Goal: Task Accomplishment & Management: Use online tool/utility

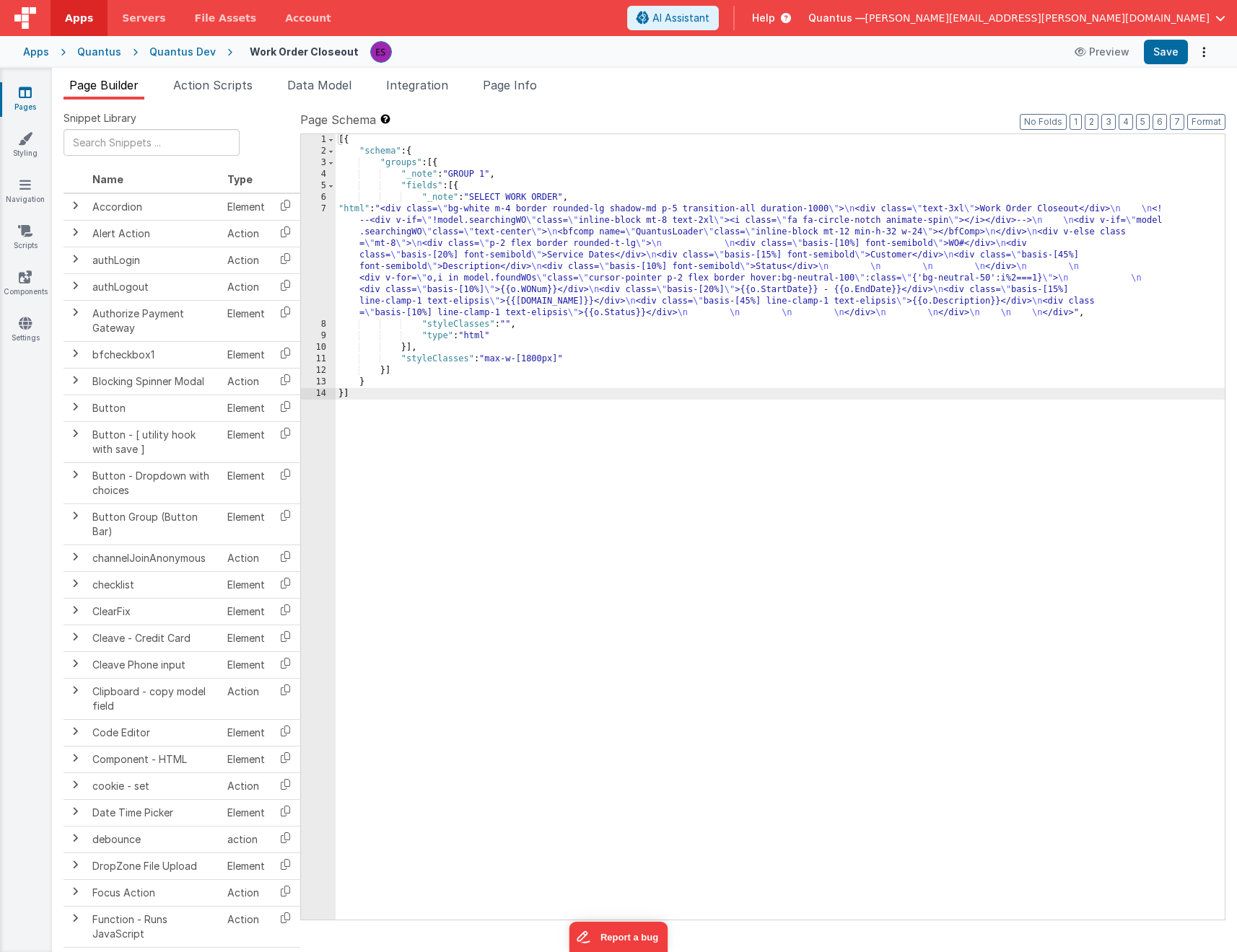
click at [31, 102] on link "Pages" at bounding box center [25, 99] width 52 height 29
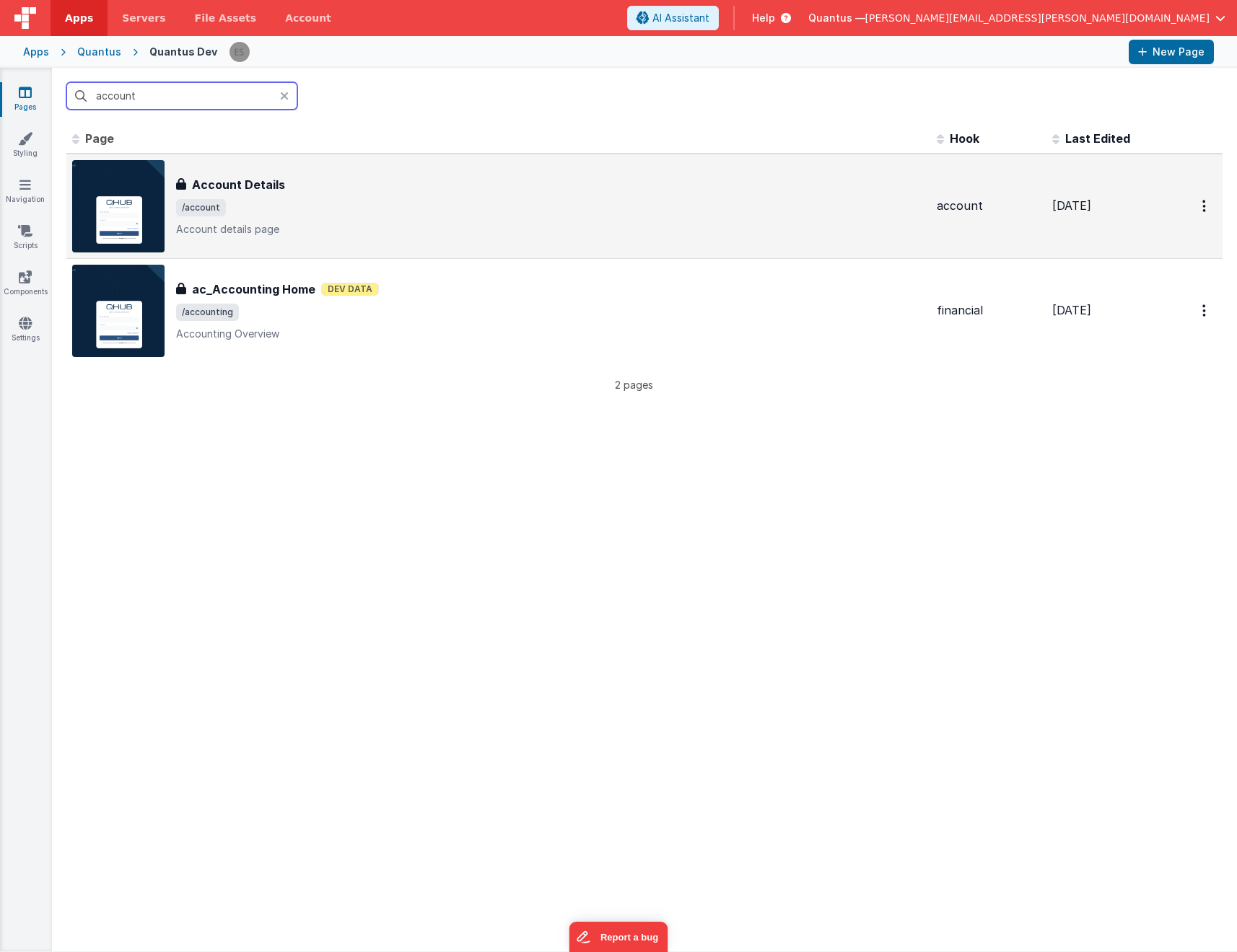
type input "account"
click at [313, 197] on div "Account Details Account Details /account Account details page" at bounding box center [550, 206] width 749 height 60
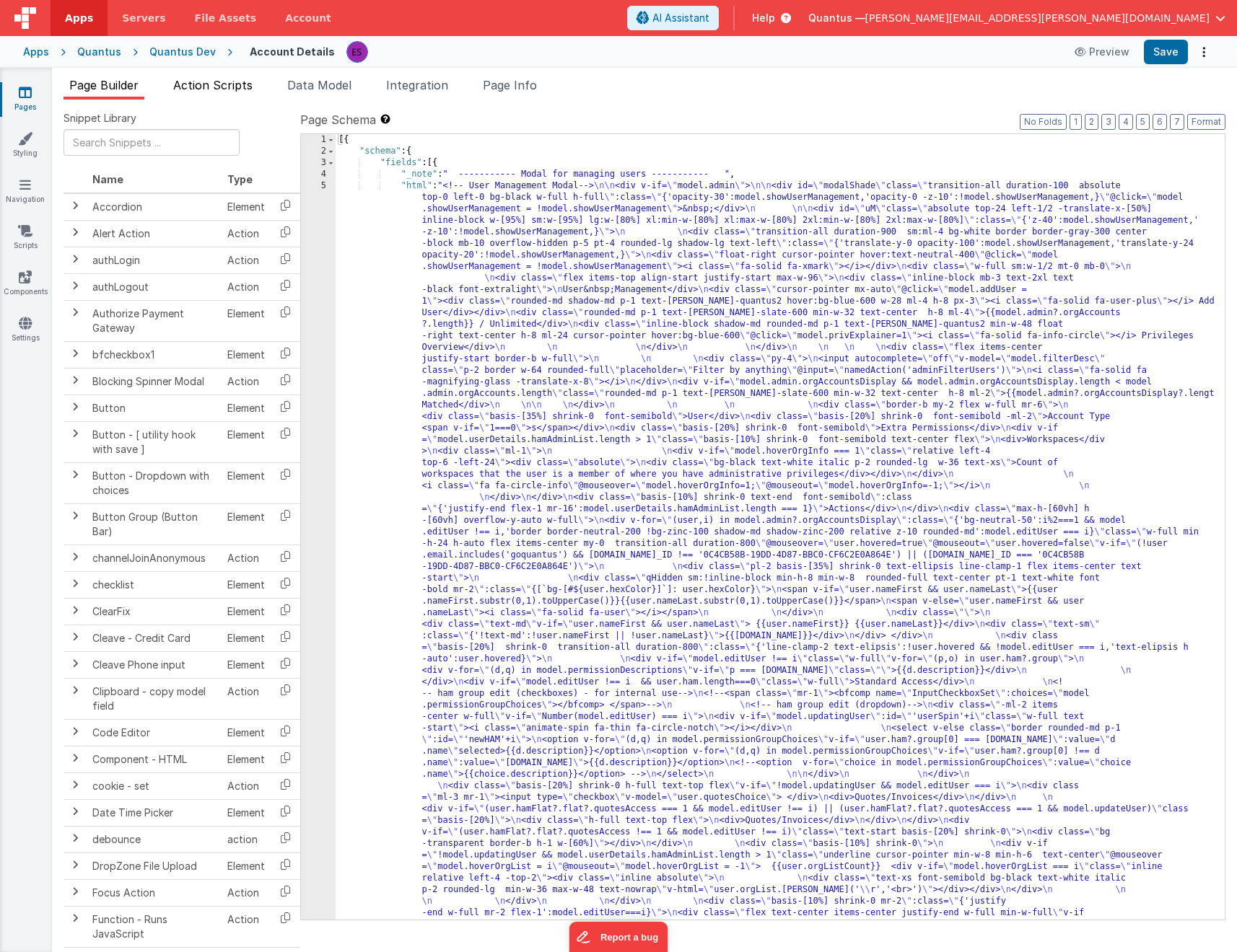
click at [212, 83] on span "Action Scripts" at bounding box center [213, 85] width 79 height 14
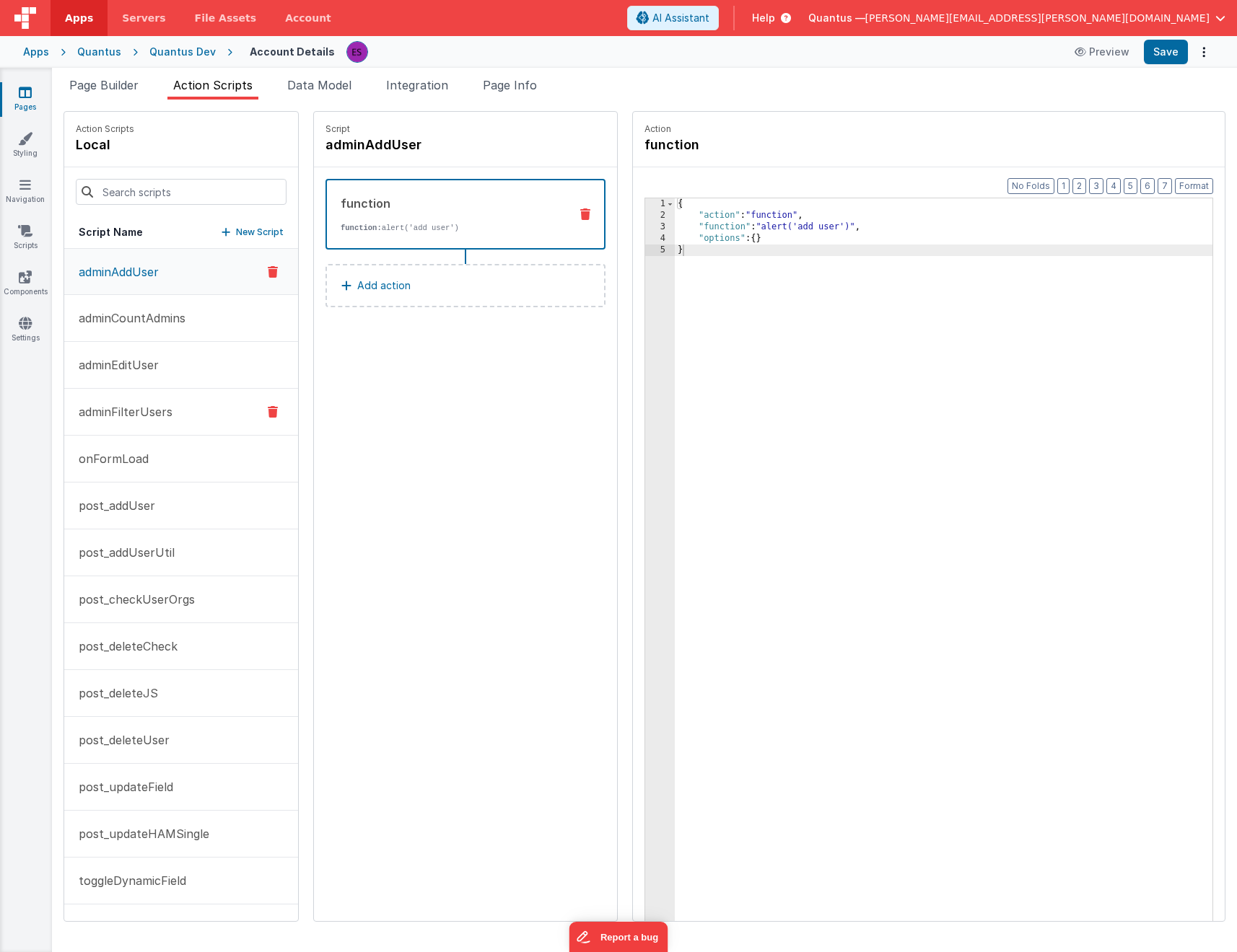
click at [163, 400] on button "adminFilterUsers" at bounding box center [181, 412] width 234 height 47
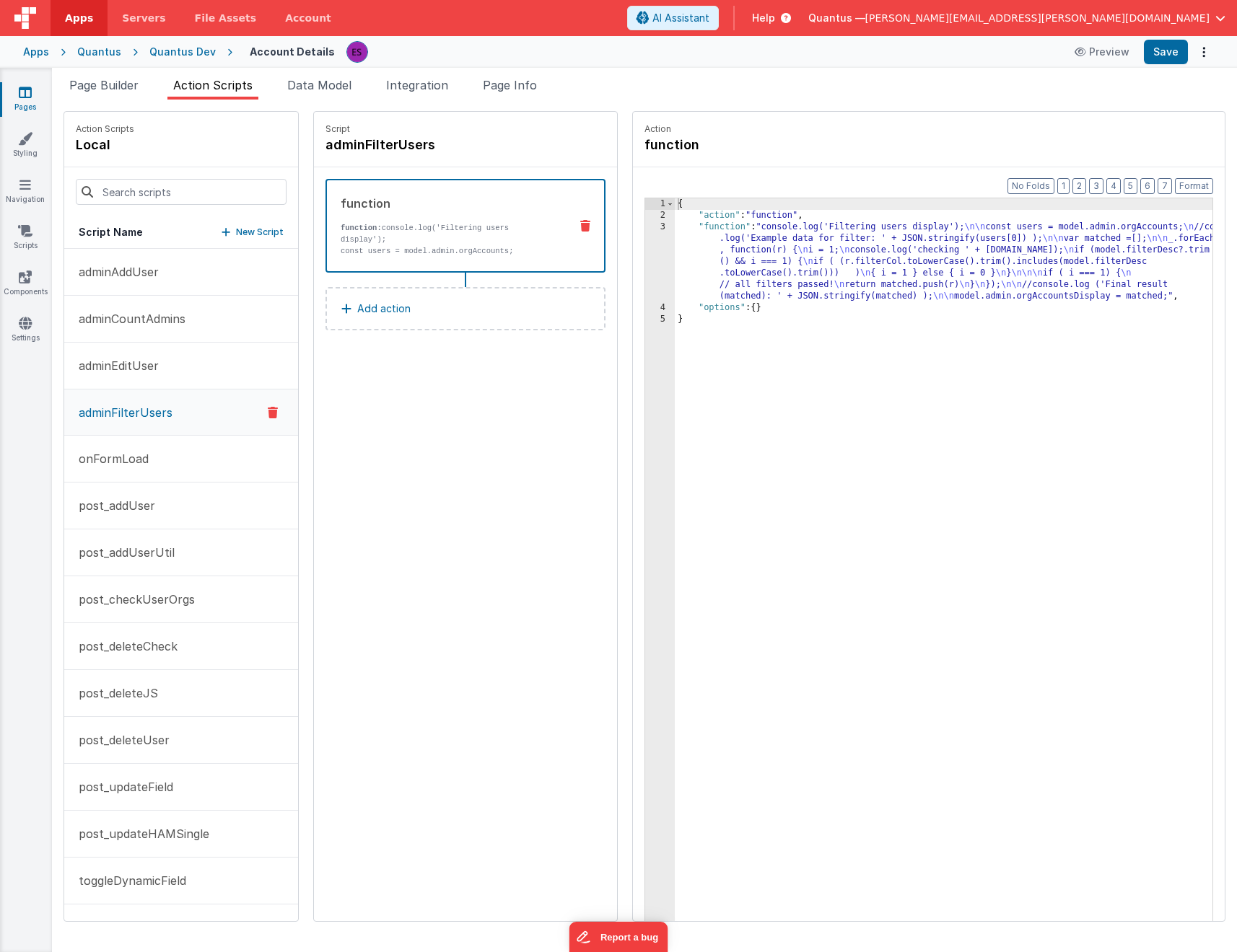
click at [700, 284] on div "{ "action" : "function" , "function" : "console.log('Filtering users display');…" at bounding box center [962, 593] width 575 height 791
click at [645, 284] on div "3" at bounding box center [660, 262] width 30 height 81
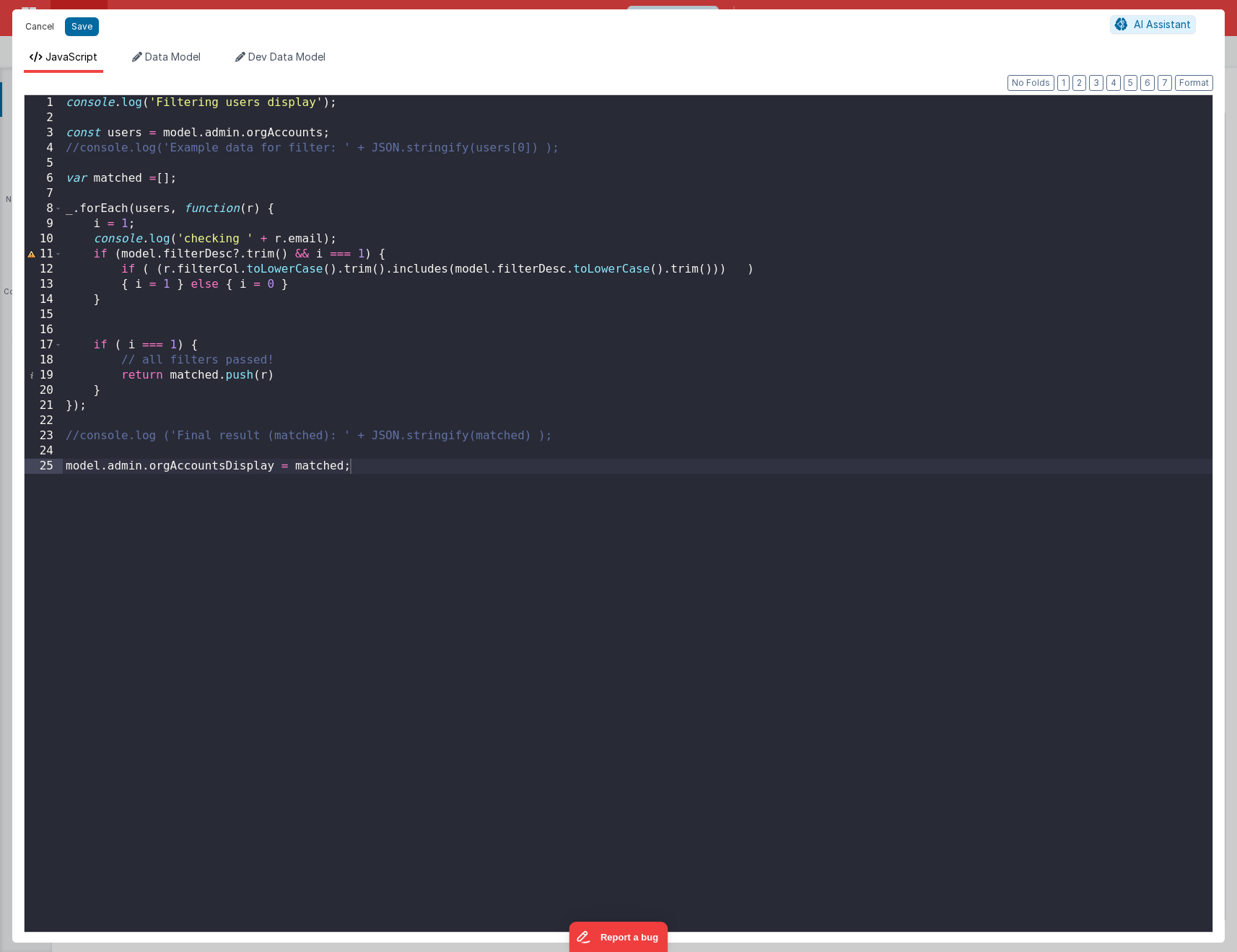
click at [37, 28] on button "Cancel" at bounding box center [40, 26] width 43 height 20
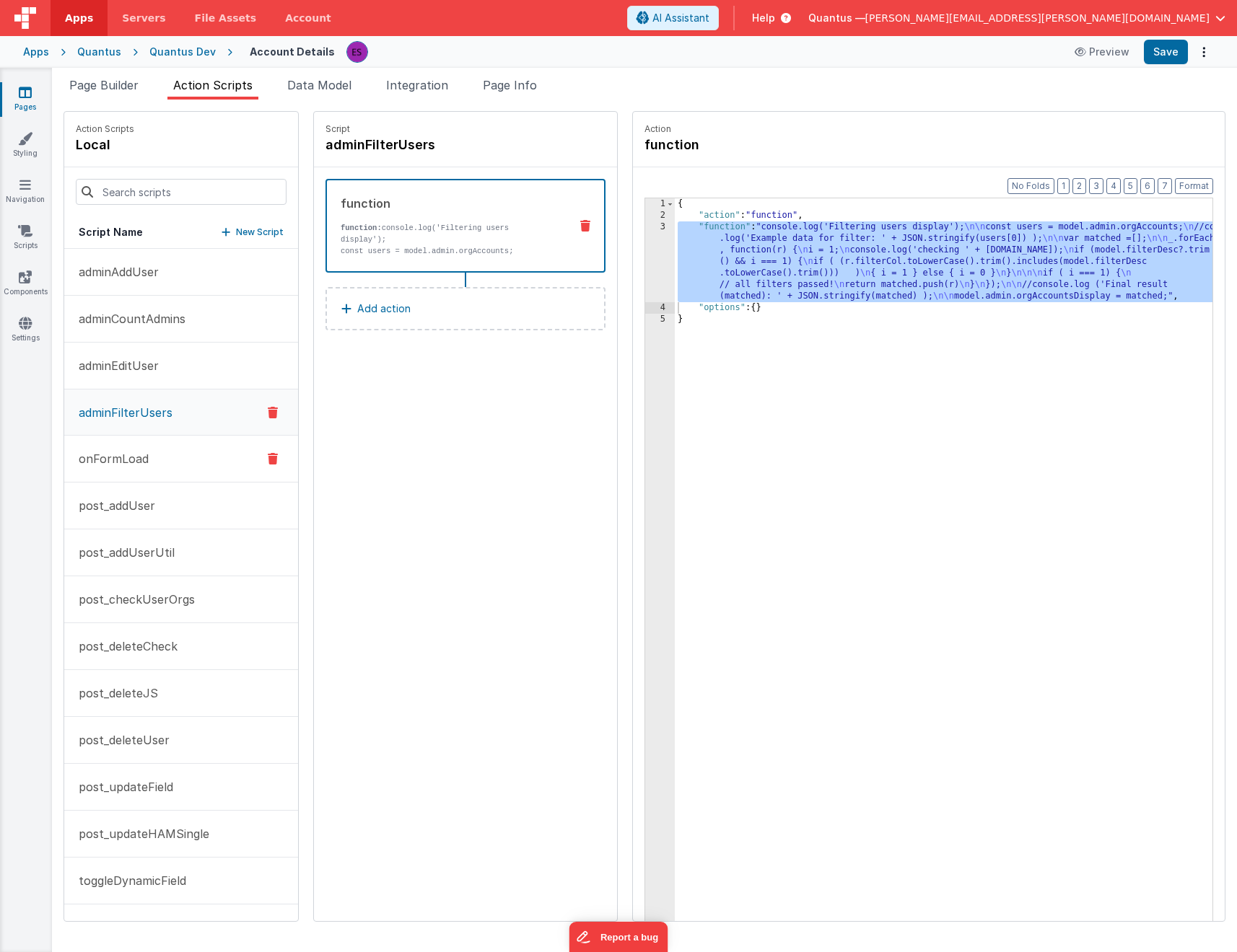
click at [145, 452] on p "onFormLoad" at bounding box center [109, 458] width 78 height 17
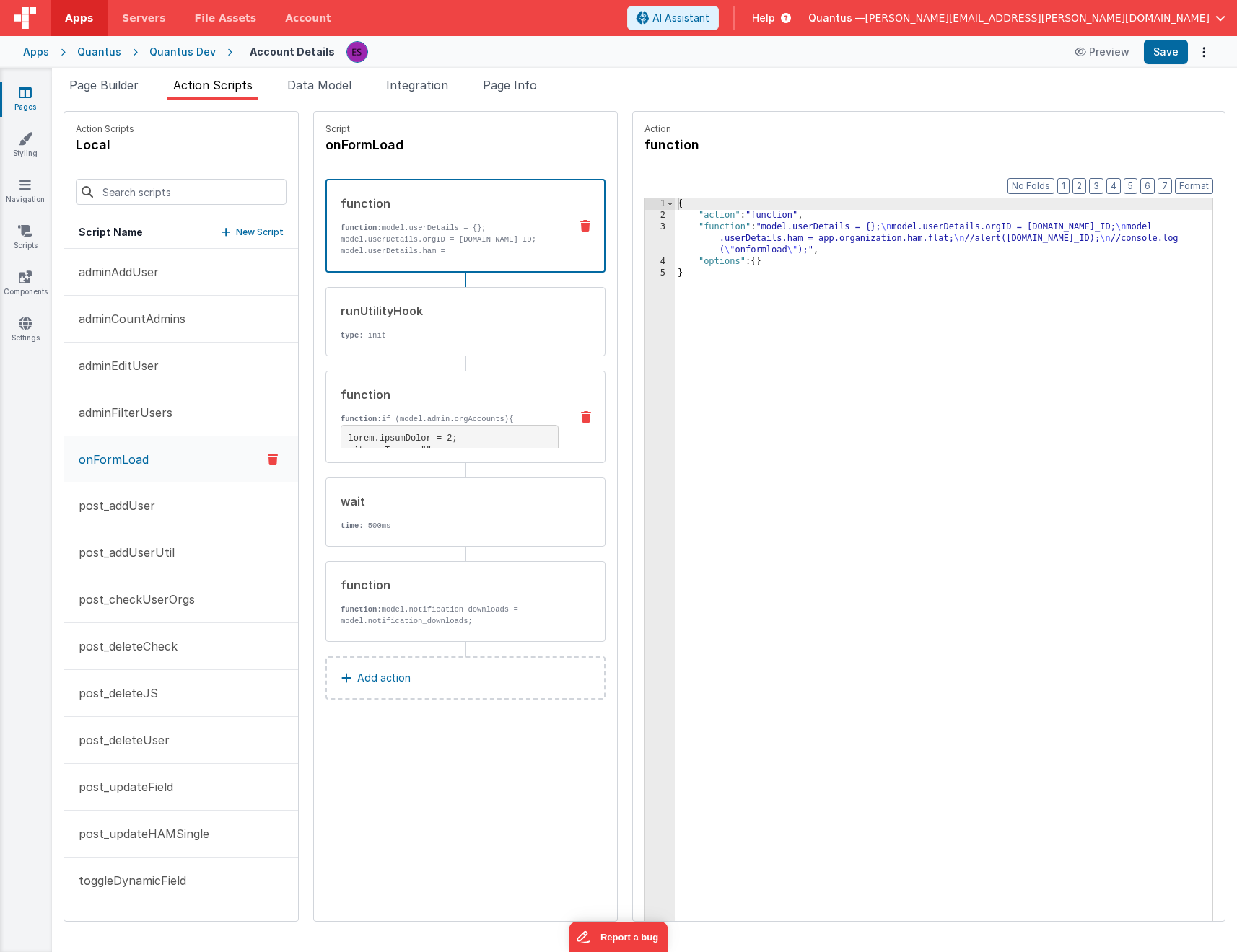
click at [434, 401] on div "function" at bounding box center [450, 394] width 218 height 17
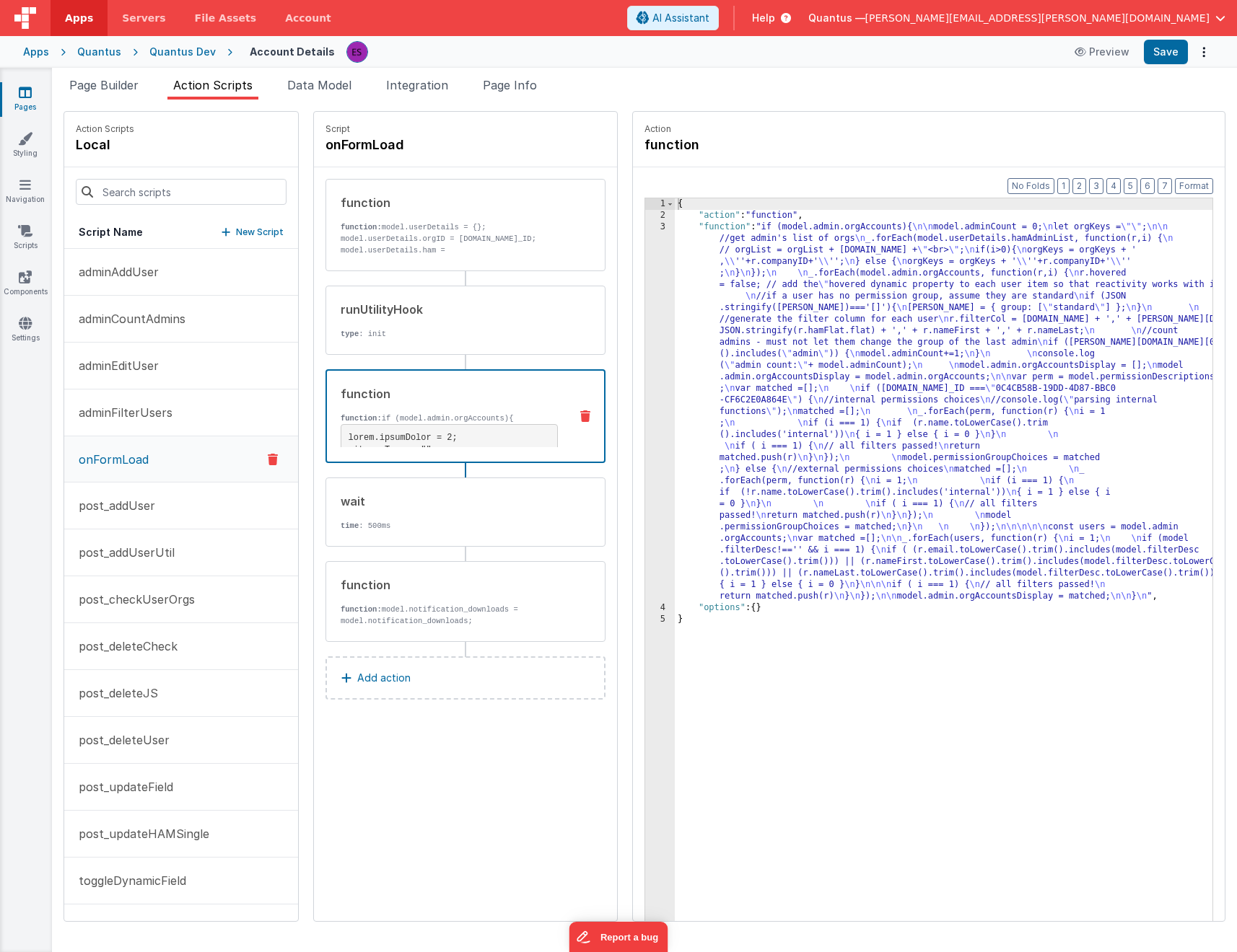
click at [740, 349] on div "{ "action" : "function" , "function" : "if (model.admin.orgAccounts){ \n\n mode…" at bounding box center [962, 593] width 575 height 791
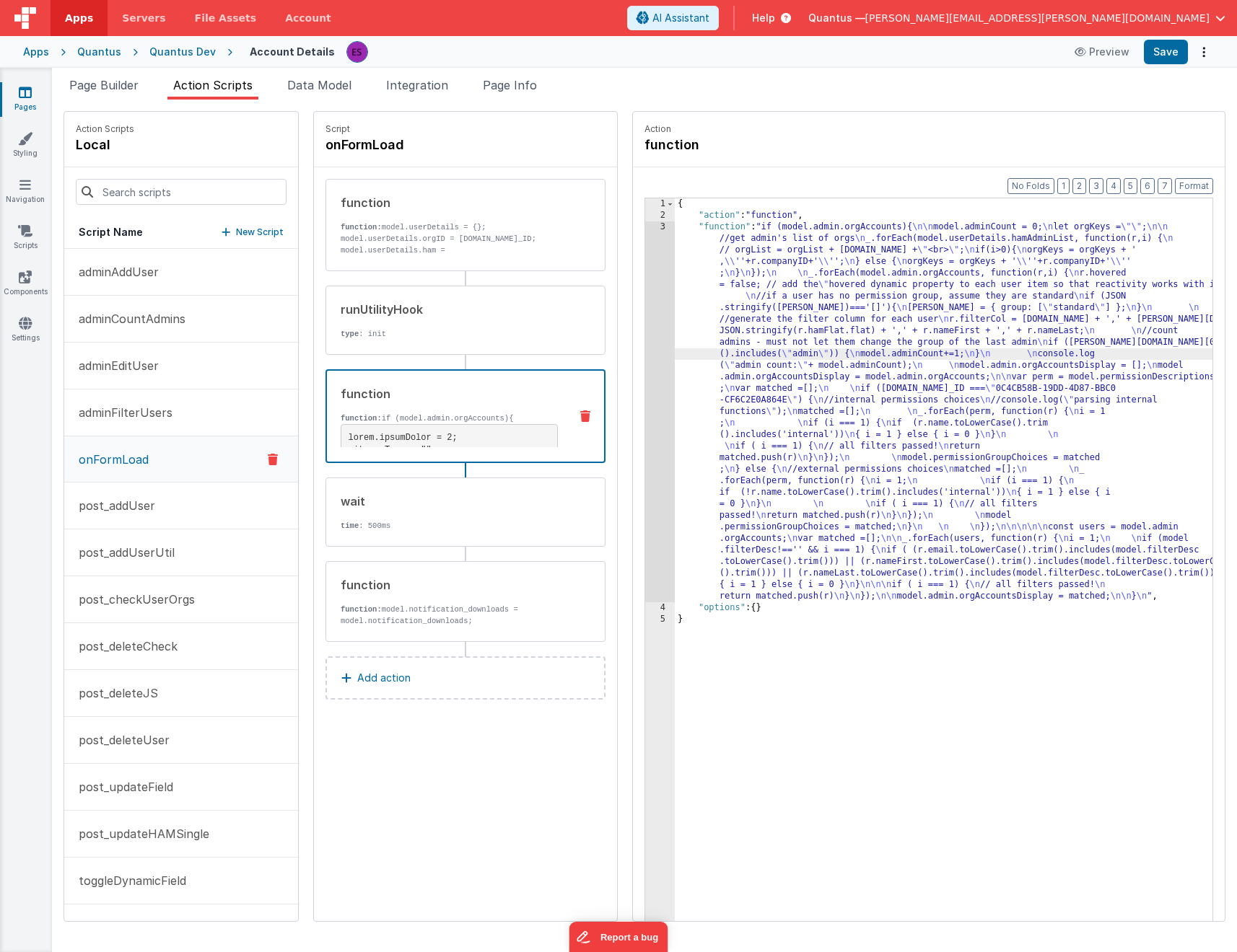
click at [645, 367] on div "3" at bounding box center [660, 412] width 30 height 381
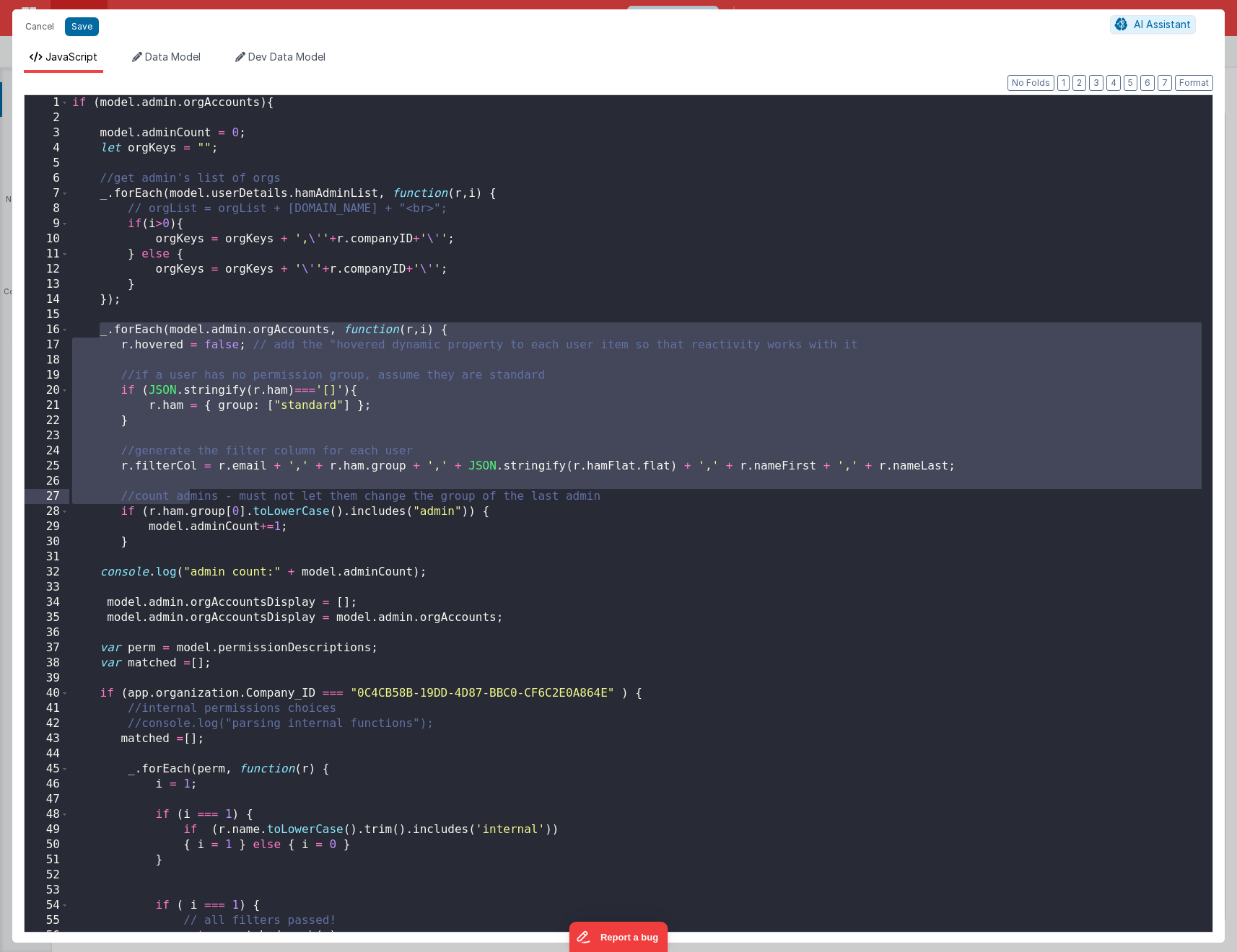
drag, startPoint x: 97, startPoint y: 332, endPoint x: 187, endPoint y: 497, distance: 187.9
click at [187, 497] on div "if ( model . admin . orgAccounts ) { model . adminCount = 0 ; let orgKeys = "" …" at bounding box center [635, 529] width 1132 height 867
drag, startPoint x: 297, startPoint y: 368, endPoint x: 401, endPoint y: 330, distance: 110.7
click at [297, 368] on div "if ( model . admin . orgAccounts ) { model . adminCount = 0 ; let orgKeys = "" …" at bounding box center [635, 529] width 1132 height 867
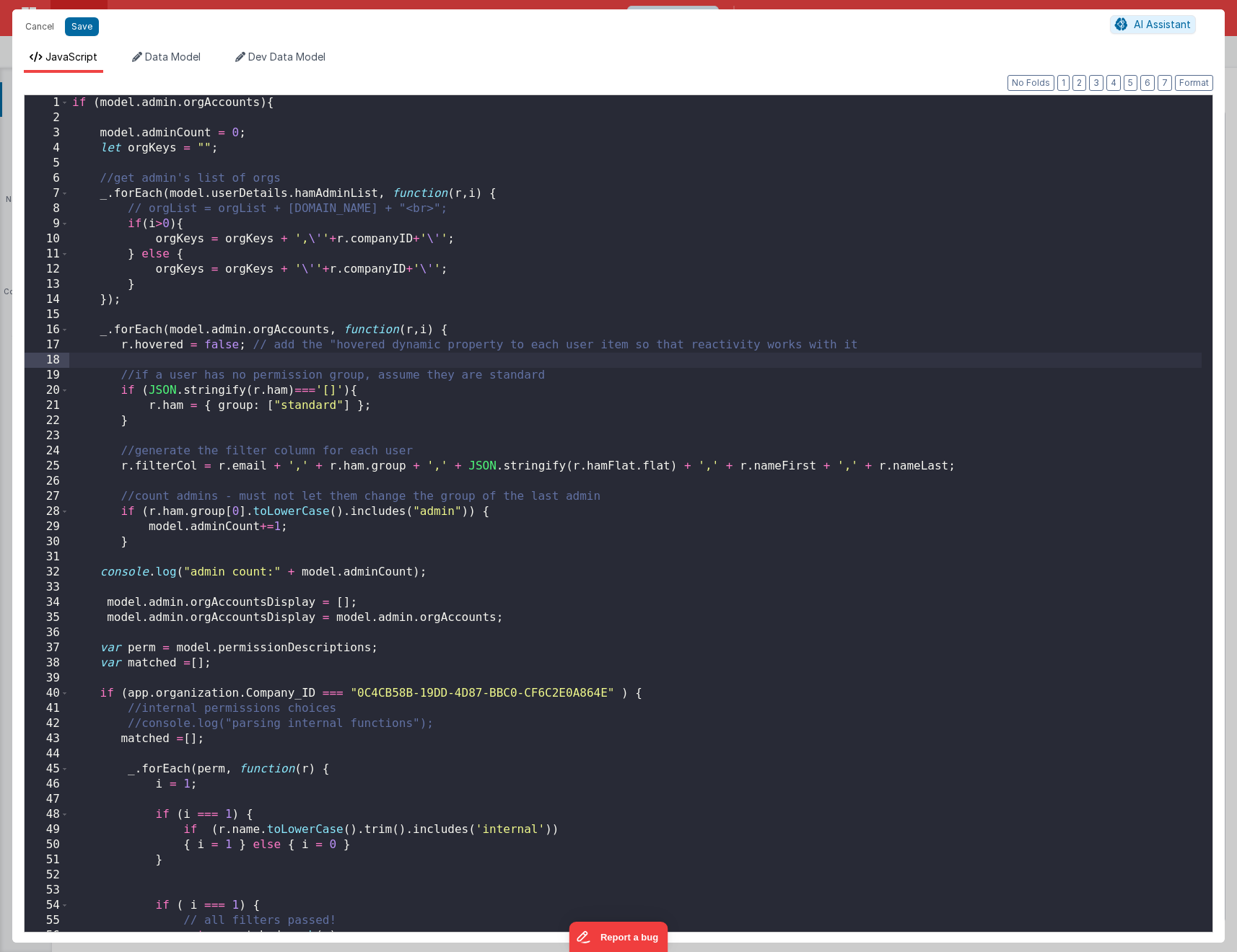
drag, startPoint x: 457, startPoint y: 332, endPoint x: 502, endPoint y: 345, distance: 46.8
click at [457, 333] on div "if ( model . admin . orgAccounts ) { model . adminCount = 0 ; let orgKeys = "" …" at bounding box center [635, 529] width 1132 height 867
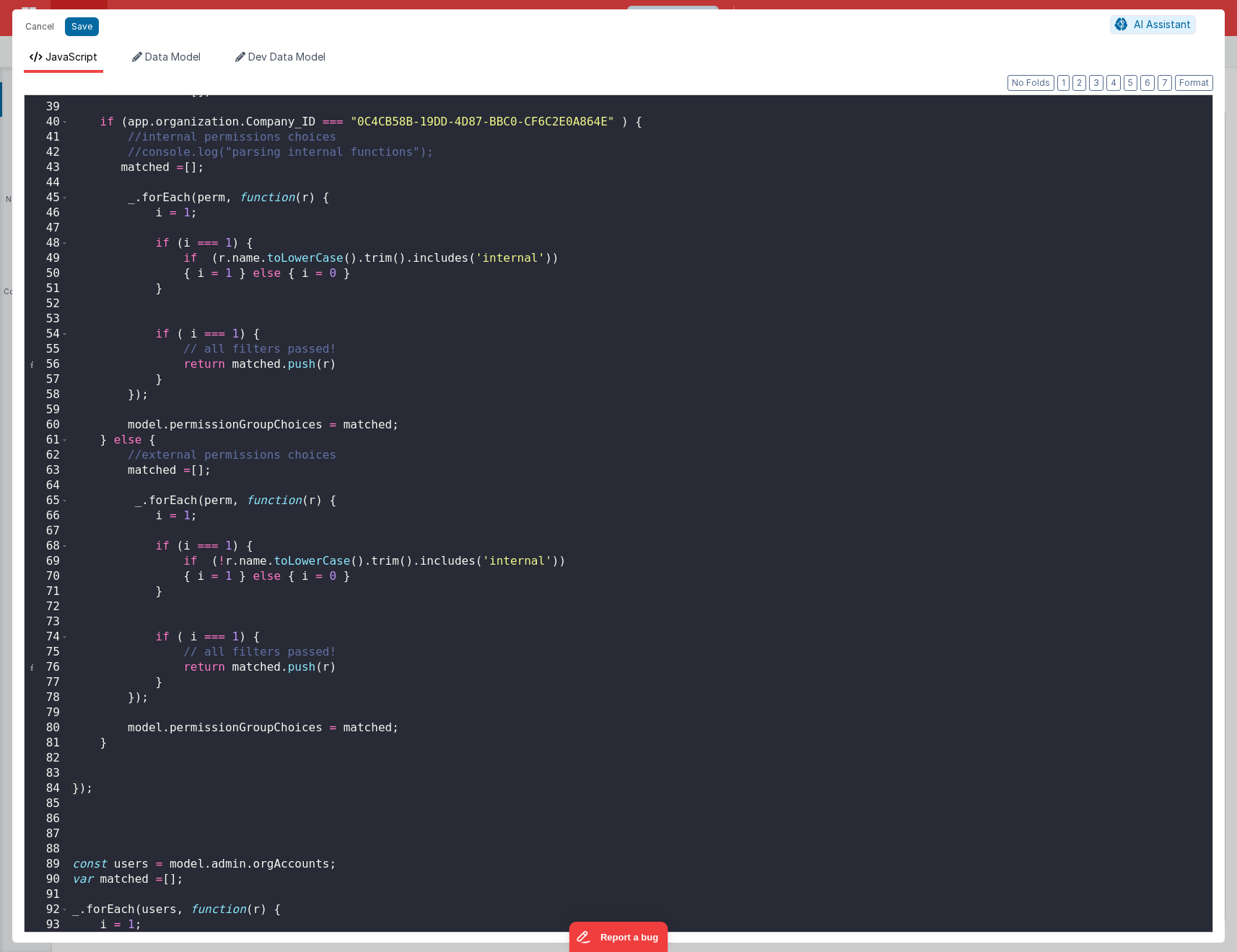
scroll to position [845, 0]
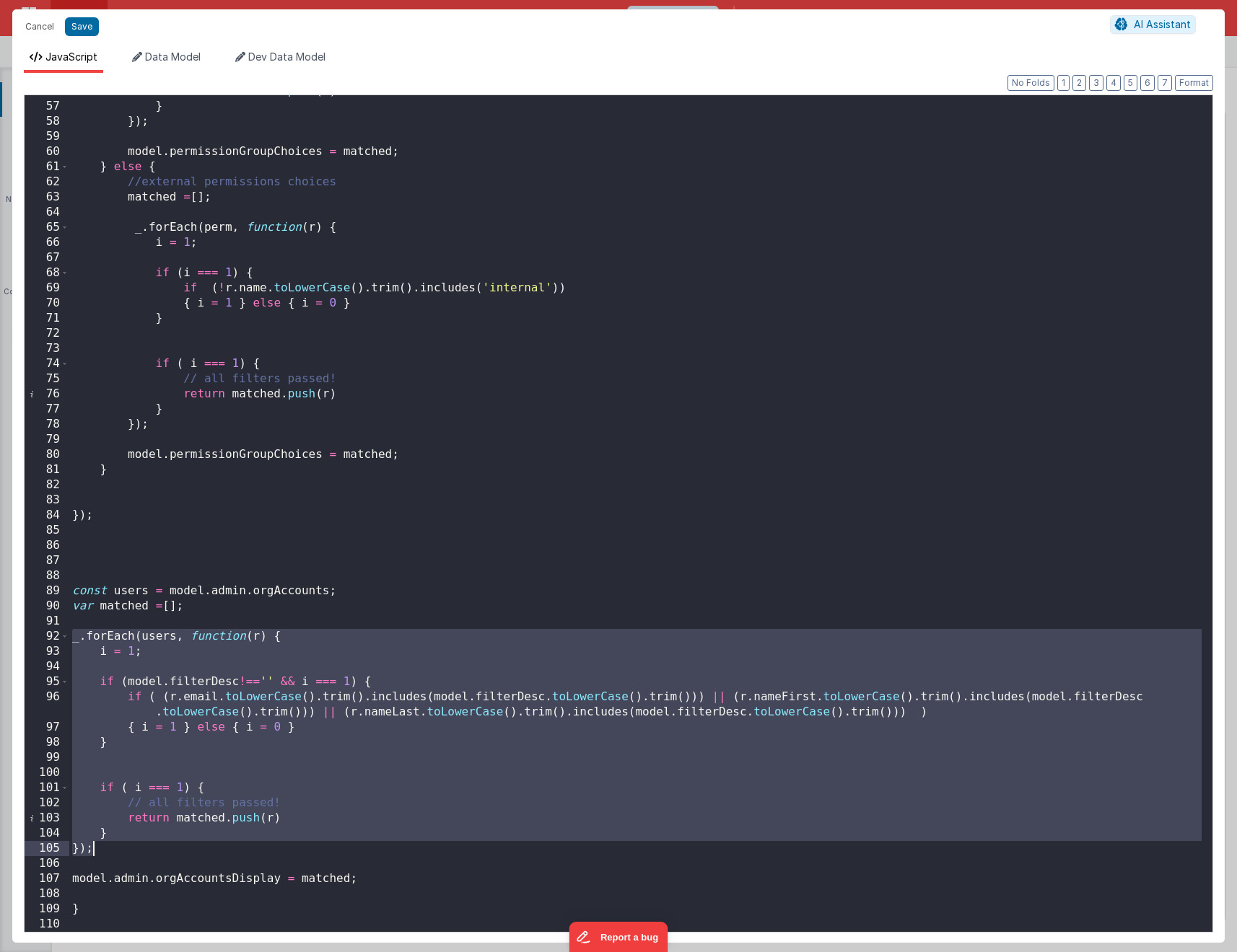
drag, startPoint x: 70, startPoint y: 636, endPoint x: 215, endPoint y: 845, distance: 254.4
click at [215, 845] on div "return matched . push ( r ) } }) ; model . permissionGroupChoices = matched ; }…" at bounding box center [635, 517] width 1132 height 867
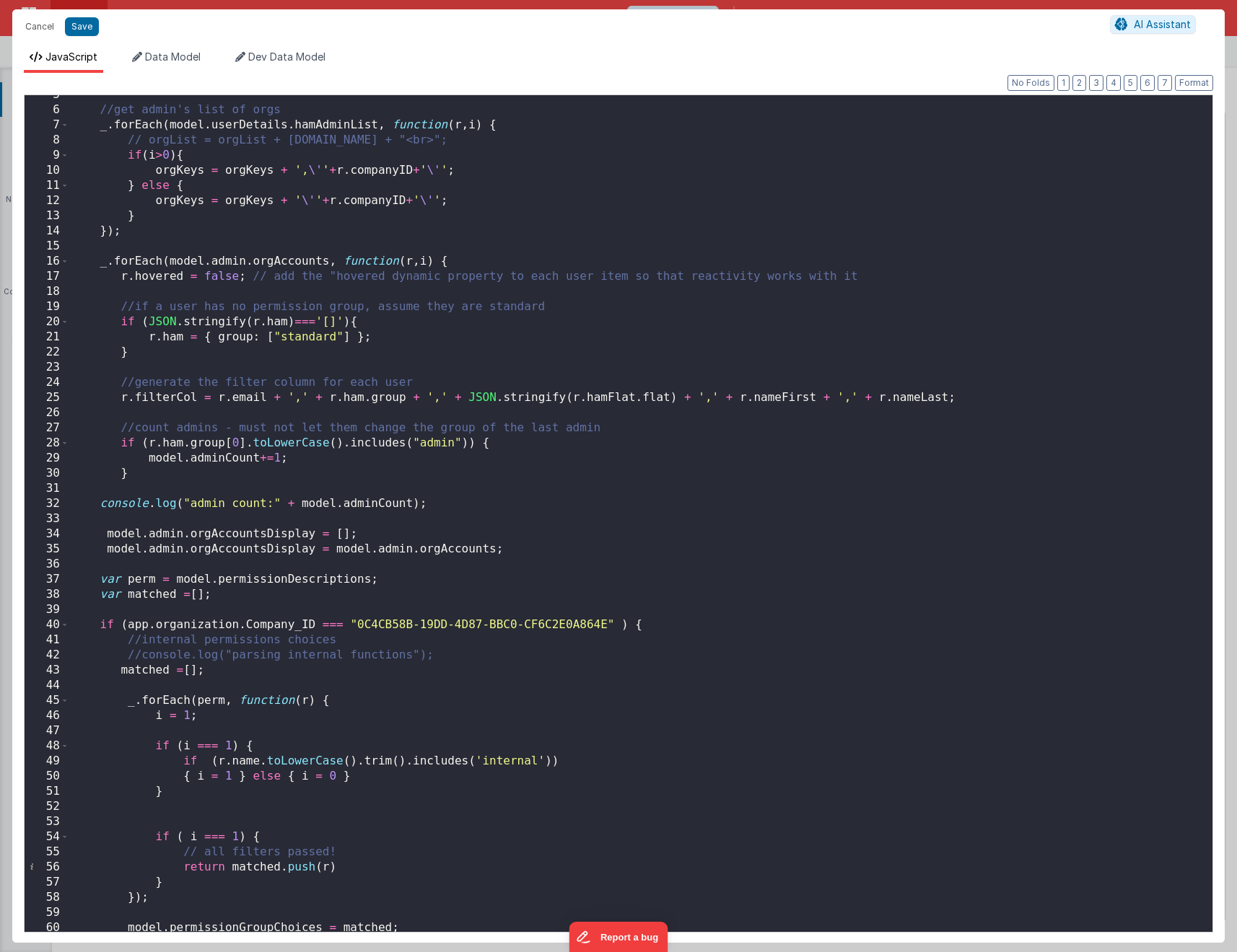
scroll to position [0, 0]
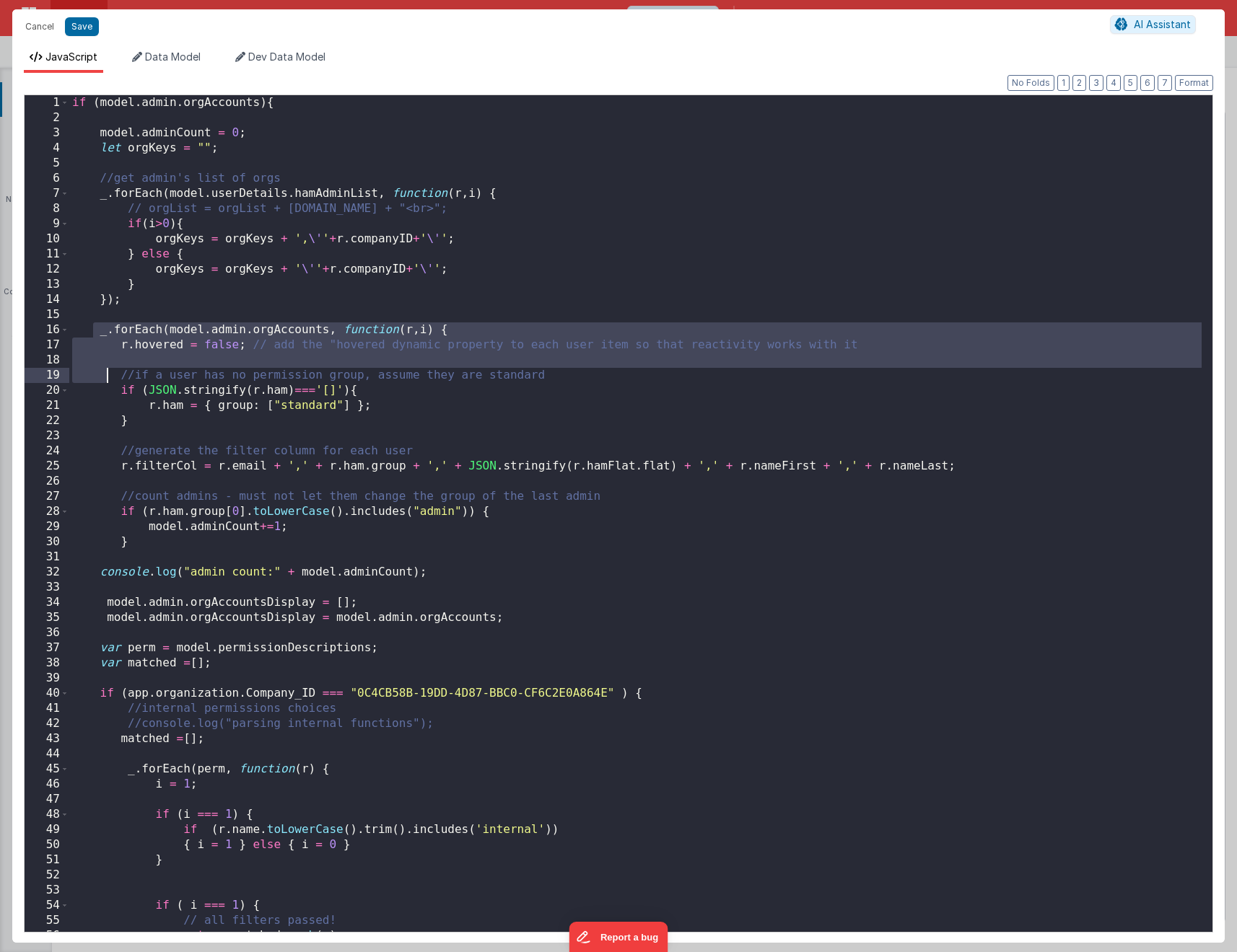
drag, startPoint x: 92, startPoint y: 336, endPoint x: 104, endPoint y: 382, distance: 47.5
click at [104, 382] on div "if ( model . admin . orgAccounts ) { model . adminCount = 0 ; let orgKeys = "" …" at bounding box center [635, 529] width 1132 height 867
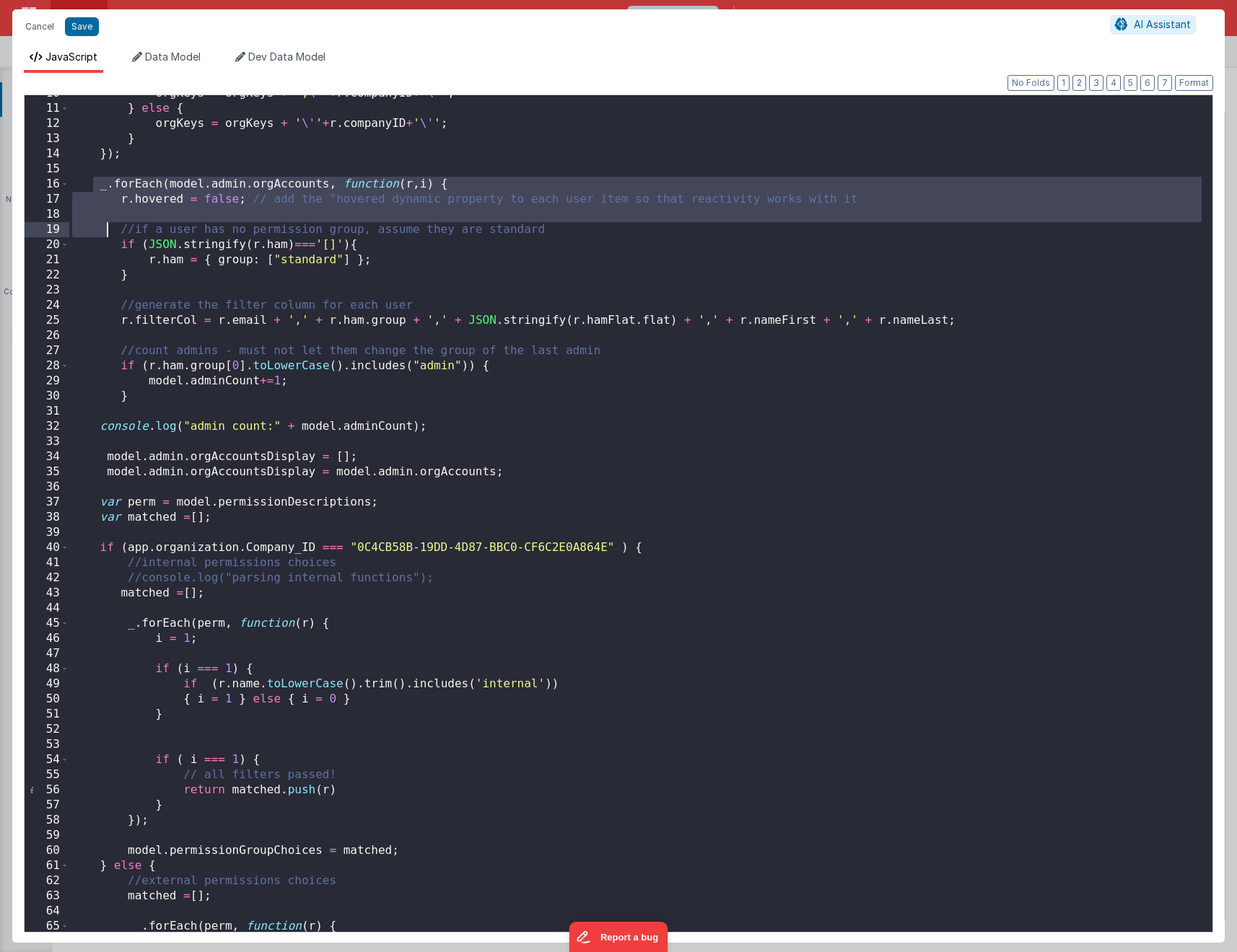
scroll to position [139, 0]
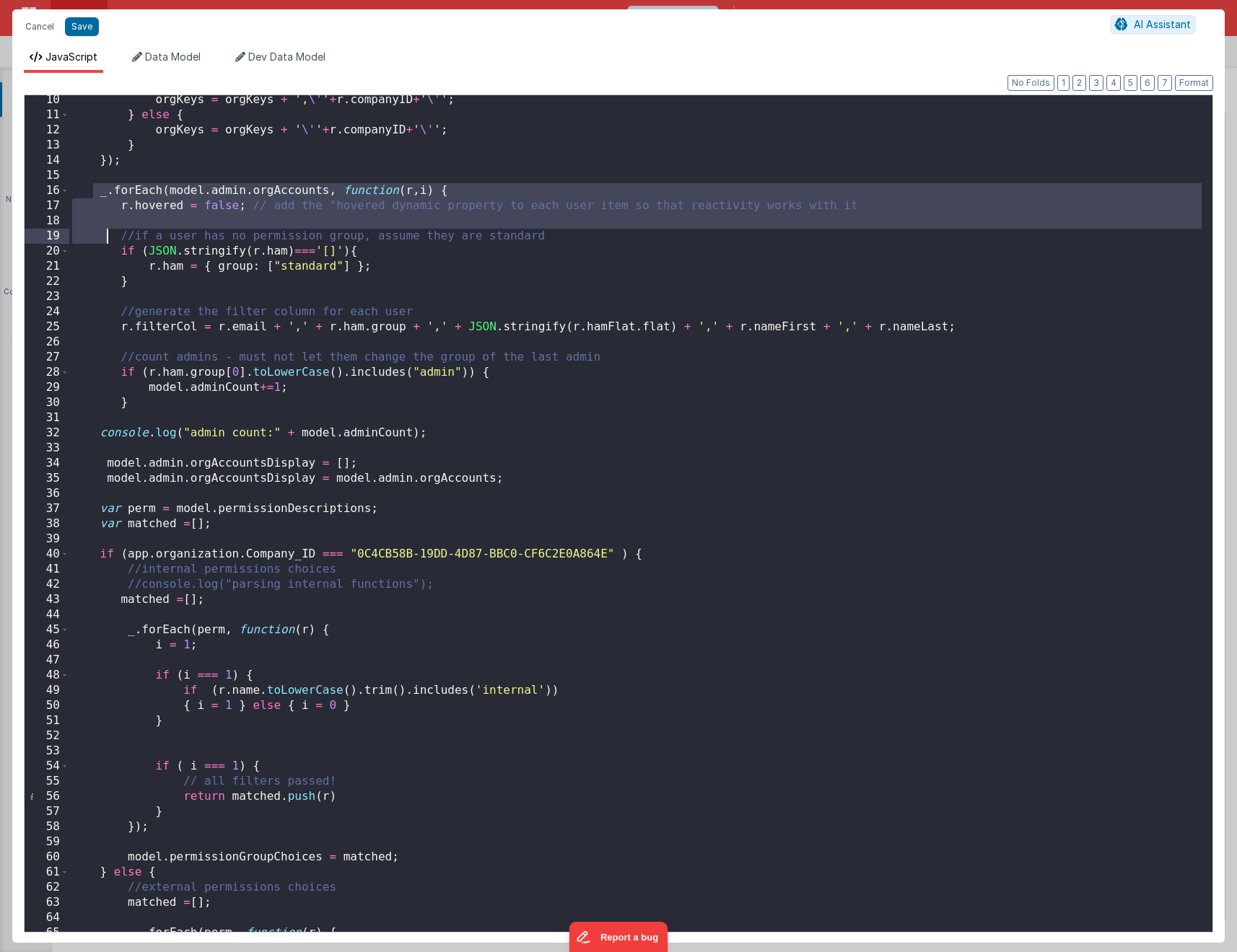
click at [775, 345] on div "orgKeys = orgKeys + ', \' ' + r . companyID + ' \' ' ; } else { orgKeys = orgKe…" at bounding box center [635, 526] width 1132 height 867
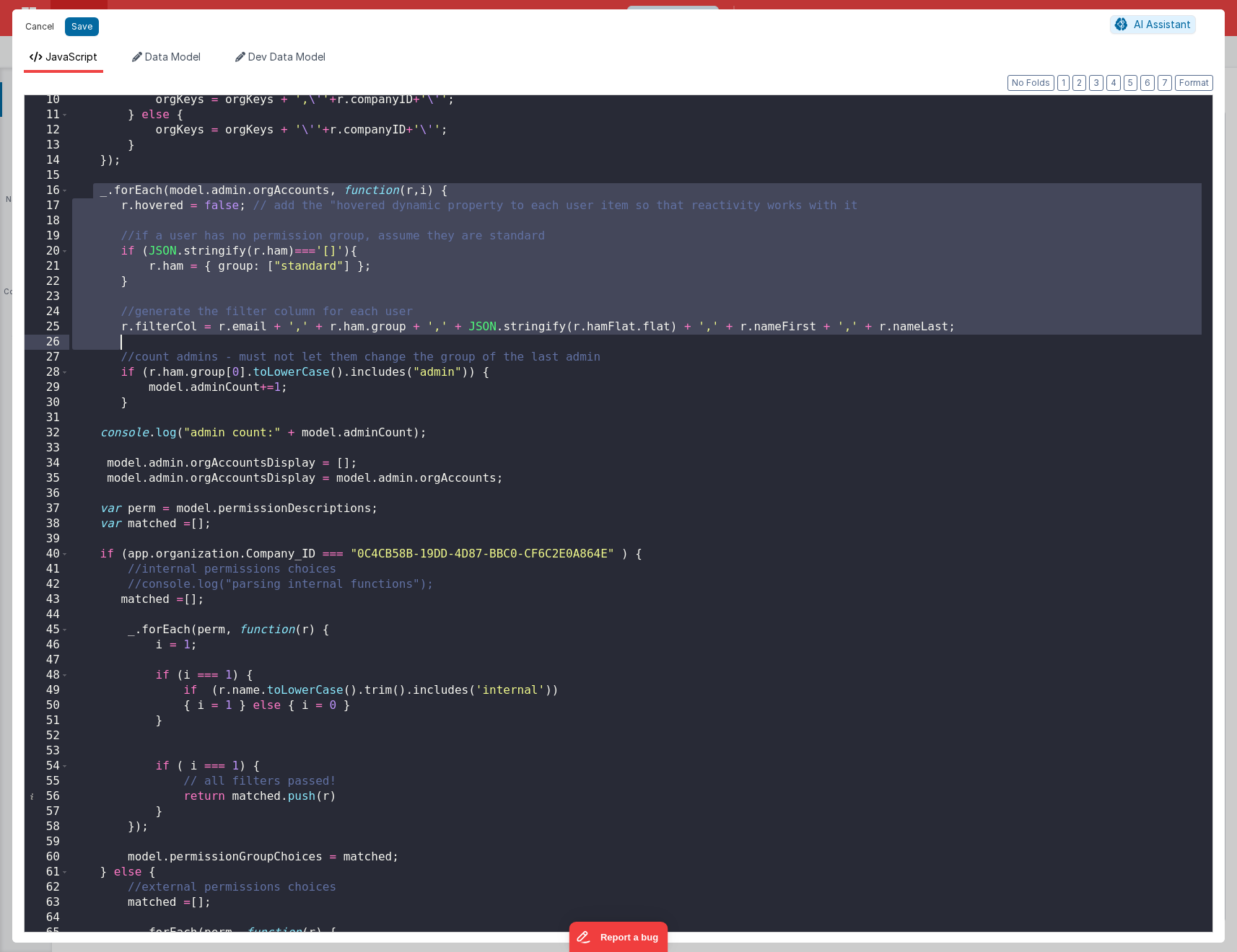
click at [46, 28] on button "Cancel" at bounding box center [40, 26] width 43 height 20
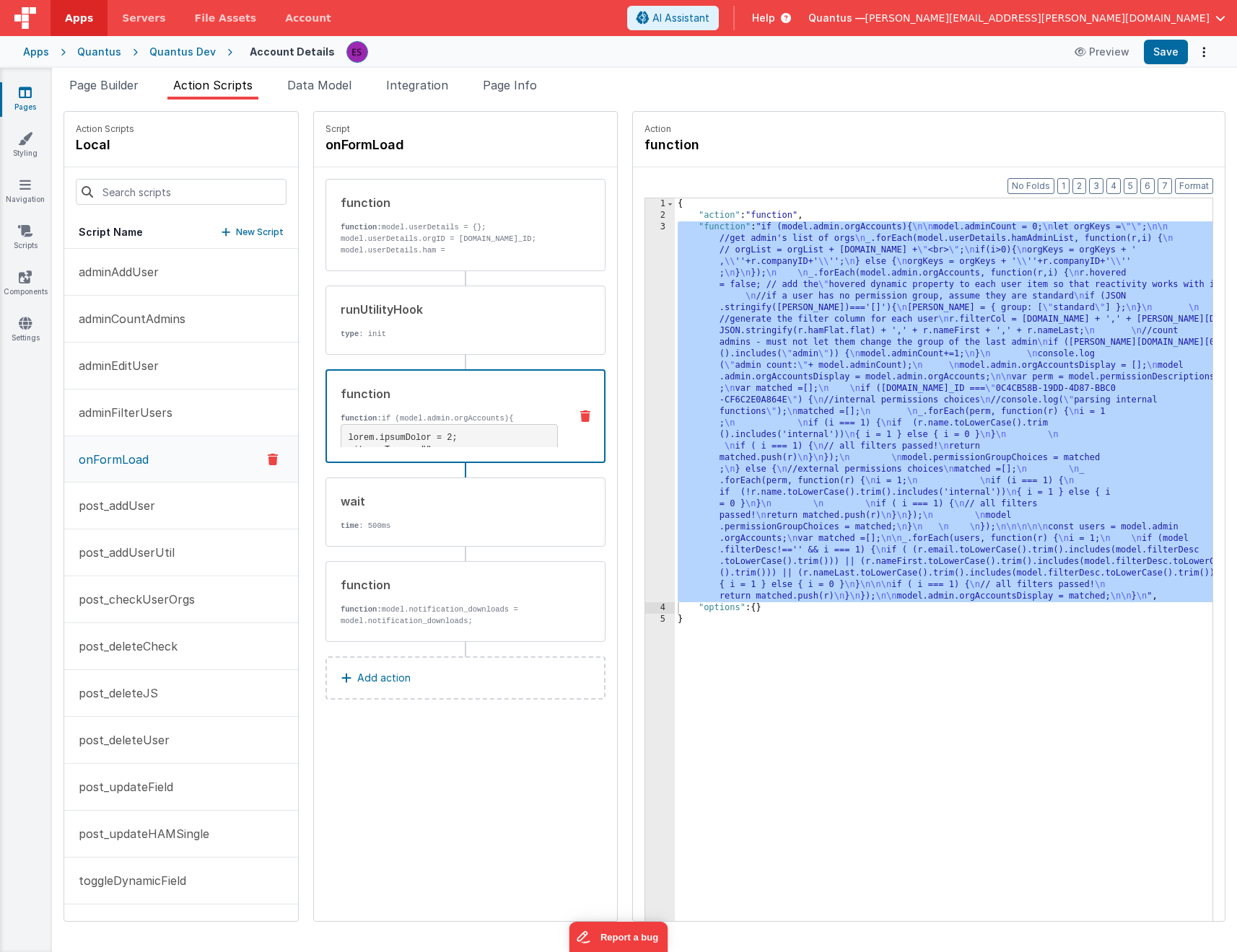
click at [18, 101] on link "Pages" at bounding box center [25, 99] width 52 height 29
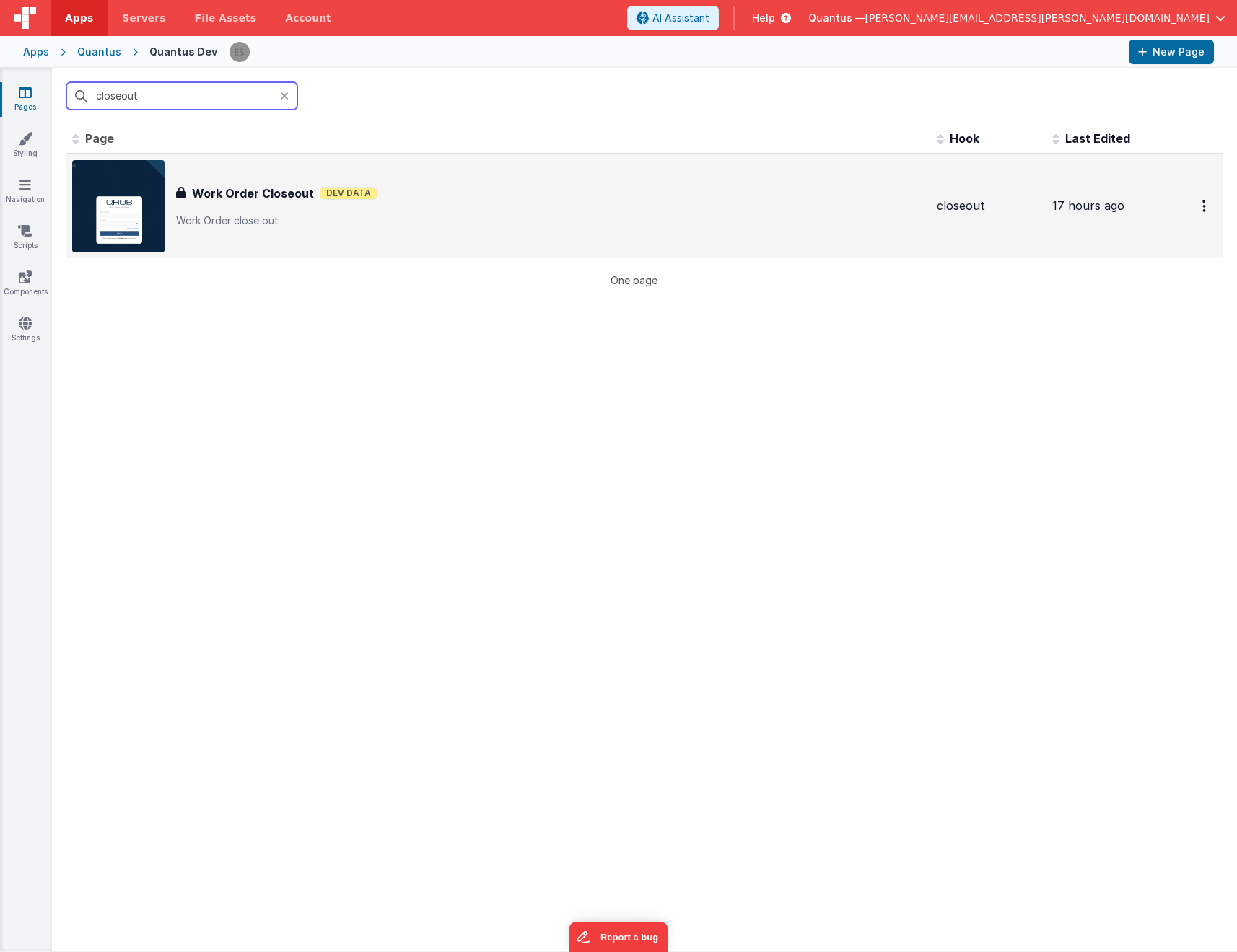
type input "closeout"
click at [227, 193] on h3 "Work Order Closeout" at bounding box center [253, 193] width 122 height 17
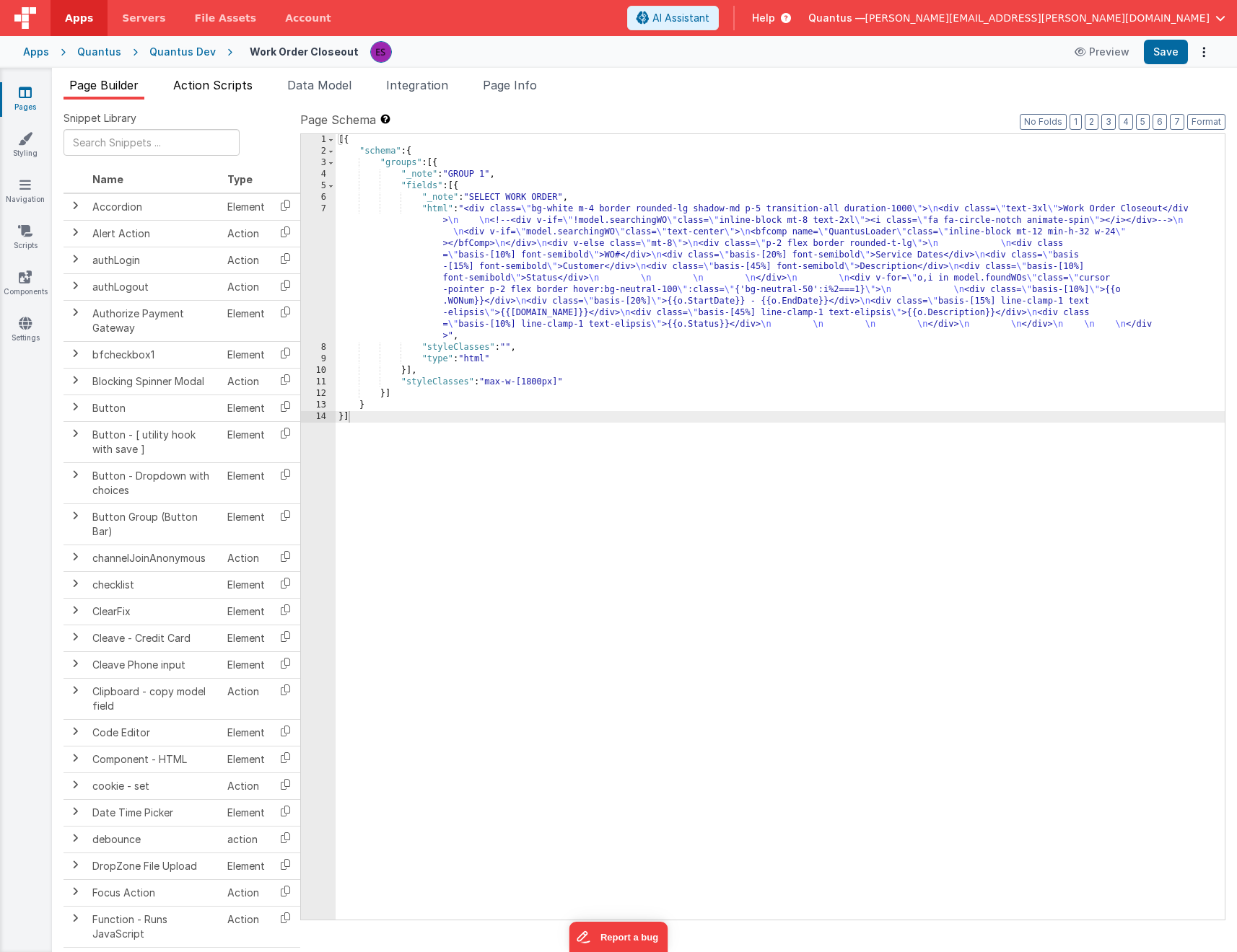
click at [218, 83] on span "Action Scripts" at bounding box center [213, 85] width 79 height 14
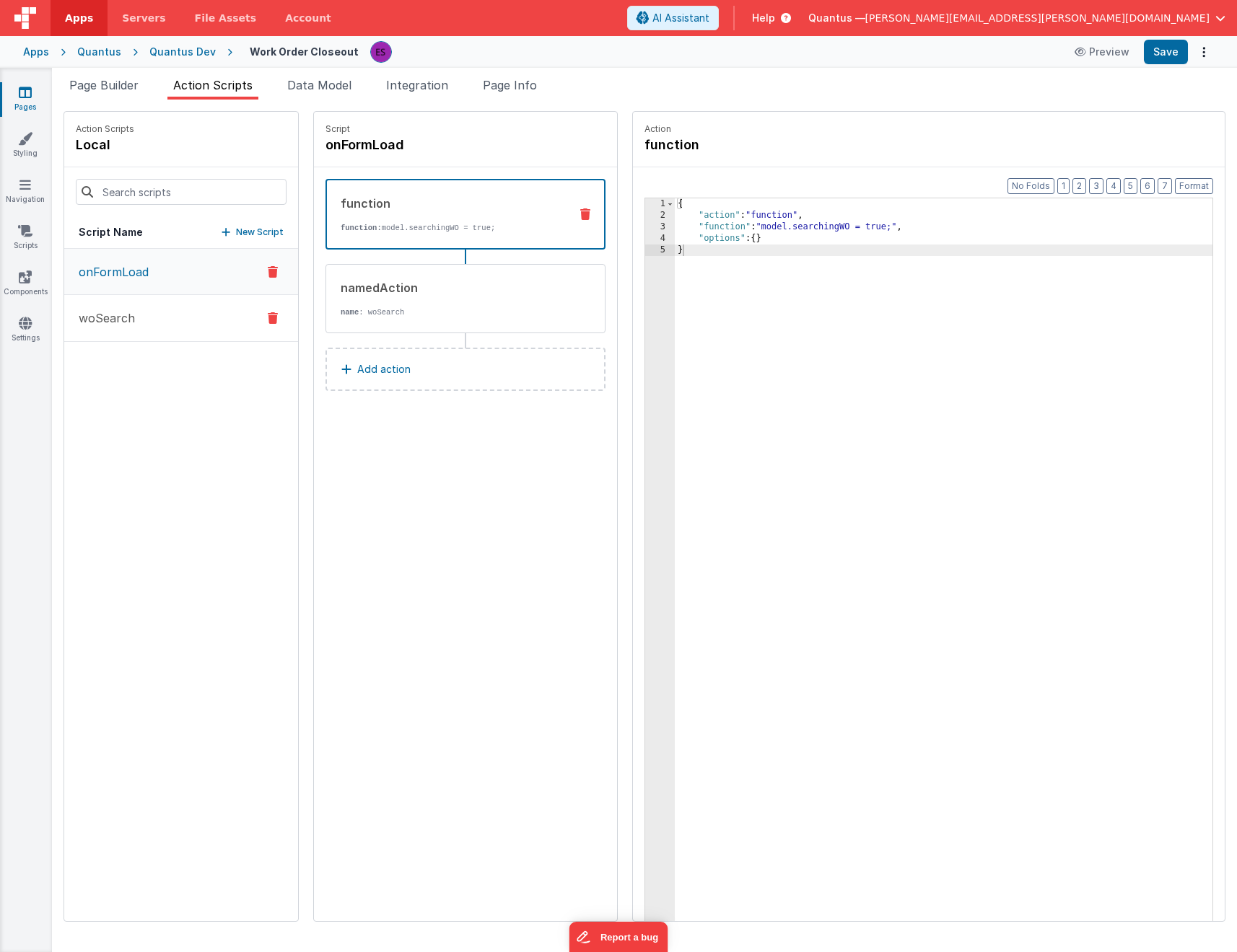
click at [119, 325] on p "woSearch" at bounding box center [102, 318] width 65 height 17
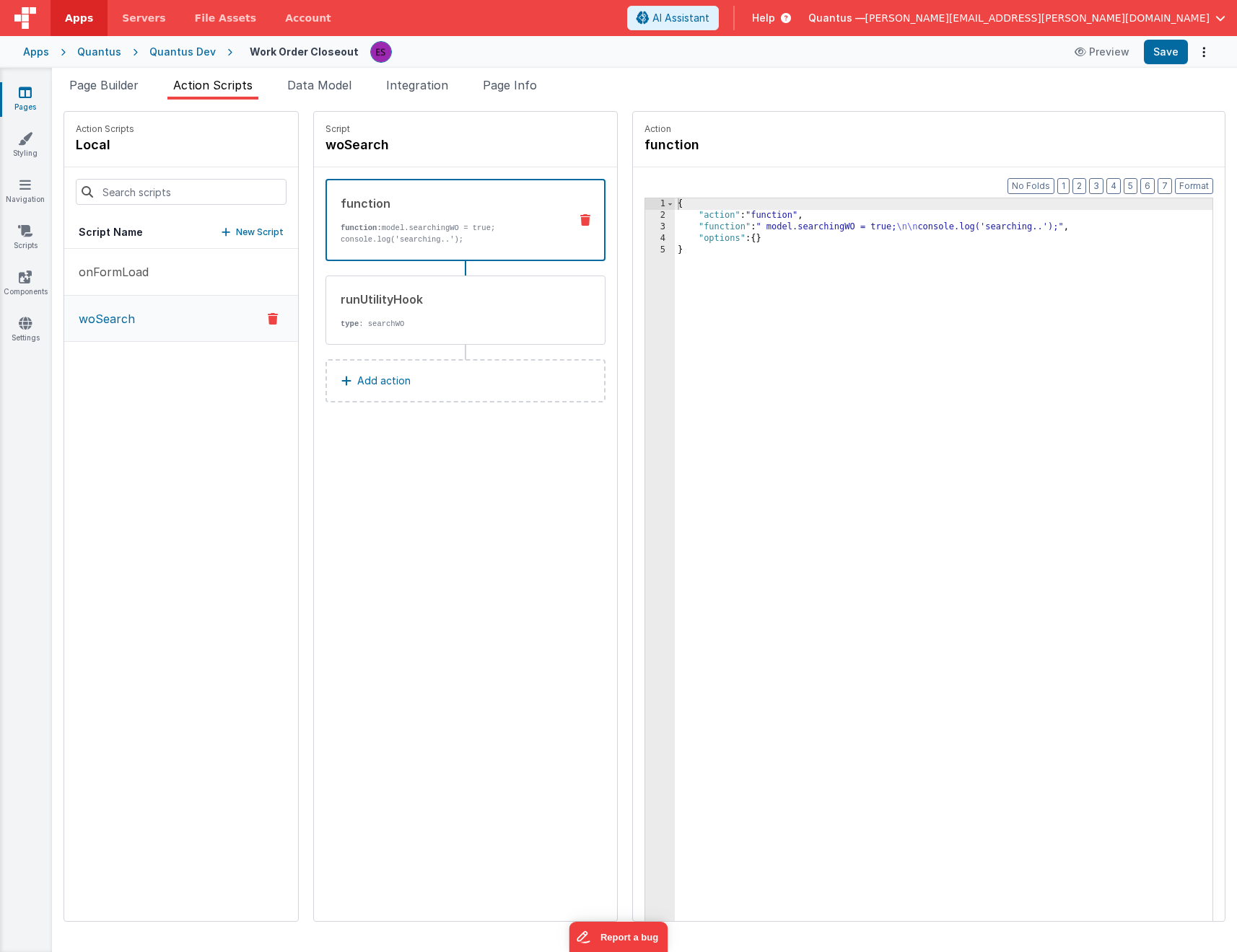
click at [394, 368] on button "Add action" at bounding box center [465, 381] width 280 height 43
click at [309, 494] on div "Select New Action Function - Runs JavaScript Clipboard - copy model field runUt…" at bounding box center [618, 476] width 1237 height 952
click at [236, 234] on p "New Script" at bounding box center [259, 232] width 48 height 14
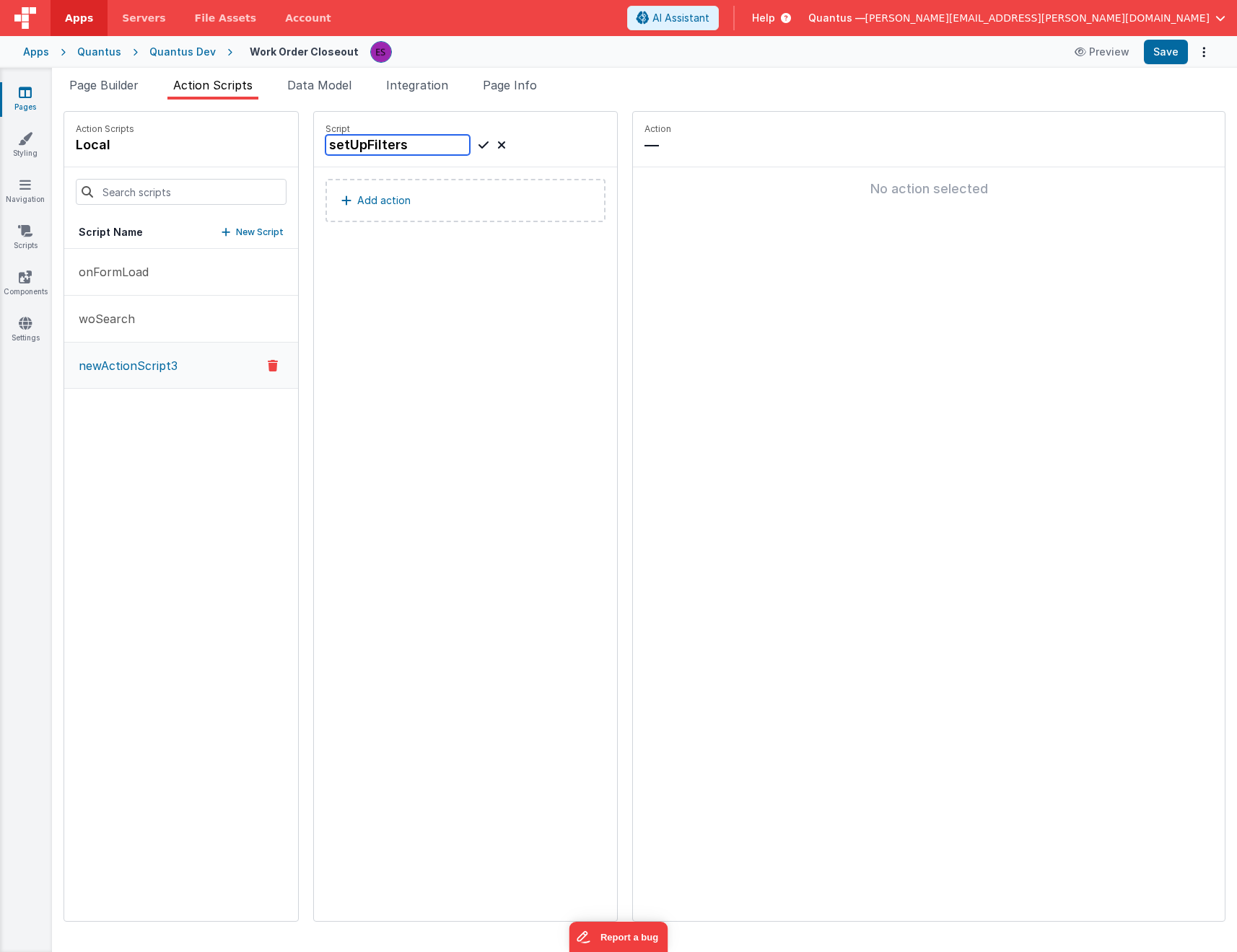
type input "setUpFilters"
click at [479, 145] on icon at bounding box center [484, 145] width 10 height 17
click at [377, 217] on button "Add action" at bounding box center [465, 201] width 280 height 43
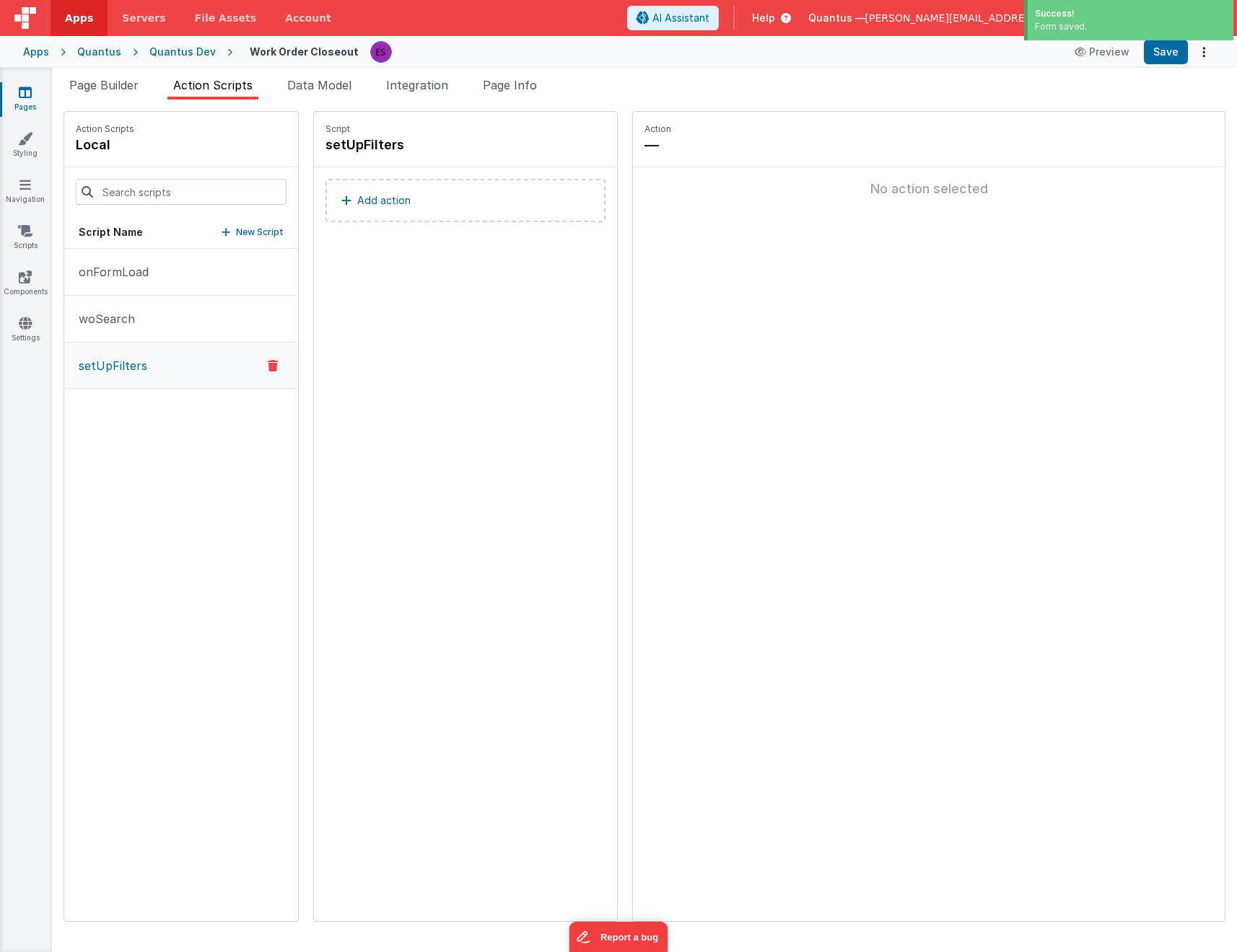
click at [416, 221] on button "Add action" at bounding box center [465, 201] width 280 height 43
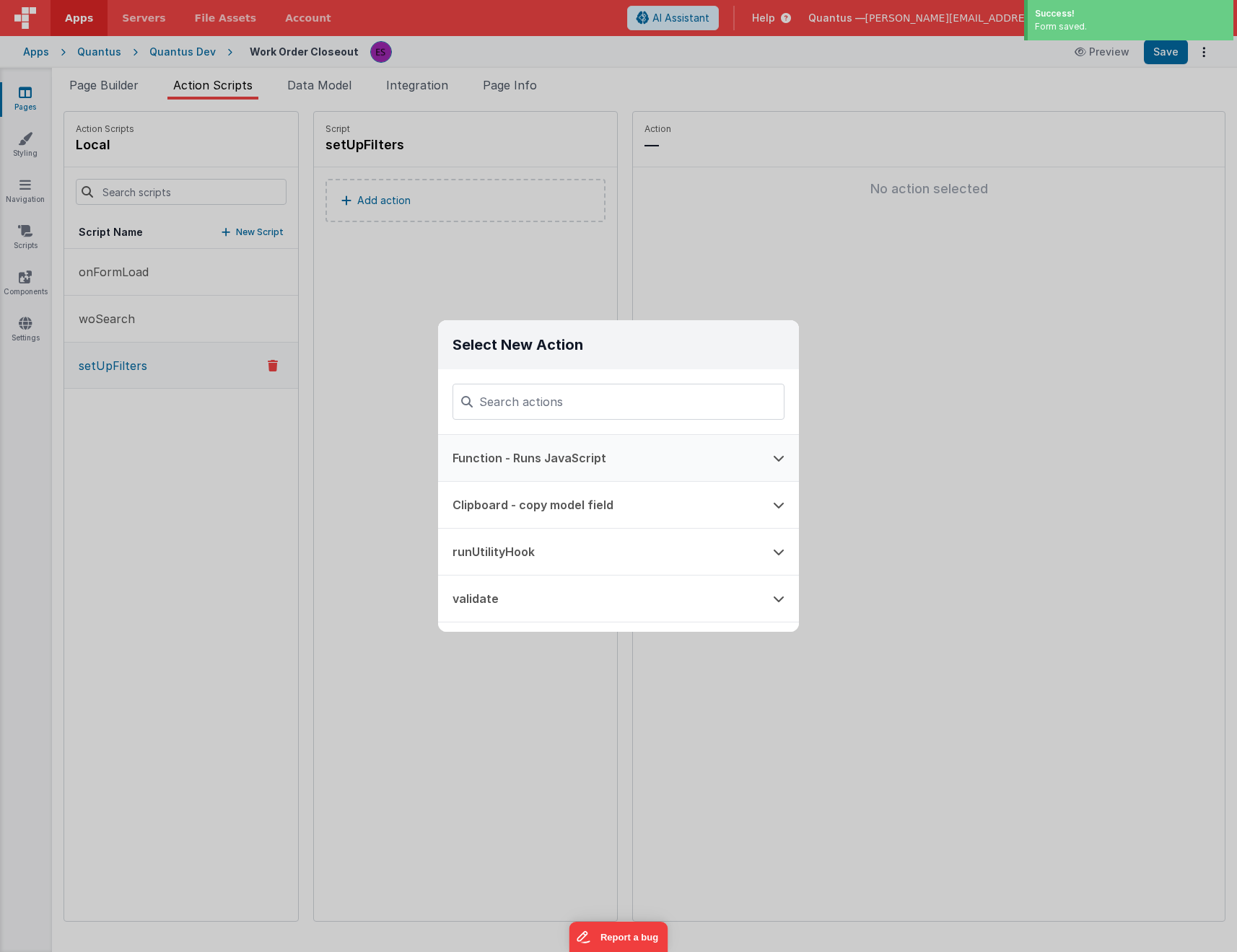
click at [511, 457] on button "Function - Runs JavaScript" at bounding box center [598, 458] width 321 height 46
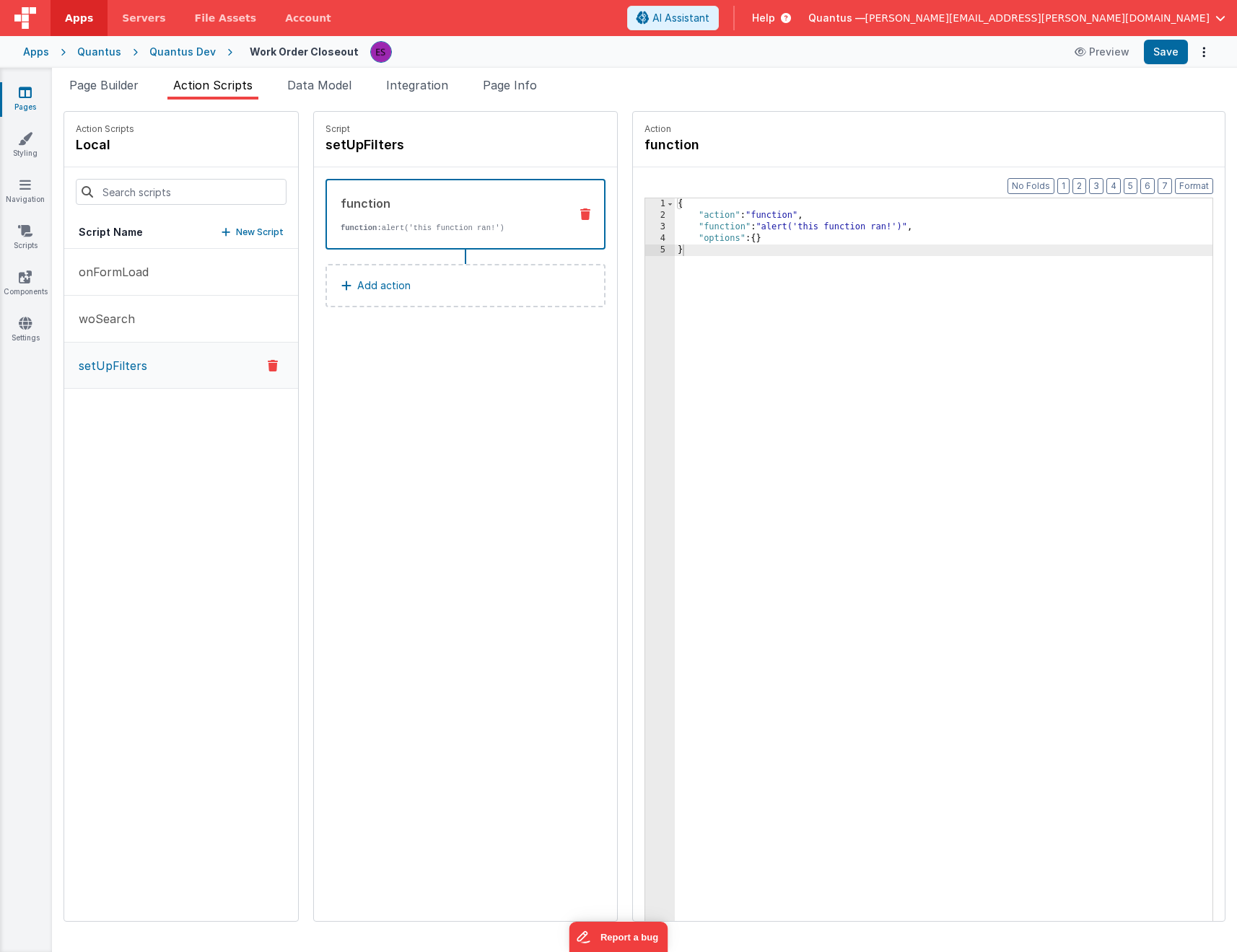
click at [645, 229] on div "3" at bounding box center [660, 227] width 30 height 11
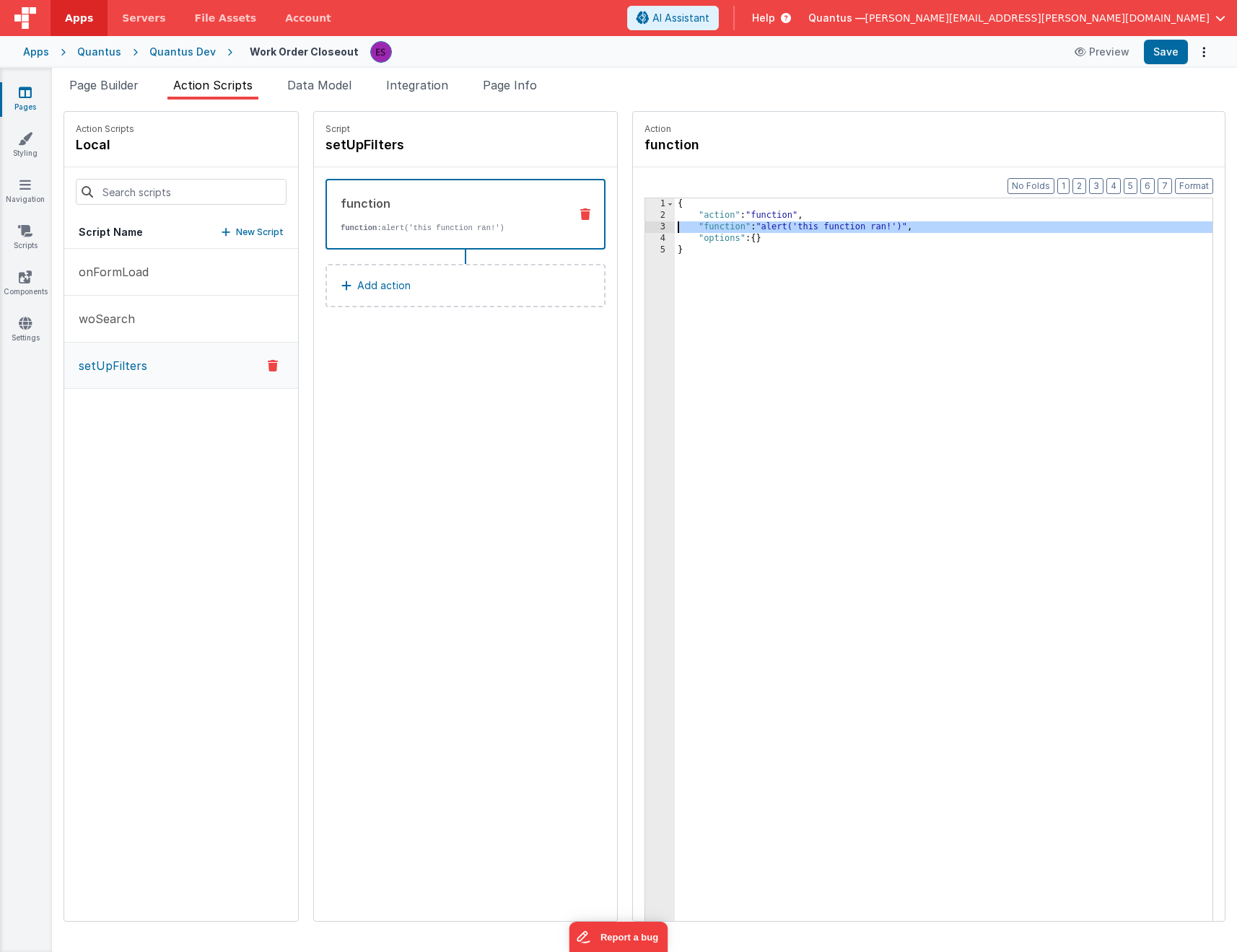
click at [645, 225] on div "3" at bounding box center [660, 227] width 30 height 11
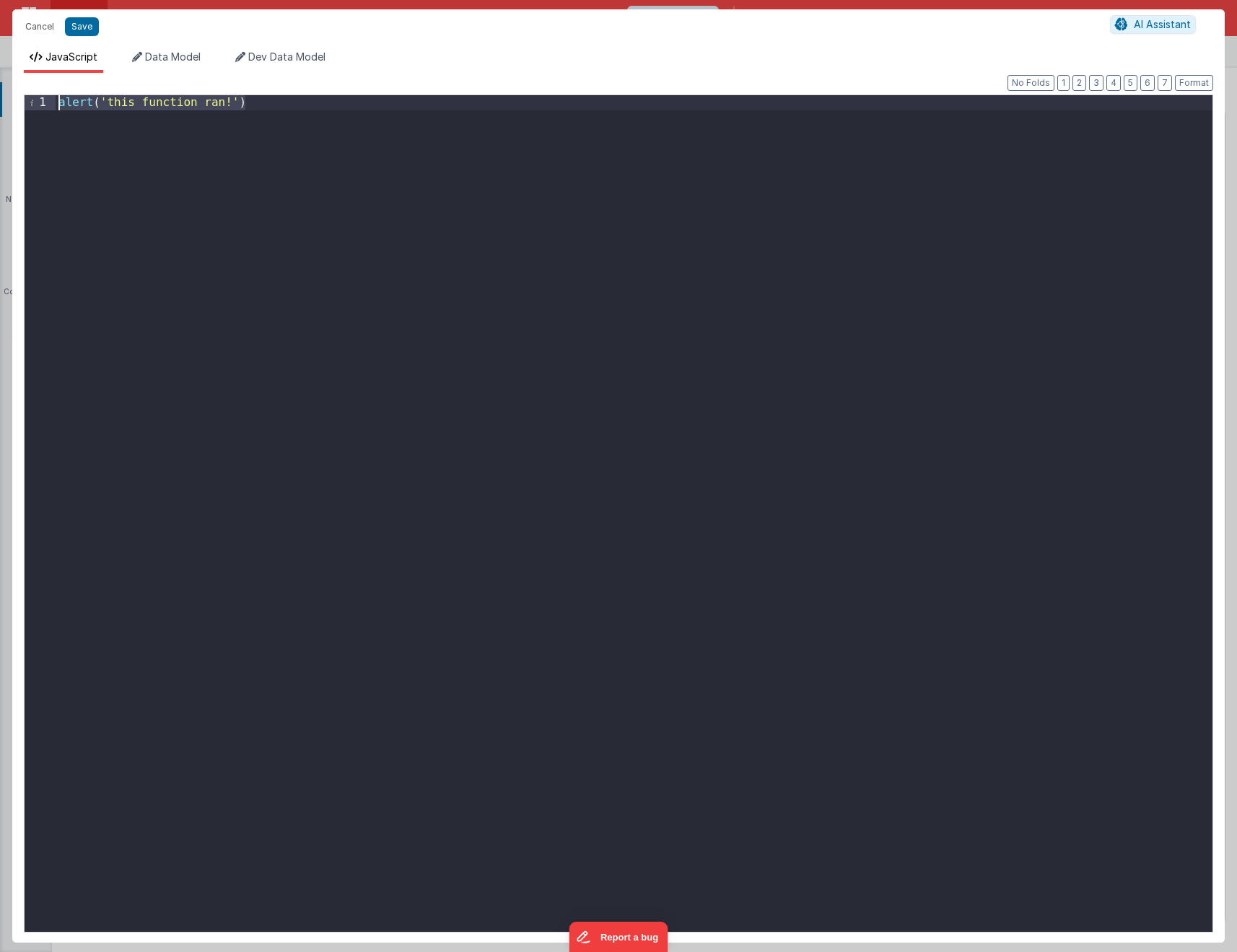
drag, startPoint x: 753, startPoint y: 311, endPoint x: 85, endPoint y: -18, distance: 744.6
click at [85, 0] on html "Cancel Save AI Assistant JavaScript Data Model Dev Data Model Format 7 6 5 4 3 …" at bounding box center [618, 476] width 1237 height 952
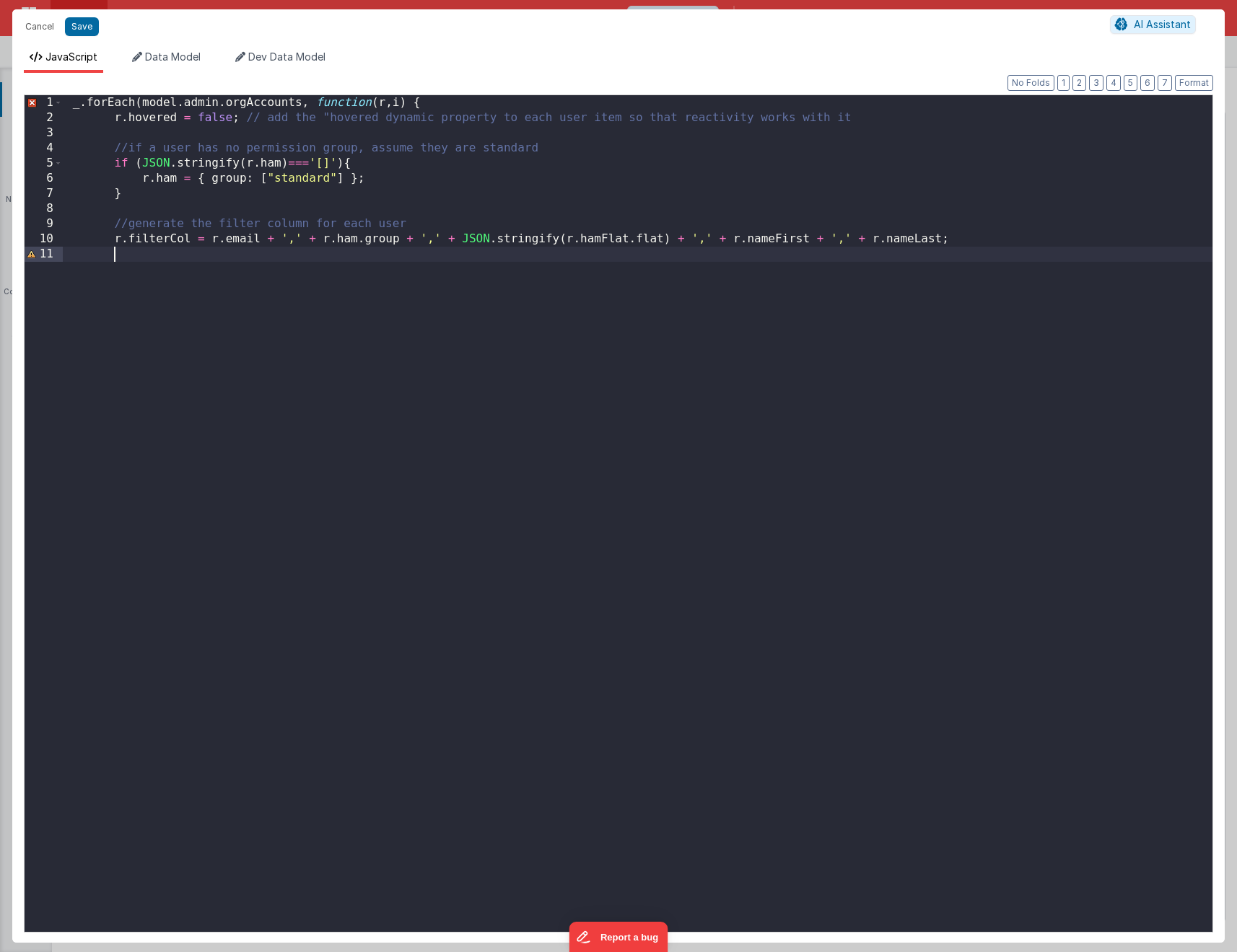
click at [74, 106] on div "_ . forEach ( model . admin . orgAccounts , function ( r , i ) { r . hovered = …" at bounding box center [637, 529] width 1149 height 867
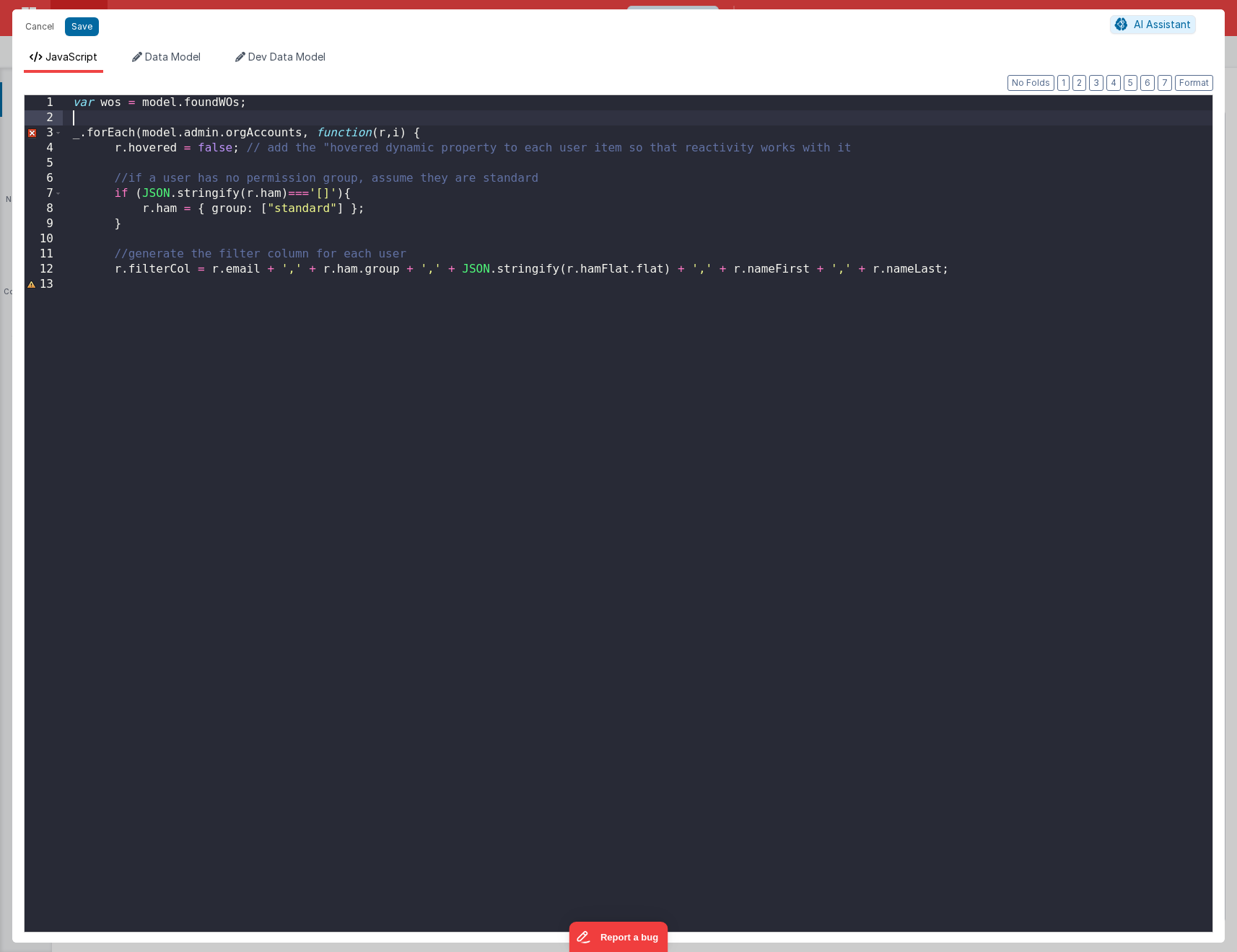
click at [193, 124] on div "var wos = model . foundWOs ; _ . forEach ( model . admin . orgAccounts , functi…" at bounding box center [637, 529] width 1149 height 867
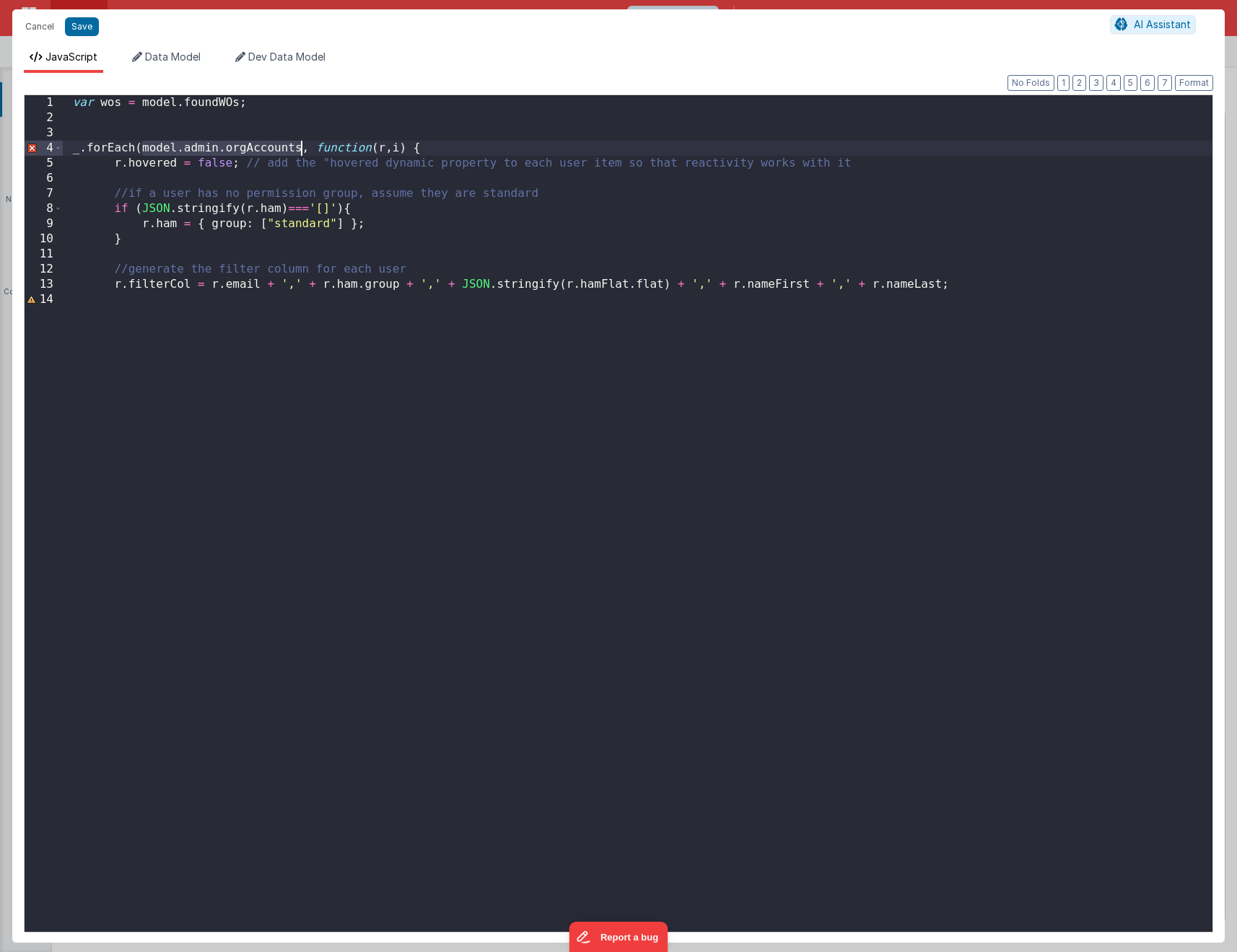
drag, startPoint x: 143, startPoint y: 148, endPoint x: 301, endPoint y: 151, distance: 158.0
click at [301, 151] on div "var wos = model . foundWOs ; _ . forEach ( model . admin . orgAccounts , functi…" at bounding box center [637, 529] width 1149 height 867
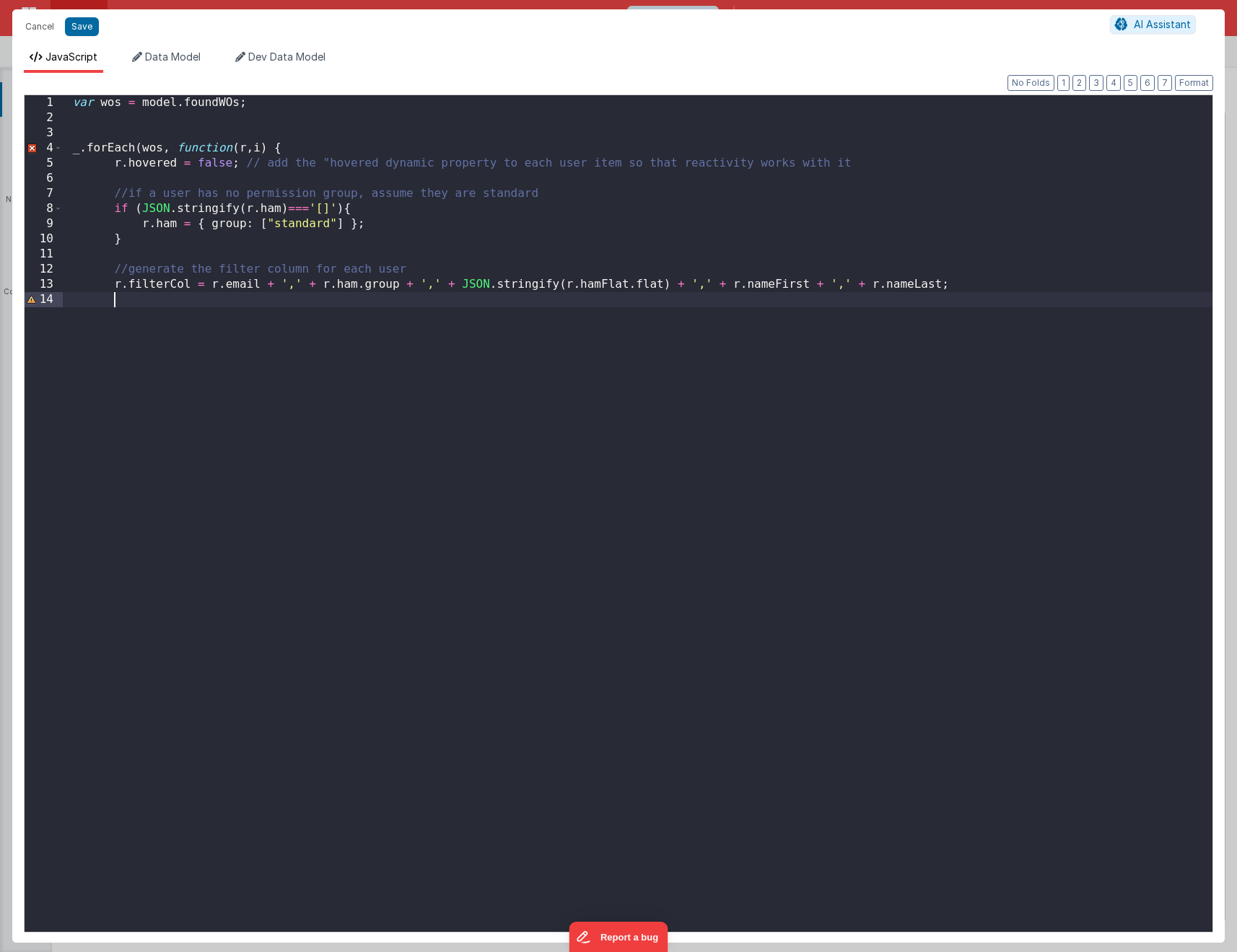
click at [189, 341] on div "var wos = model . foundWOs ; _ . forEach ( wos , function ( r , i ) { r . hover…" at bounding box center [637, 529] width 1149 height 867
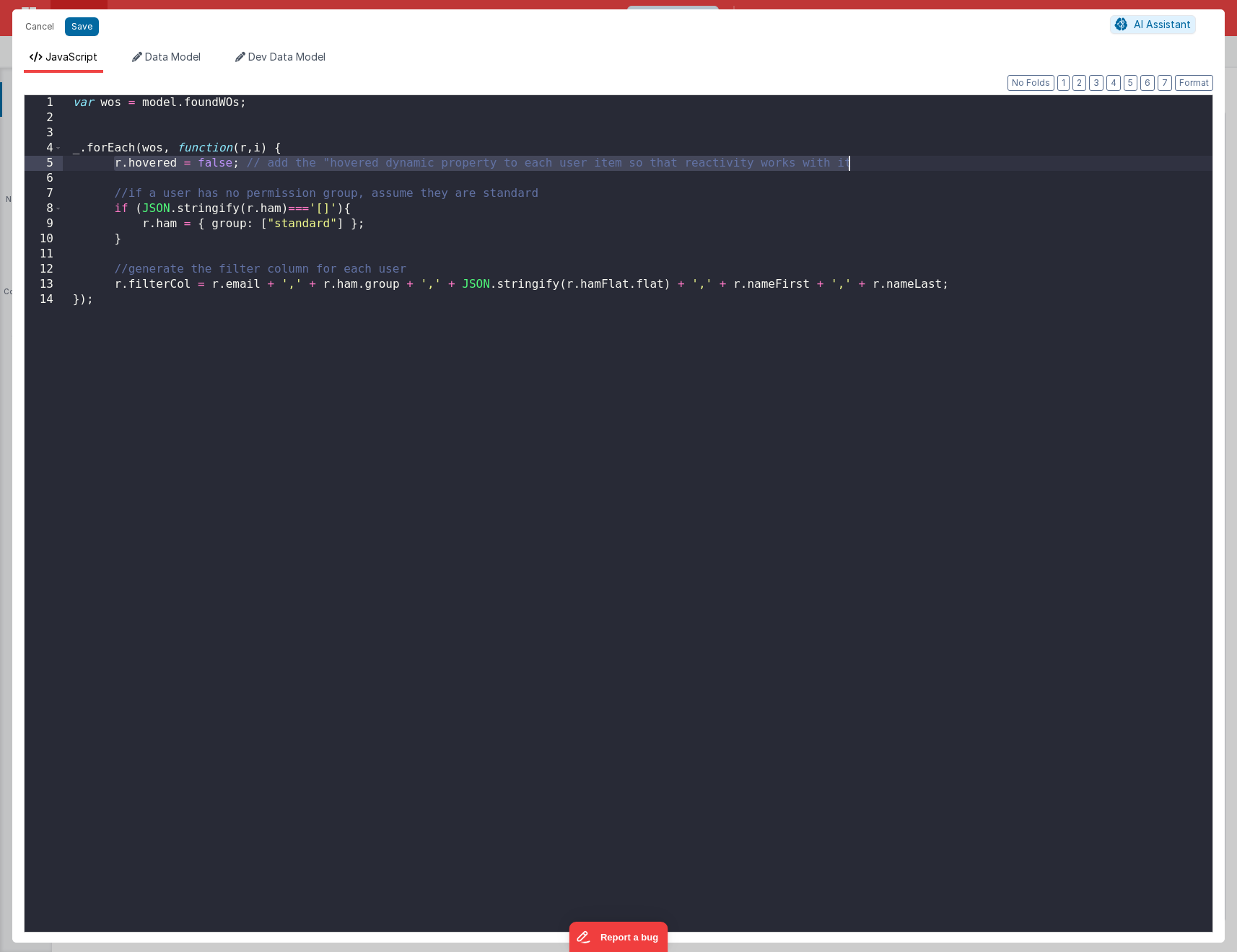
drag, startPoint x: 116, startPoint y: 165, endPoint x: 890, endPoint y: 168, distance: 774.0
click at [890, 168] on div "var wos = model . foundWOs ; _ . forEach ( wos , function ( r , i ) { r . hover…" at bounding box center [637, 529] width 1149 height 867
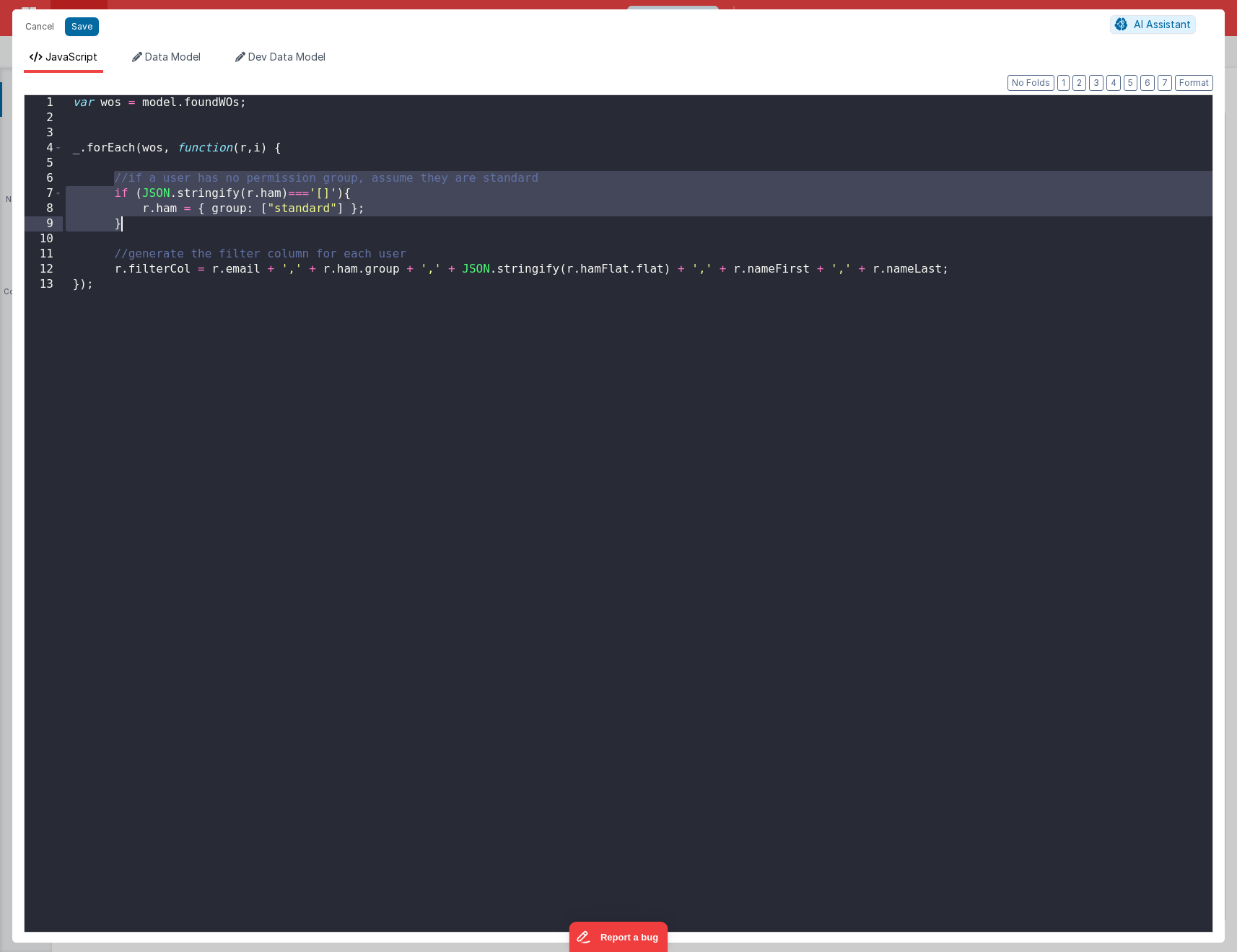
drag, startPoint x: 114, startPoint y: 179, endPoint x: 335, endPoint y: 243, distance: 230.1
click at [335, 243] on div "var wos = model . foundWOs ; _ . forEach ( wos , function ( r , i ) { //if a us…" at bounding box center [637, 529] width 1149 height 867
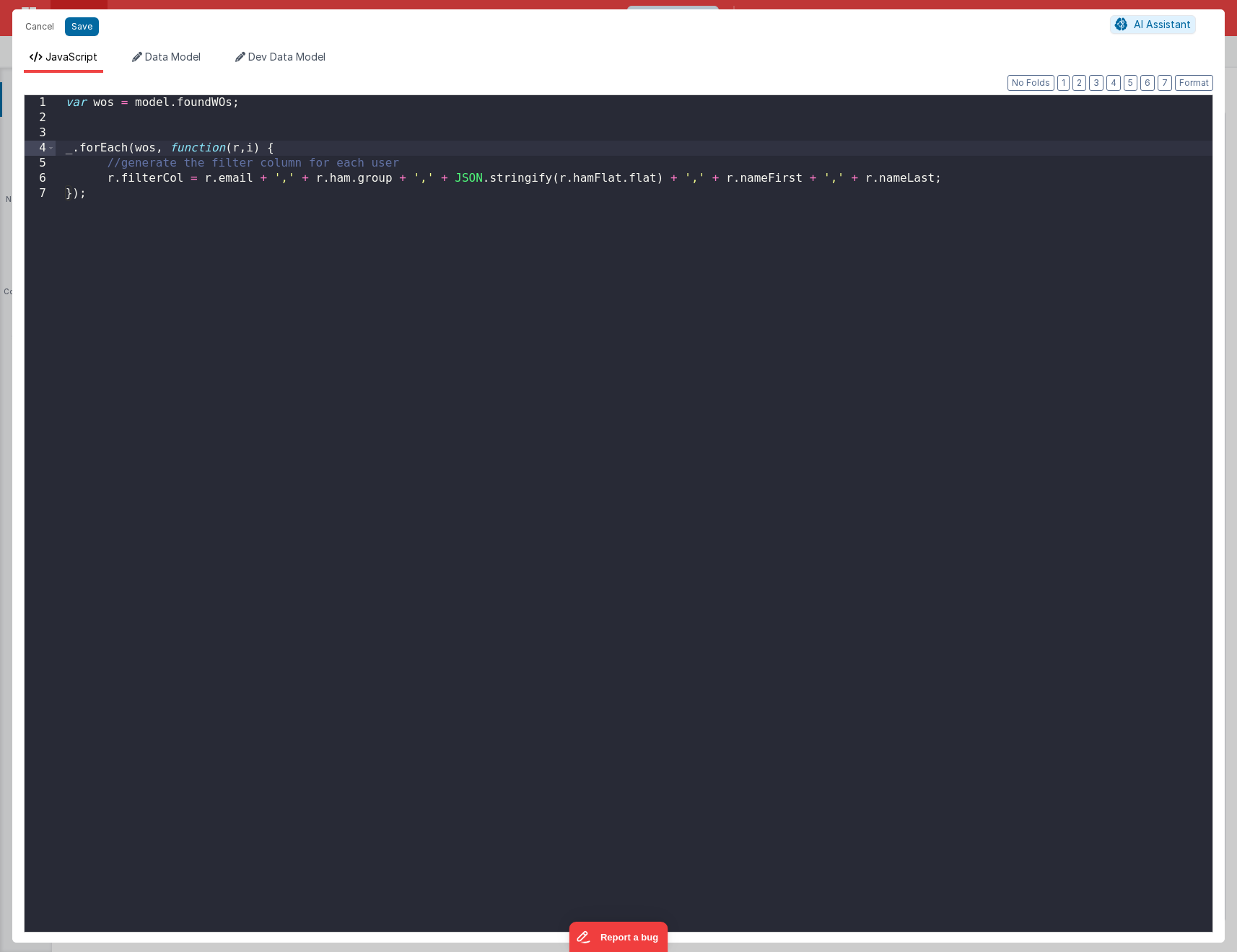
click at [245, 182] on div "var wos = model . foundWOs ; _ . forEach ( wos , function ( r , i ) { //generat…" at bounding box center [634, 529] width 1156 height 867
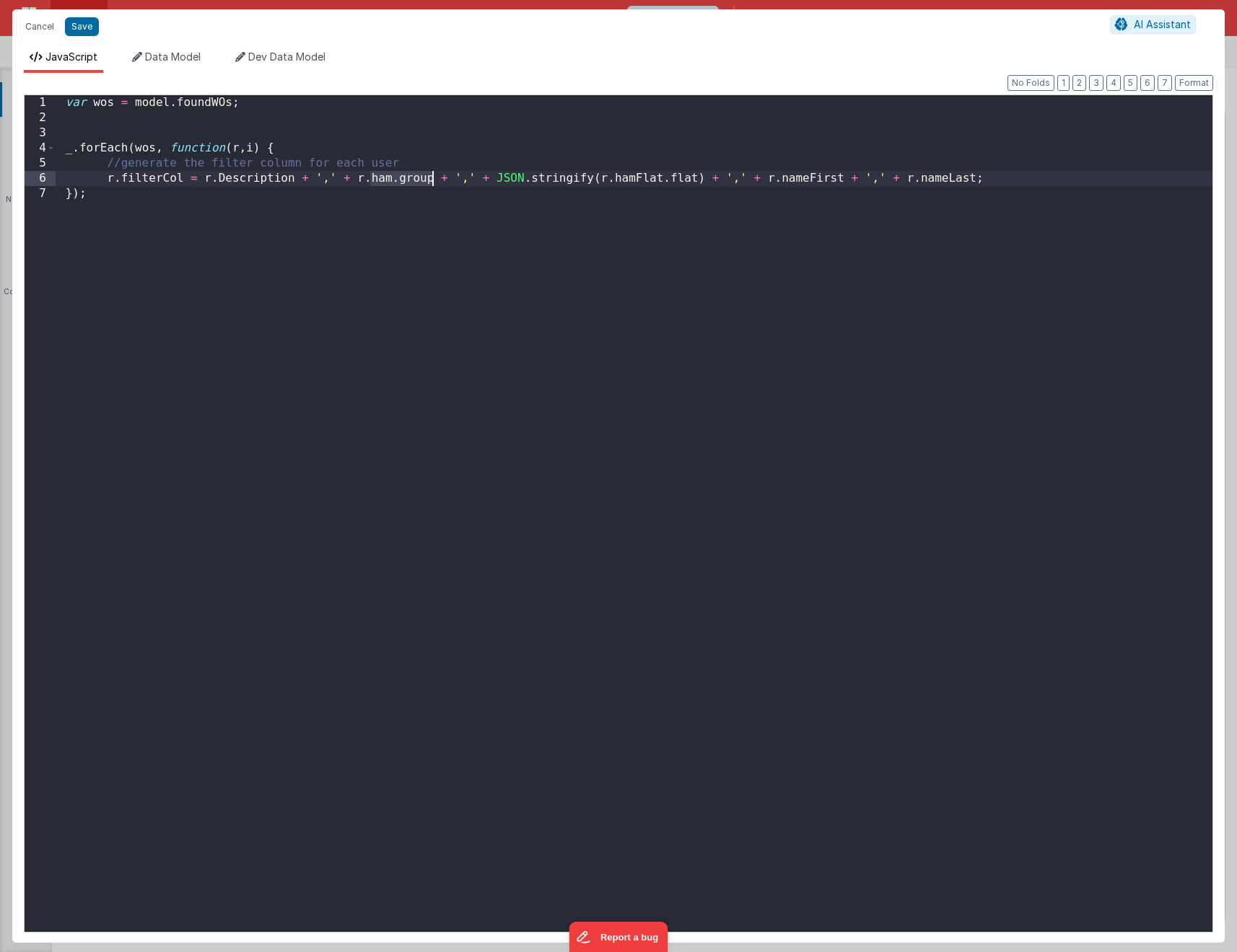
drag, startPoint x: 371, startPoint y: 178, endPoint x: 433, endPoint y: 182, distance: 62.1
click at [433, 182] on div "var wos = model . foundWOs ; _ . forEach ( wos , function ( r , i ) { //generat…" at bounding box center [634, 529] width 1156 height 867
drag, startPoint x: 408, startPoint y: 177, endPoint x: 957, endPoint y: 183, distance: 549.0
click at [957, 183] on div "var wos = model . foundWOs ; _ . forEach ( wos , function ( r , i ) { //generat…" at bounding box center [634, 529] width 1156 height 867
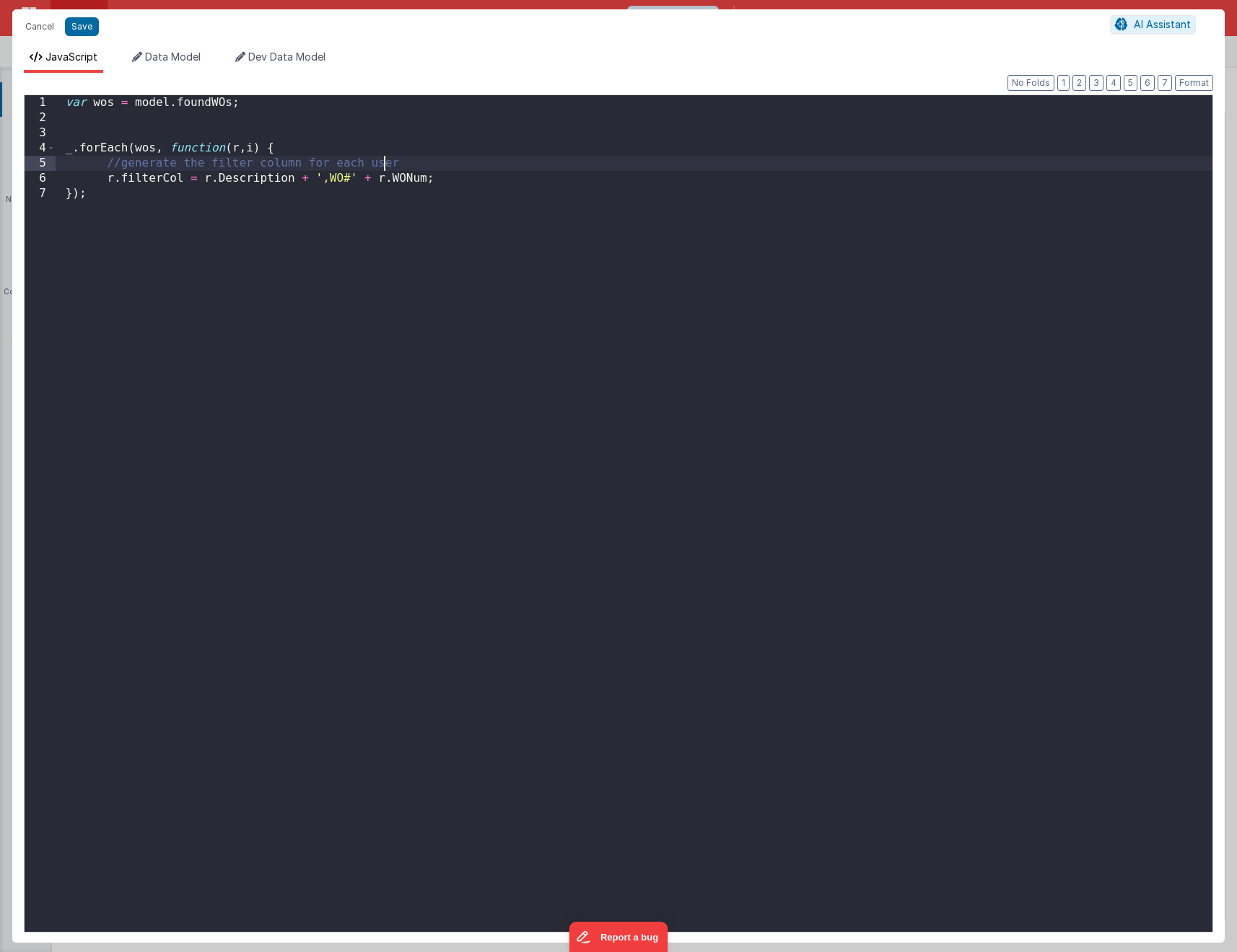
click at [388, 166] on div "var wos = model . foundWOs ; _ . forEach ( wos , function ( r , i ) { //generat…" at bounding box center [634, 529] width 1156 height 867
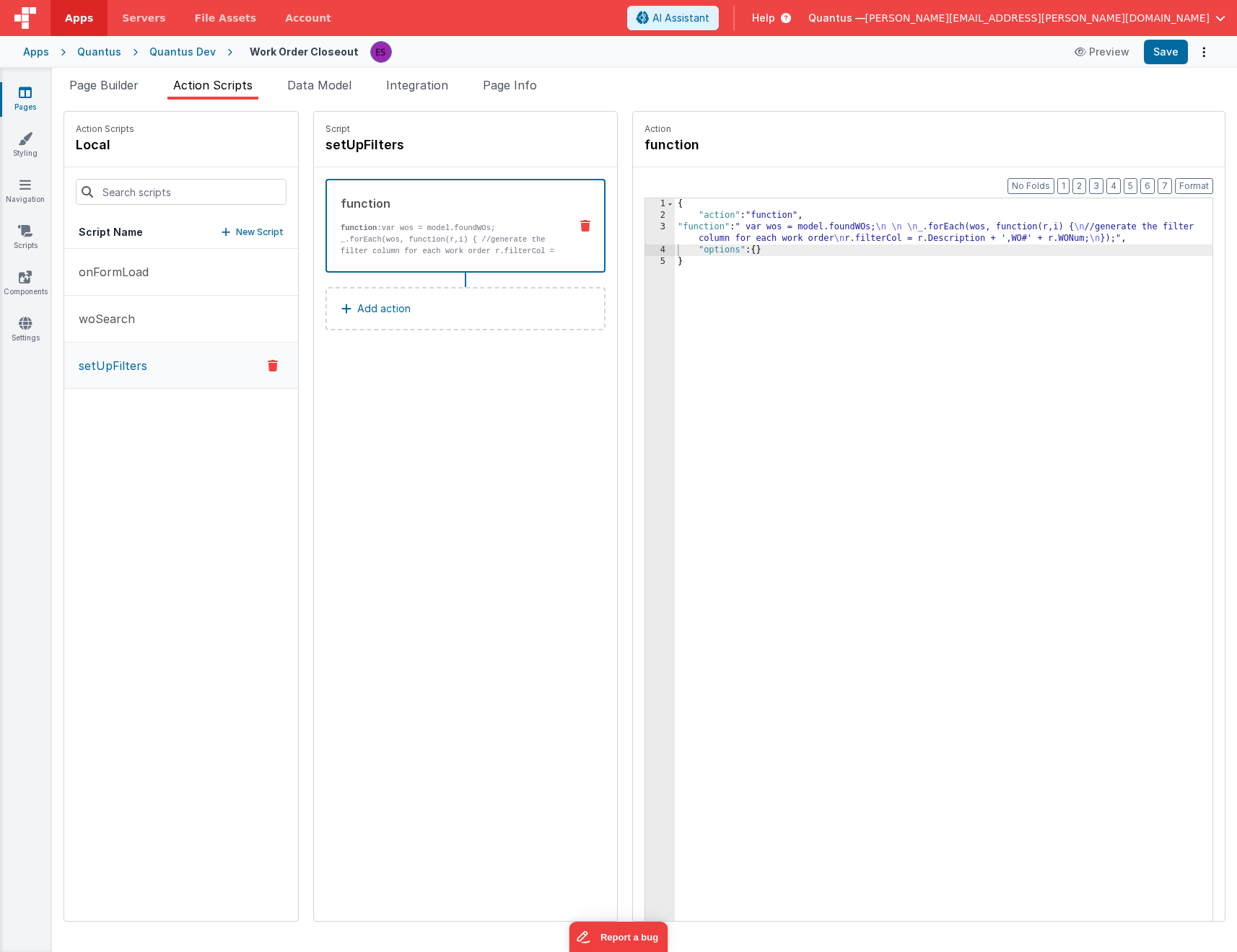
click at [898, 363] on div "{ "action" : "function" , "function" : " var wos = model.foundWOs; \n \n \n _.f…" at bounding box center [962, 593] width 575 height 791
click at [108, 97] on li "Page Builder" at bounding box center [104, 88] width 81 height 23
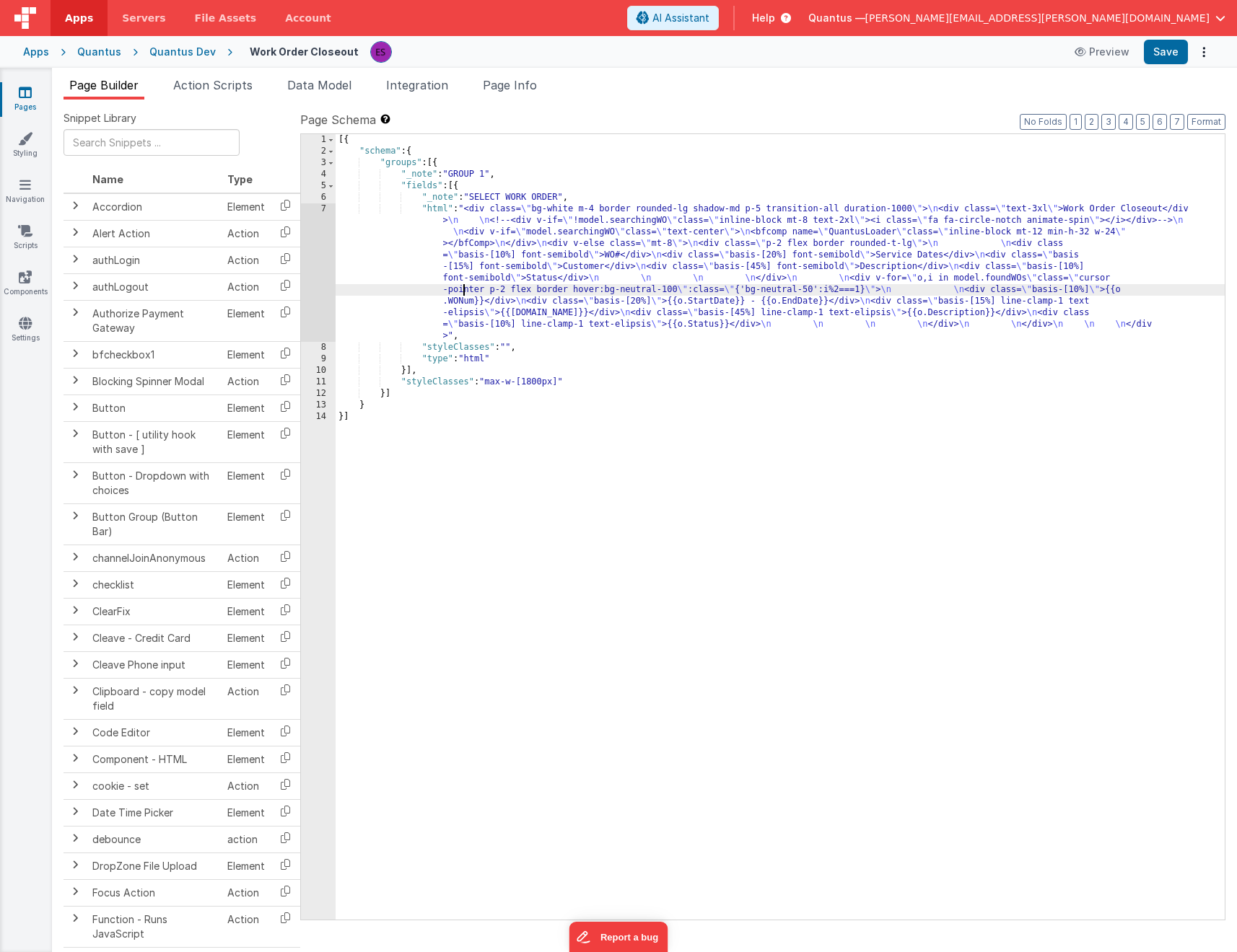
click at [461, 291] on div "[{ "schema" : { "groups" : [{ "_note" : "GROUP 1" , "fields" : [{ "_note" : "SE…" at bounding box center [780, 538] width 889 height 809
click at [324, 296] on div "7" at bounding box center [318, 273] width 34 height 139
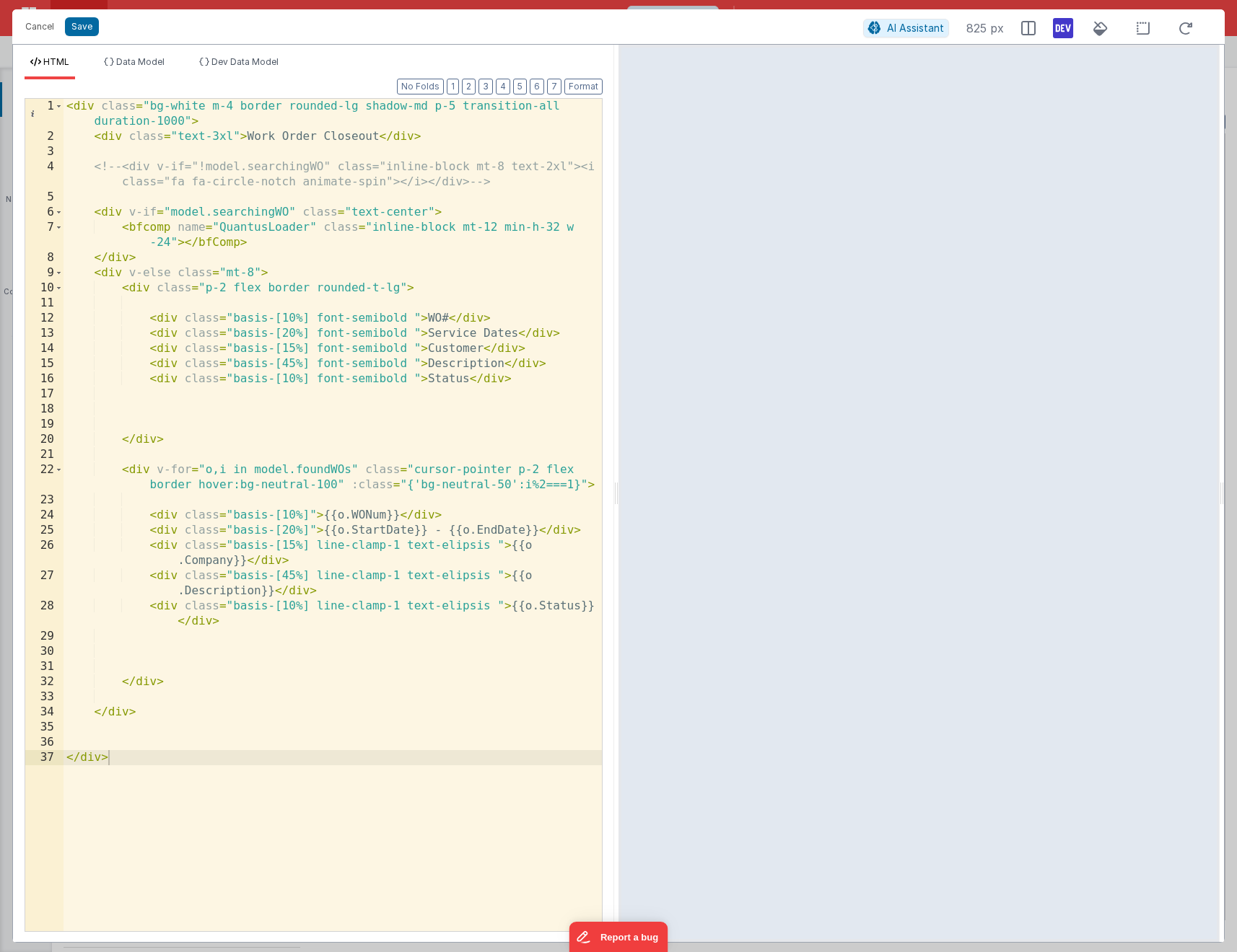
click at [324, 529] on div "< div class = "bg-white m-4 border rounded-lg shadow-md p-5 transition-all dura…" at bounding box center [333, 538] width 538 height 878
click at [151, 545] on div "< div class = "bg-white m-4 border rounded-lg shadow-md p-5 transition-all dura…" at bounding box center [333, 538] width 538 height 878
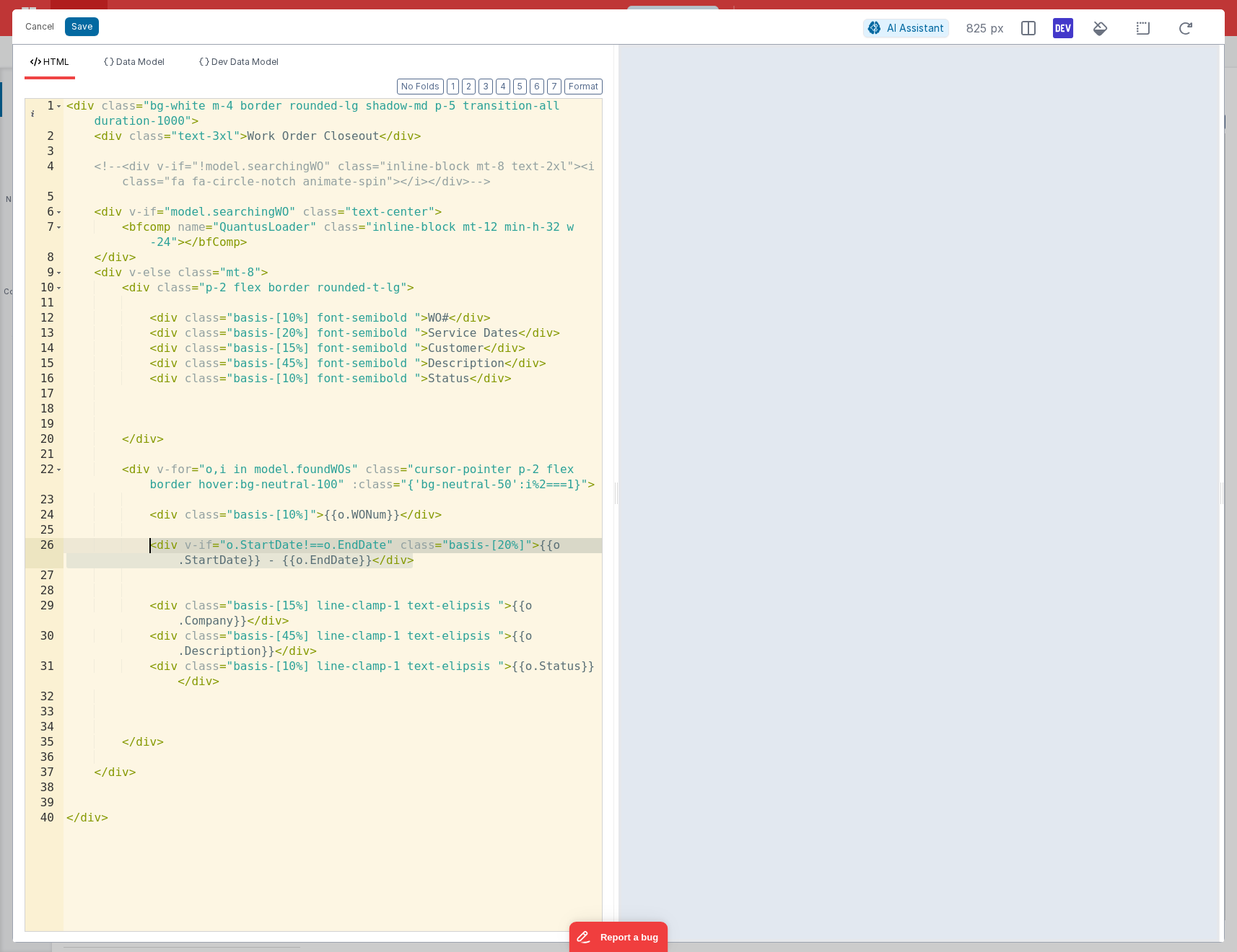
drag, startPoint x: 427, startPoint y: 557, endPoint x: 148, endPoint y: 543, distance: 279.4
click at [148, 543] on div "< div class = "bg-white m-4 border rounded-lg shadow-md p-5 transition-all dura…" at bounding box center [333, 538] width 538 height 878
click at [158, 570] on div "< div class = "bg-white m-4 border rounded-lg shadow-md p-5 transition-all dura…" at bounding box center [333, 538] width 538 height 878
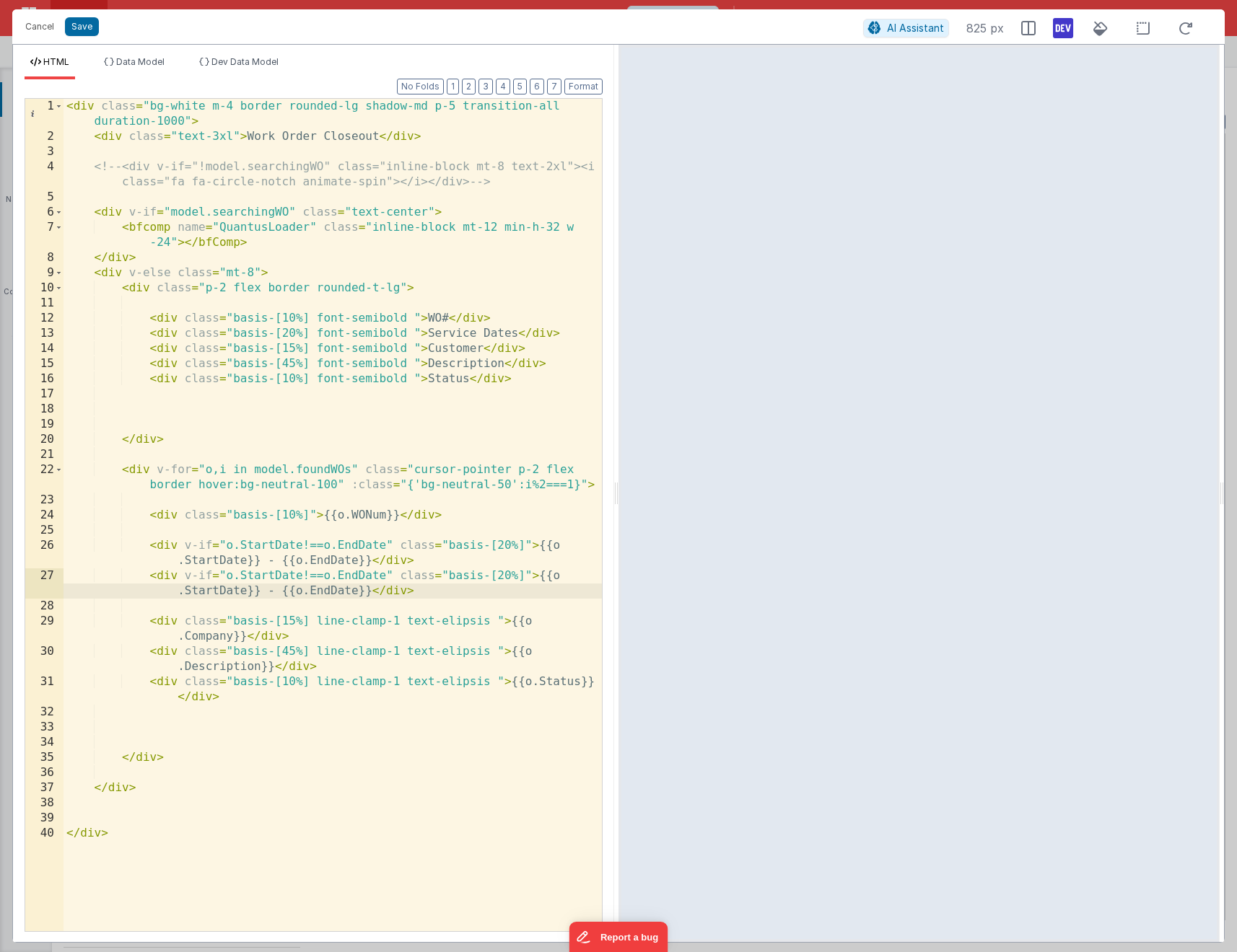
click at [306, 573] on div "< div class = "bg-white m-4 border rounded-lg shadow-md p-5 transition-all dura…" at bounding box center [333, 538] width 538 height 878
drag, startPoint x: 372, startPoint y: 590, endPoint x: 260, endPoint y: 590, distance: 112.0
click at [260, 590] on div "< div class = "bg-white m-4 border rounded-lg shadow-md p-5 transition-all dura…" at bounding box center [333, 538] width 538 height 878
drag, startPoint x: 269, startPoint y: 561, endPoint x: 331, endPoint y: 535, distance: 67.2
click at [269, 561] on div "< div class = "bg-white m-4 border rounded-lg shadow-md p-5 transition-all dura…" at bounding box center [333, 538] width 538 height 878
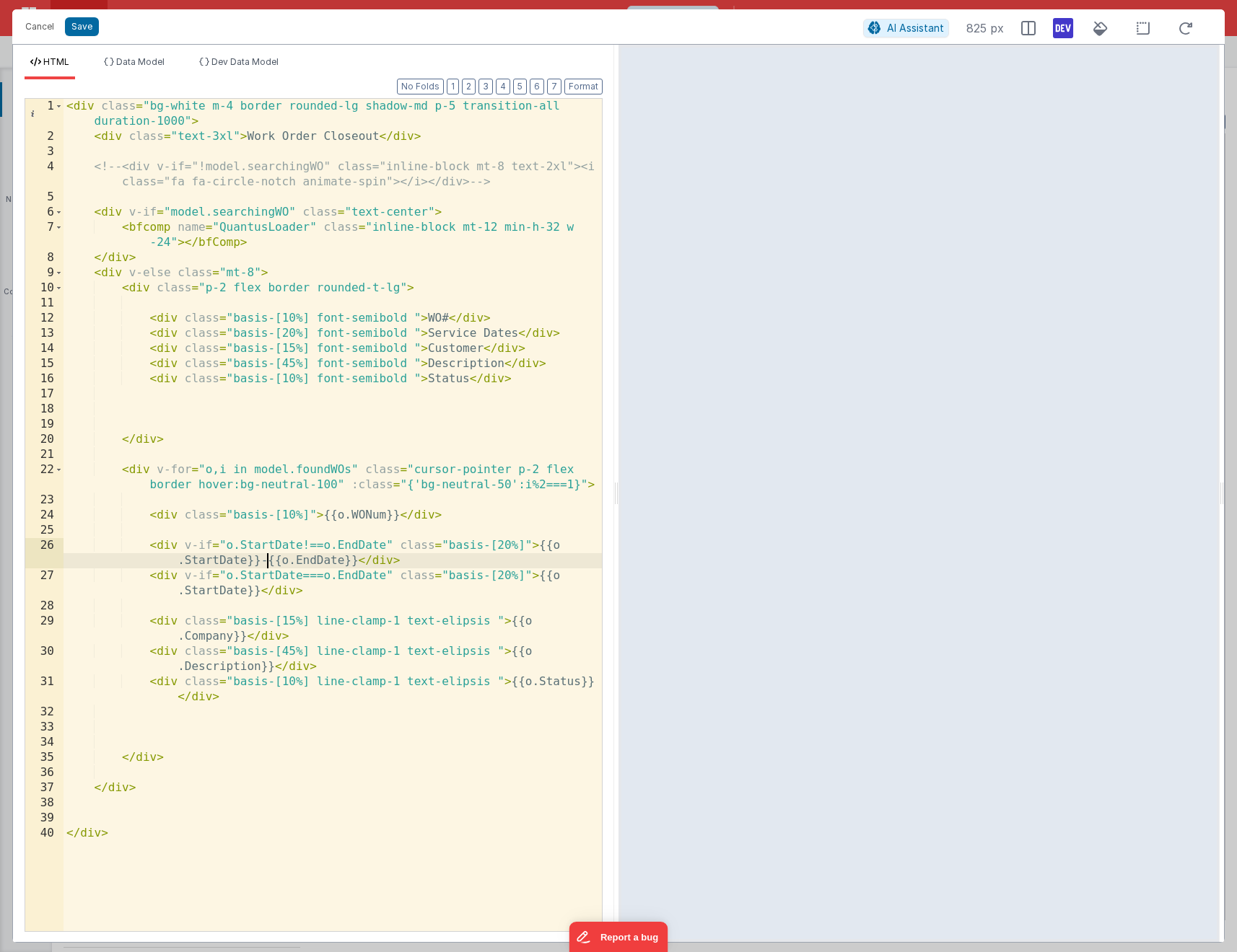
click at [163, 508] on div "< div class = "bg-white m-4 border rounded-lg shadow-md p-5 transition-all dura…" at bounding box center [333, 538] width 538 height 878
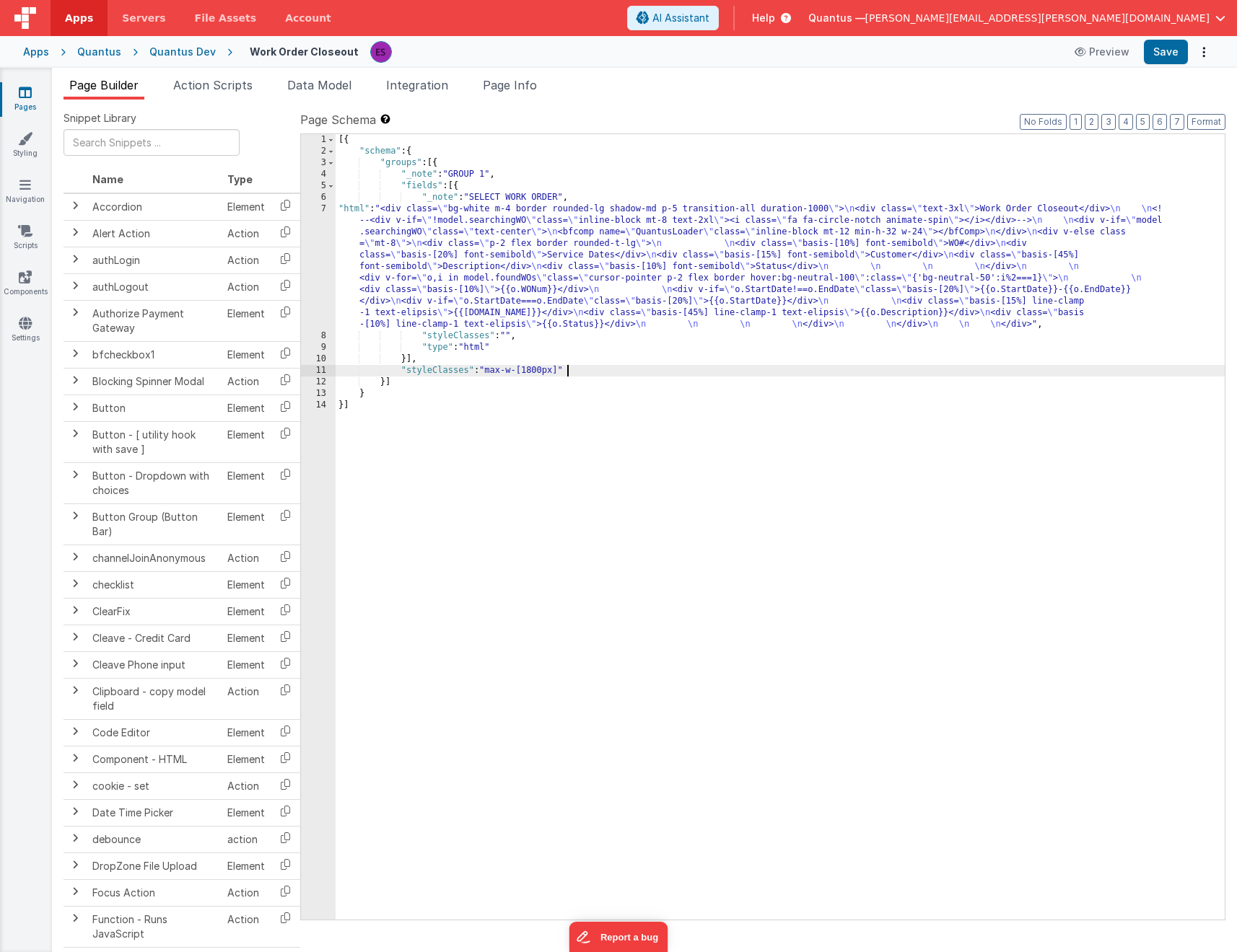
click at [935, 374] on div "[{ "schema" : { "groups" : [{ "_note" : "GROUP 1" , "fields" : [{ "_note" : "SE…" at bounding box center [780, 538] width 889 height 809
click at [324, 271] on div "7" at bounding box center [318, 267] width 34 height 127
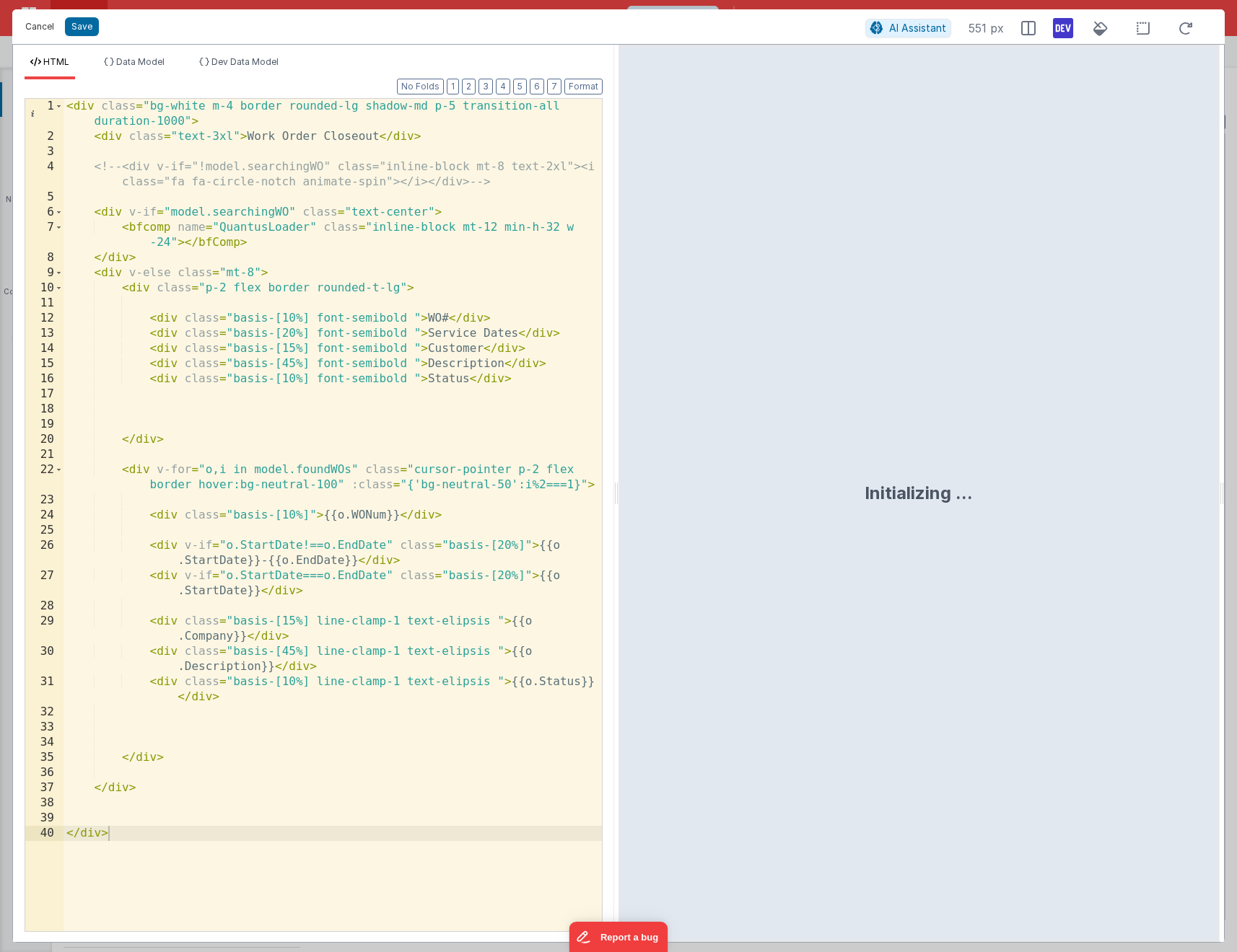
click at [37, 31] on button "Cancel" at bounding box center [40, 26] width 43 height 20
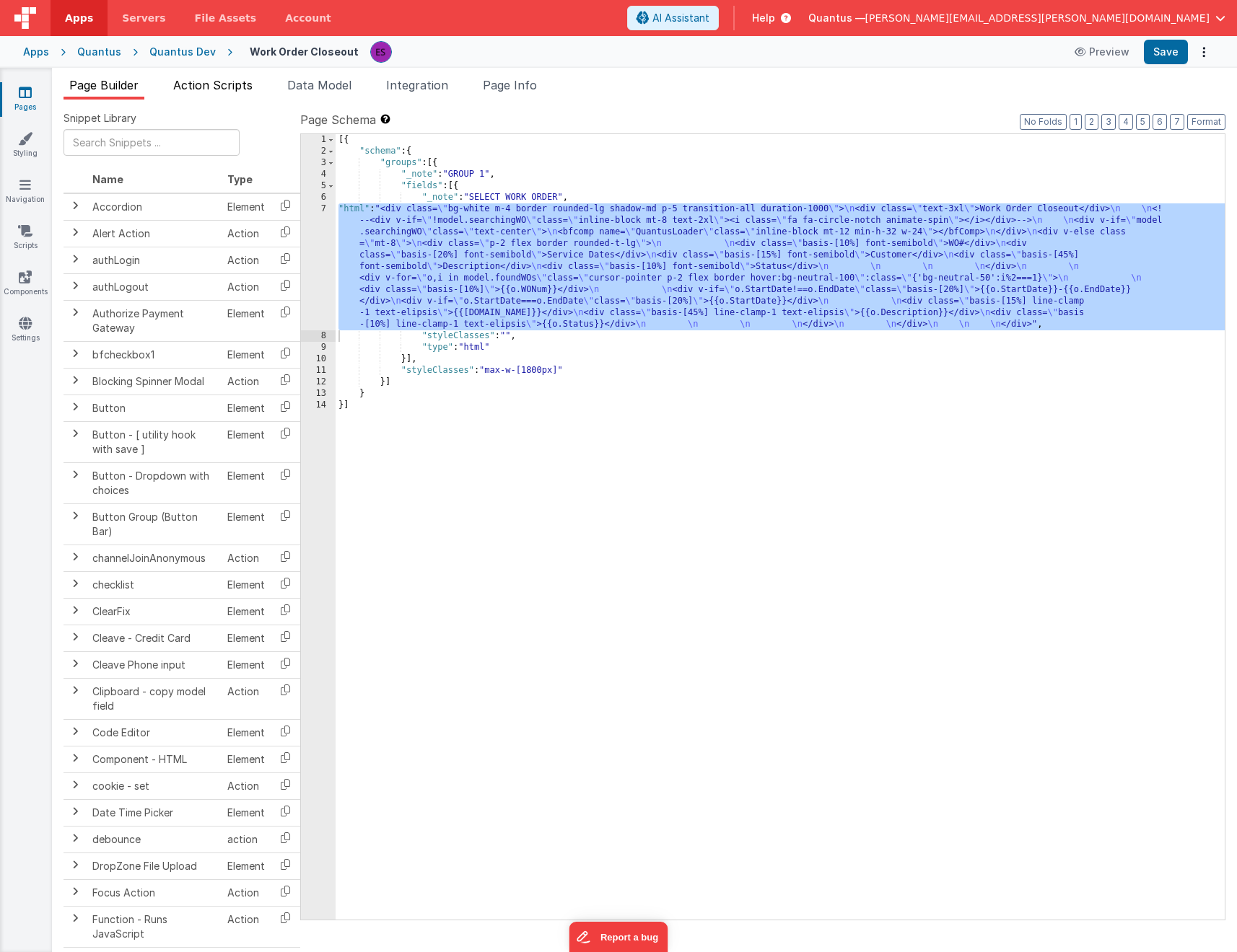
click at [203, 90] on span "Action Scripts" at bounding box center [213, 85] width 79 height 14
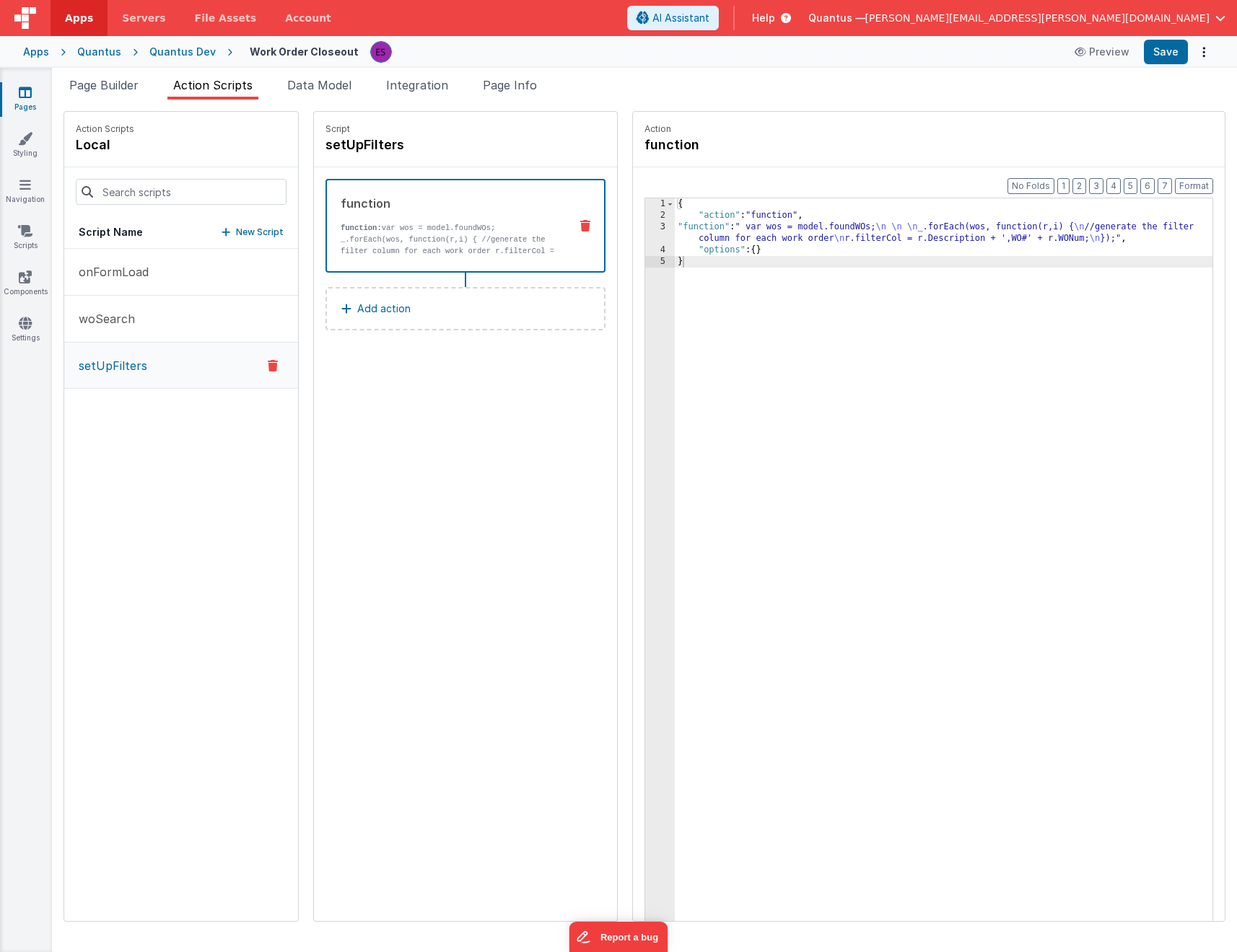
click at [725, 238] on div "{ "action" : "function" , "function" : " var wos = model.foundWOs; \n \n \n _.f…" at bounding box center [962, 593] width 575 height 791
click at [645, 241] on div "3" at bounding box center [660, 233] width 30 height 23
click at [645, 236] on div "3" at bounding box center [660, 233] width 30 height 23
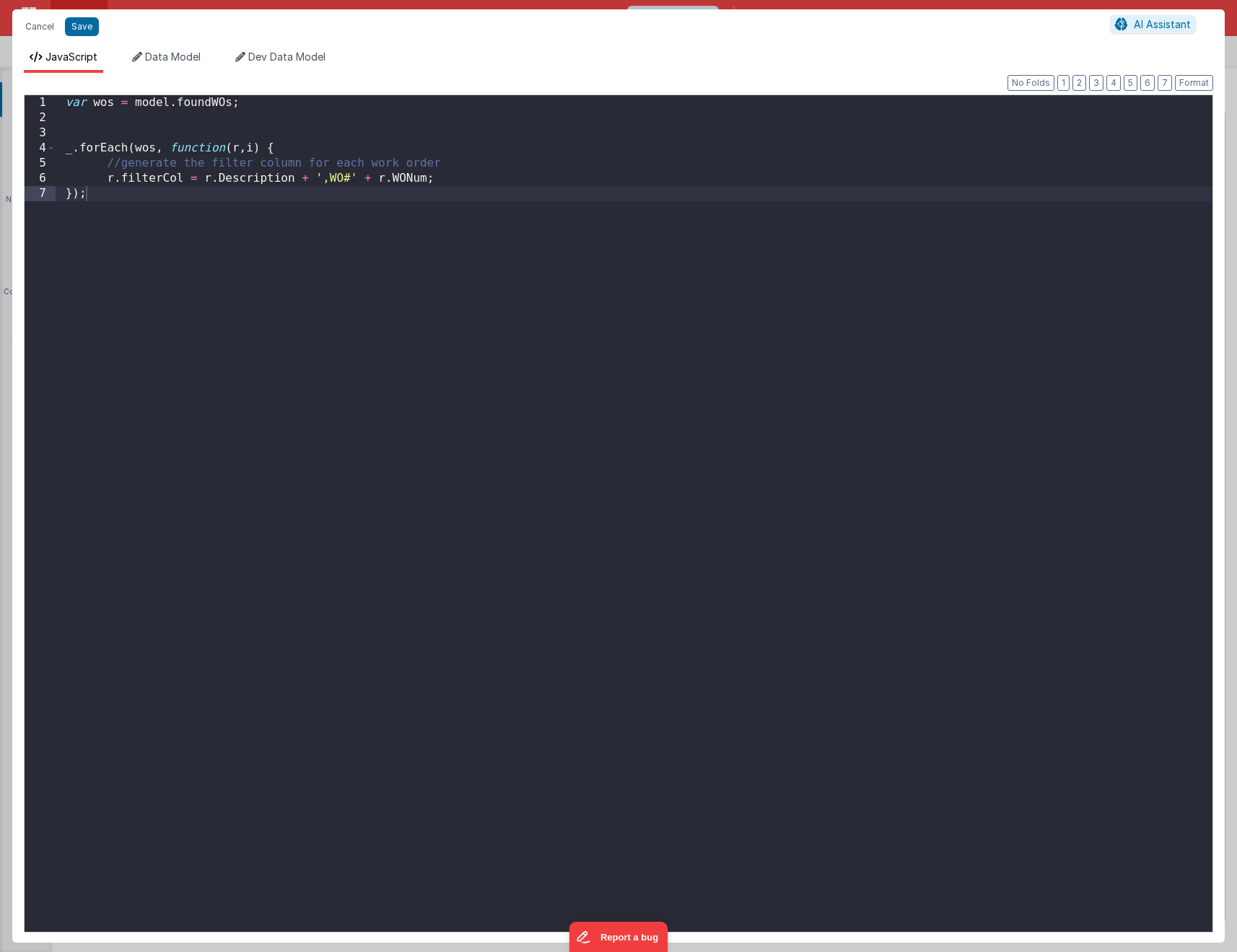
click at [427, 180] on div "var wos = model . foundWOs ; _ . forEach ( wos , function ( r , i ) { //generat…" at bounding box center [634, 529] width 1156 height 867
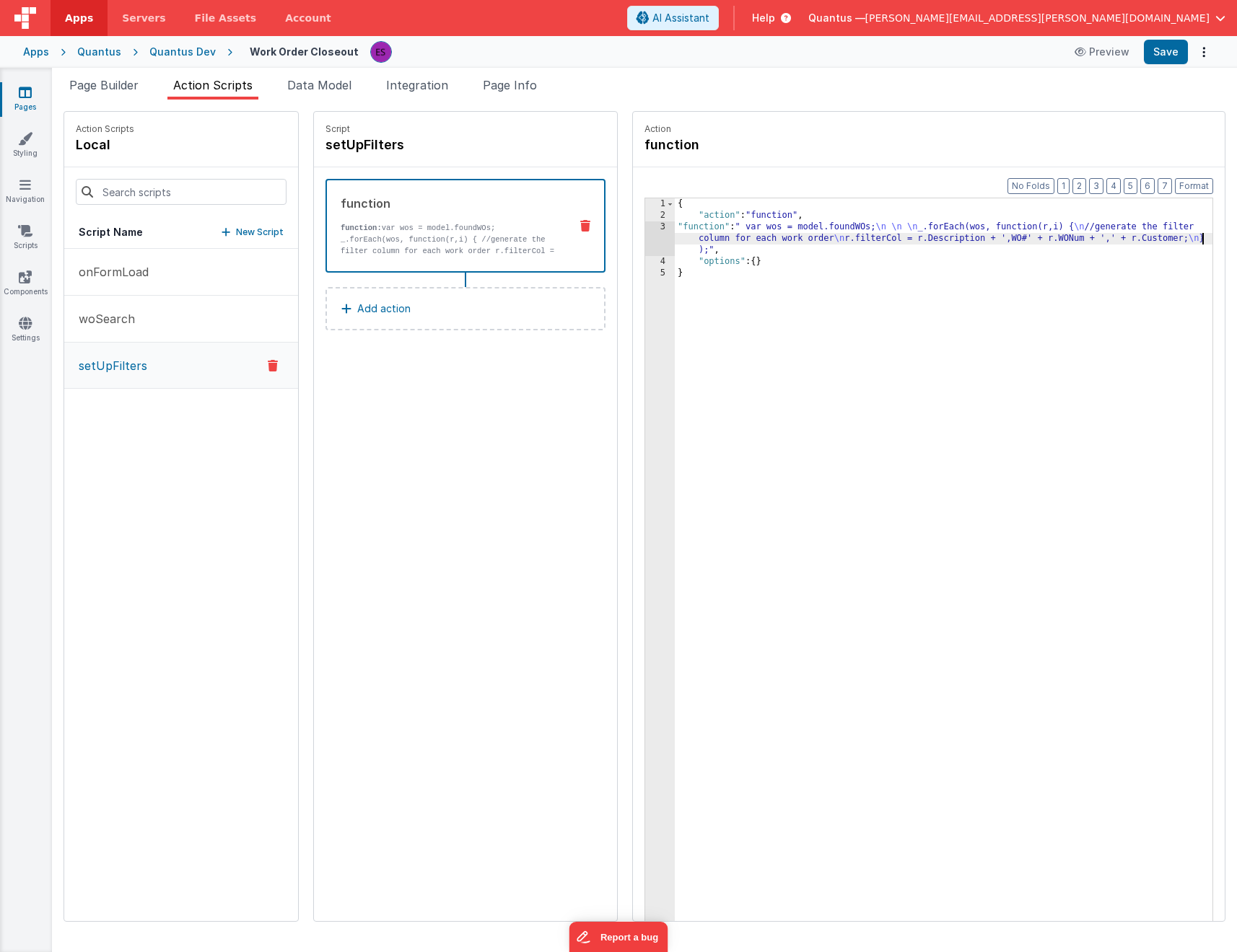
click at [1165, 239] on div "{ "action" : "function" , "function" : " var wos = model.foundWOs; \n \n \n _.f…" at bounding box center [962, 593] width 575 height 791
click at [101, 90] on span "Page Builder" at bounding box center [104, 85] width 69 height 14
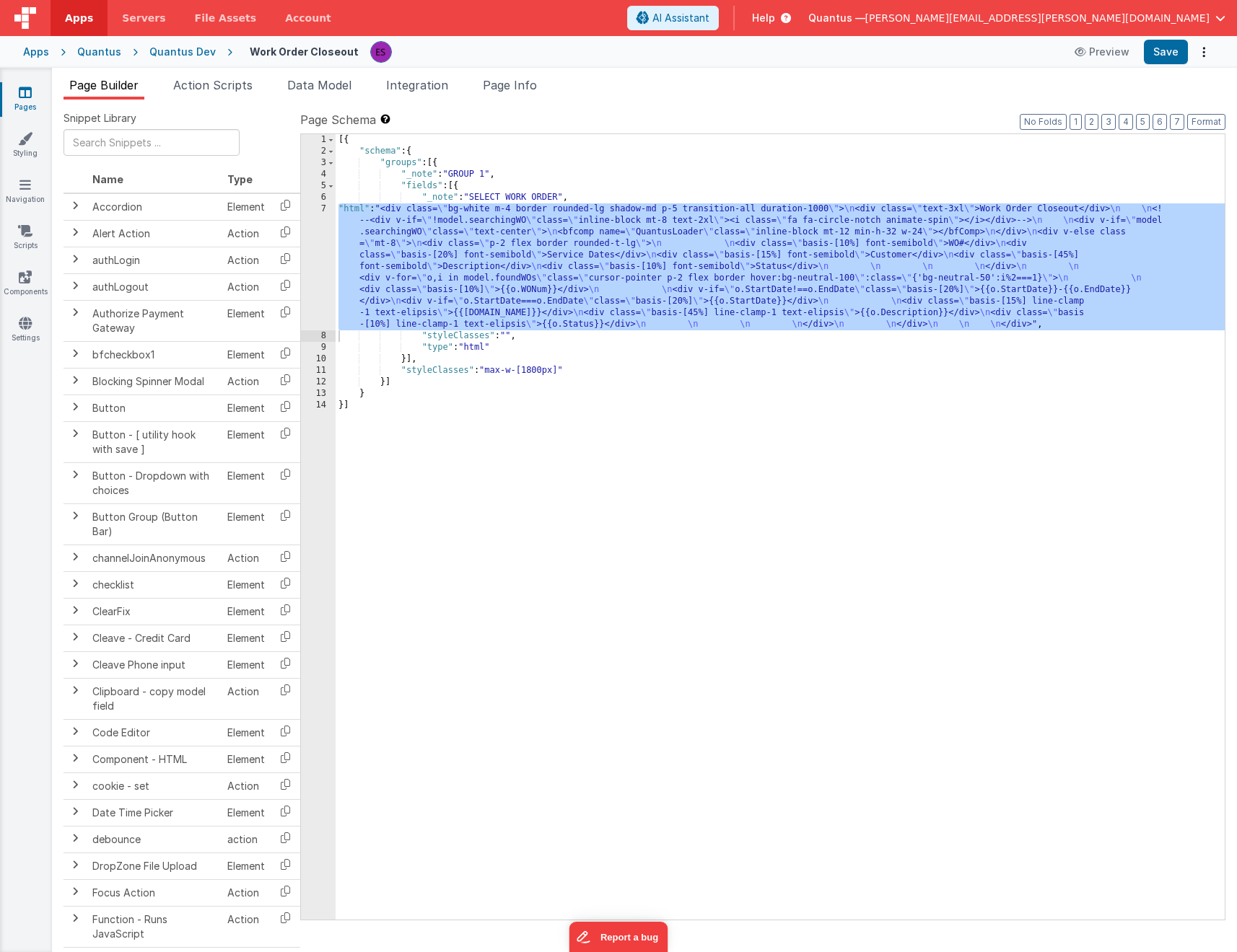
click at [397, 280] on div "[{ "schema" : { "groups" : [{ "_note" : "GROUP 1" , "fields" : [{ "_note" : "SE…" at bounding box center [780, 538] width 889 height 809
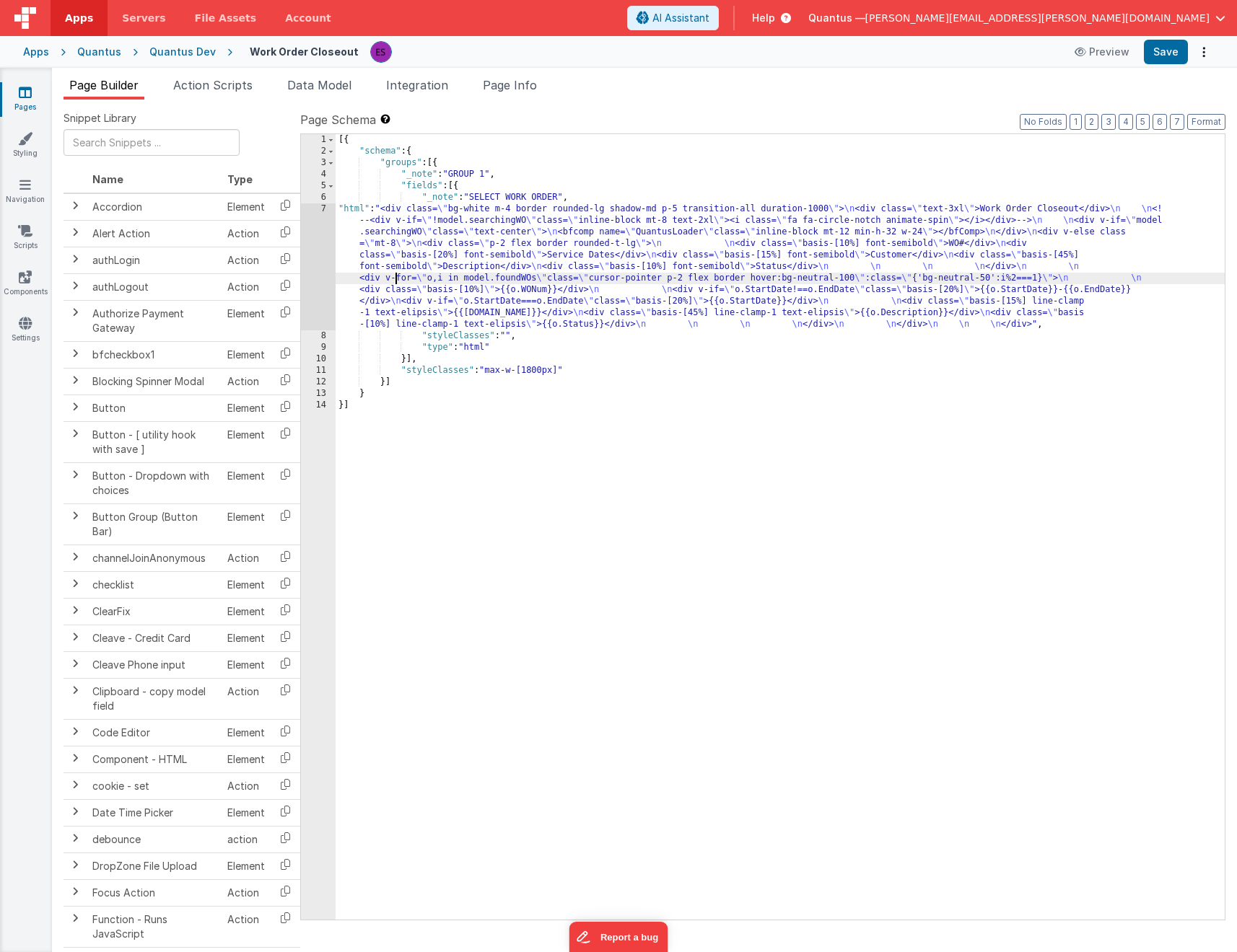
click at [320, 287] on div "7" at bounding box center [318, 267] width 34 height 127
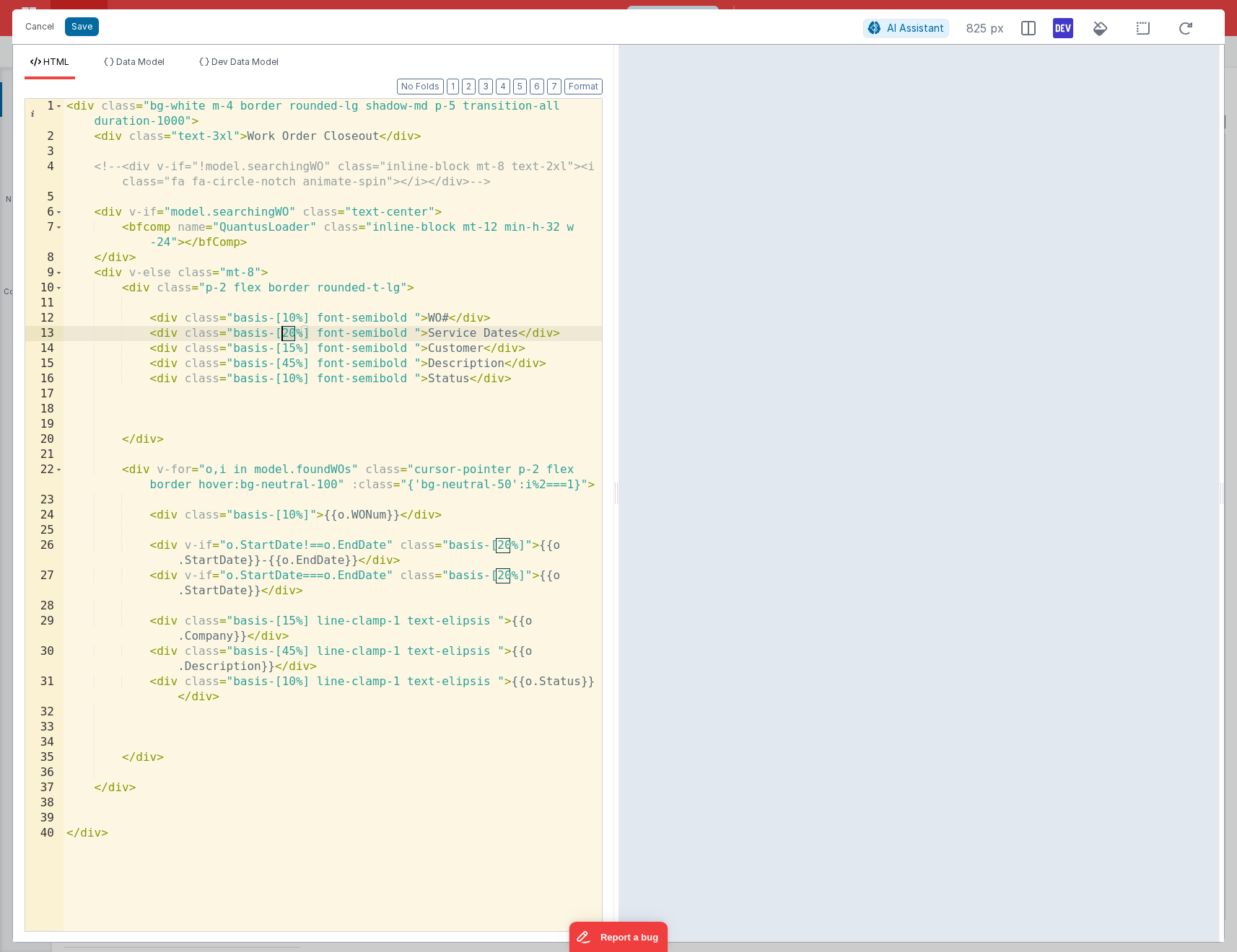
drag, startPoint x: 294, startPoint y: 336, endPoint x: 283, endPoint y: 338, distance: 11.2
click at [283, 338] on div "< div class = "bg-white m-4 border rounded-lg shadow-md p-5 transition-all dura…" at bounding box center [333, 538] width 538 height 878
drag, startPoint x: 498, startPoint y: 543, endPoint x: 513, endPoint y: 540, distance: 15.3
click at [513, 540] on div "< div class = "bg-white m-4 border rounded-lg shadow-md p-5 transition-all dura…" at bounding box center [333, 538] width 538 height 878
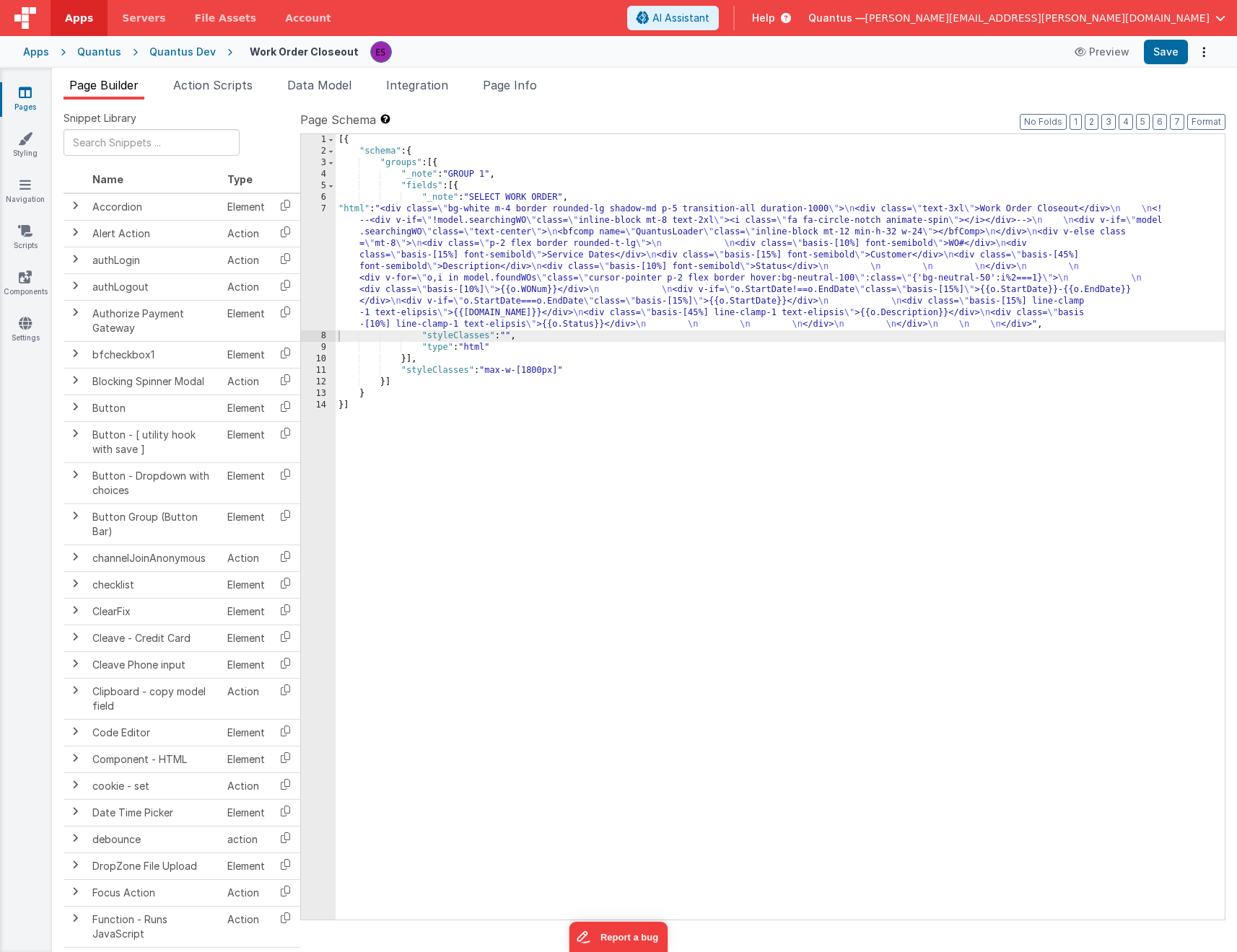
drag, startPoint x: 447, startPoint y: 268, endPoint x: 362, endPoint y: 265, distance: 85.1
click at [447, 268] on div "[{ "schema" : { "groups" : [{ "_note" : "GROUP 1" , "fields" : [{ "_note" : "SE…" at bounding box center [780, 538] width 889 height 809
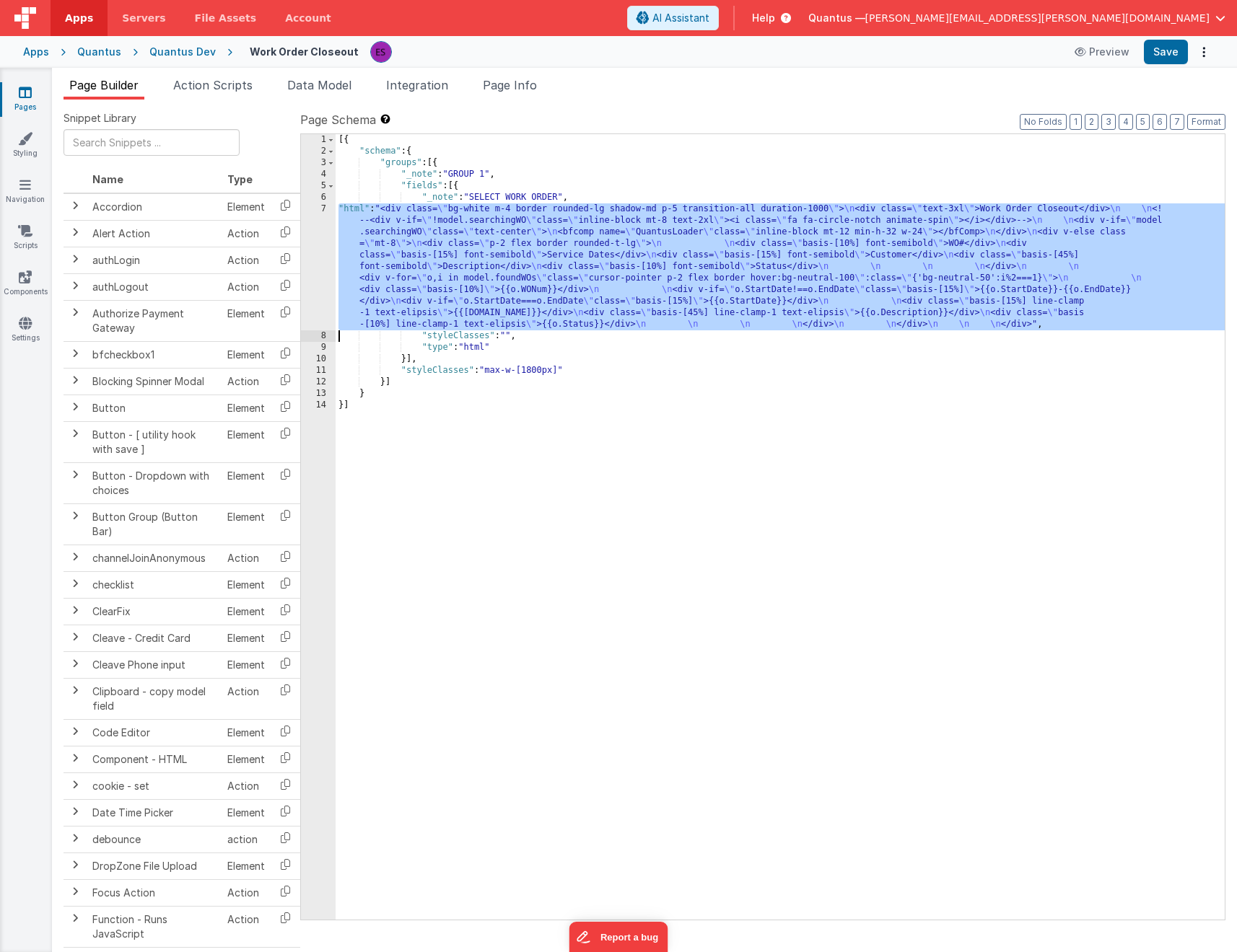
click at [321, 294] on div "7" at bounding box center [318, 267] width 34 height 127
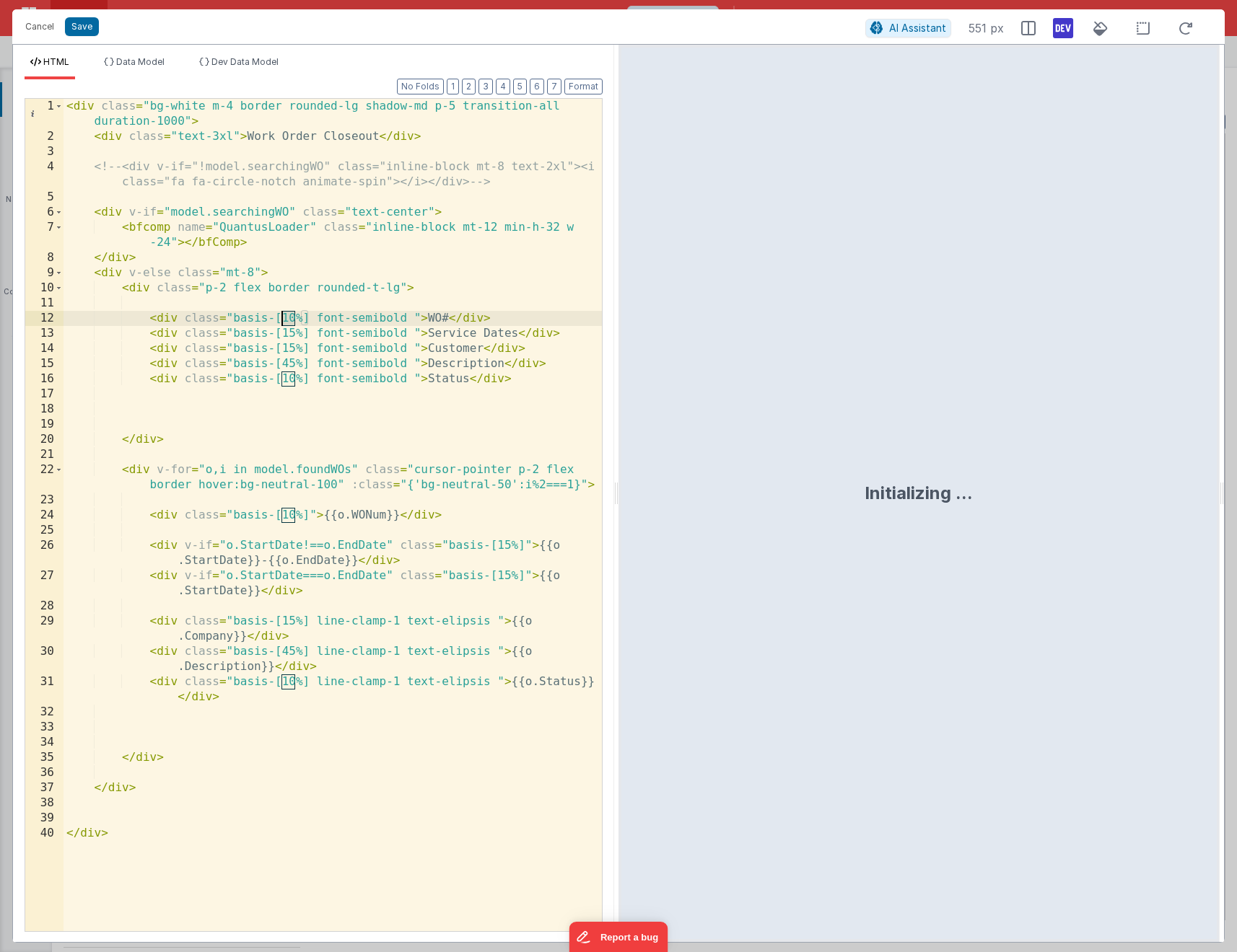
drag, startPoint x: 294, startPoint y: 319, endPoint x: 283, endPoint y: 319, distance: 11.0
click at [283, 319] on div "< div class = "bg-white m-4 border rounded-lg shadow-md p-5 transition-all dura…" at bounding box center [333, 538] width 538 height 878
drag, startPoint x: 298, startPoint y: 512, endPoint x: 282, endPoint y: 514, distance: 16.1
click at [282, 514] on div "< div class = "bg-white m-4 border rounded-lg shadow-md p-5 transition-all dura…" at bounding box center [333, 538] width 538 height 878
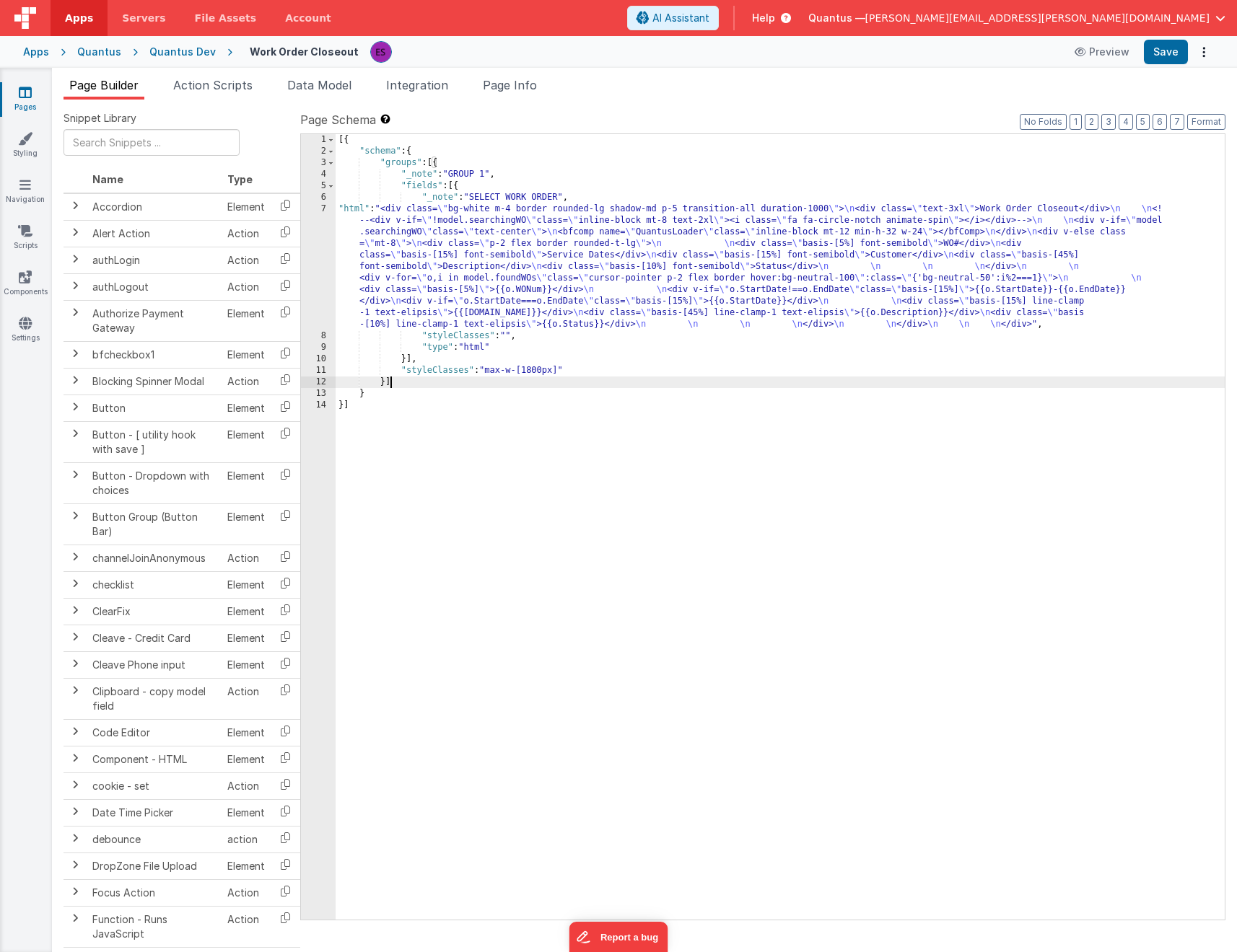
drag, startPoint x: 867, startPoint y: 376, endPoint x: 881, endPoint y: 363, distance: 19.1
click at [867, 376] on div "[{ "schema" : { "groups" : [{ "_note" : "GROUP 1" , "fields" : [{ "_note" : "SE…" at bounding box center [780, 538] width 889 height 809
click at [579, 286] on div "[{ "schema" : { "groups" : [{ "_note" : "GROUP 1" , "fields" : [{ "_note" : "SE…" at bounding box center [780, 538] width 889 height 809
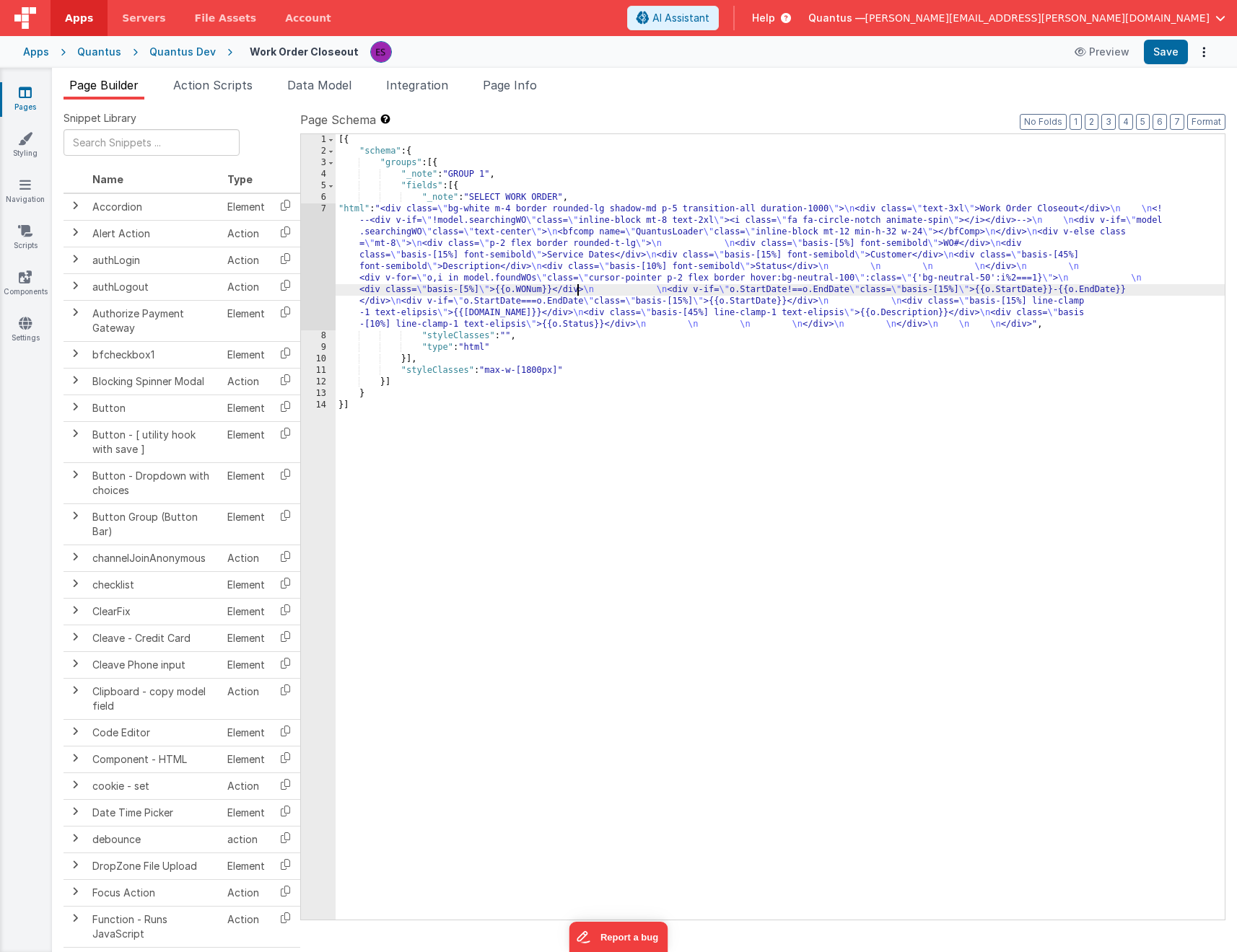
click at [320, 274] on div "7" at bounding box center [318, 267] width 34 height 127
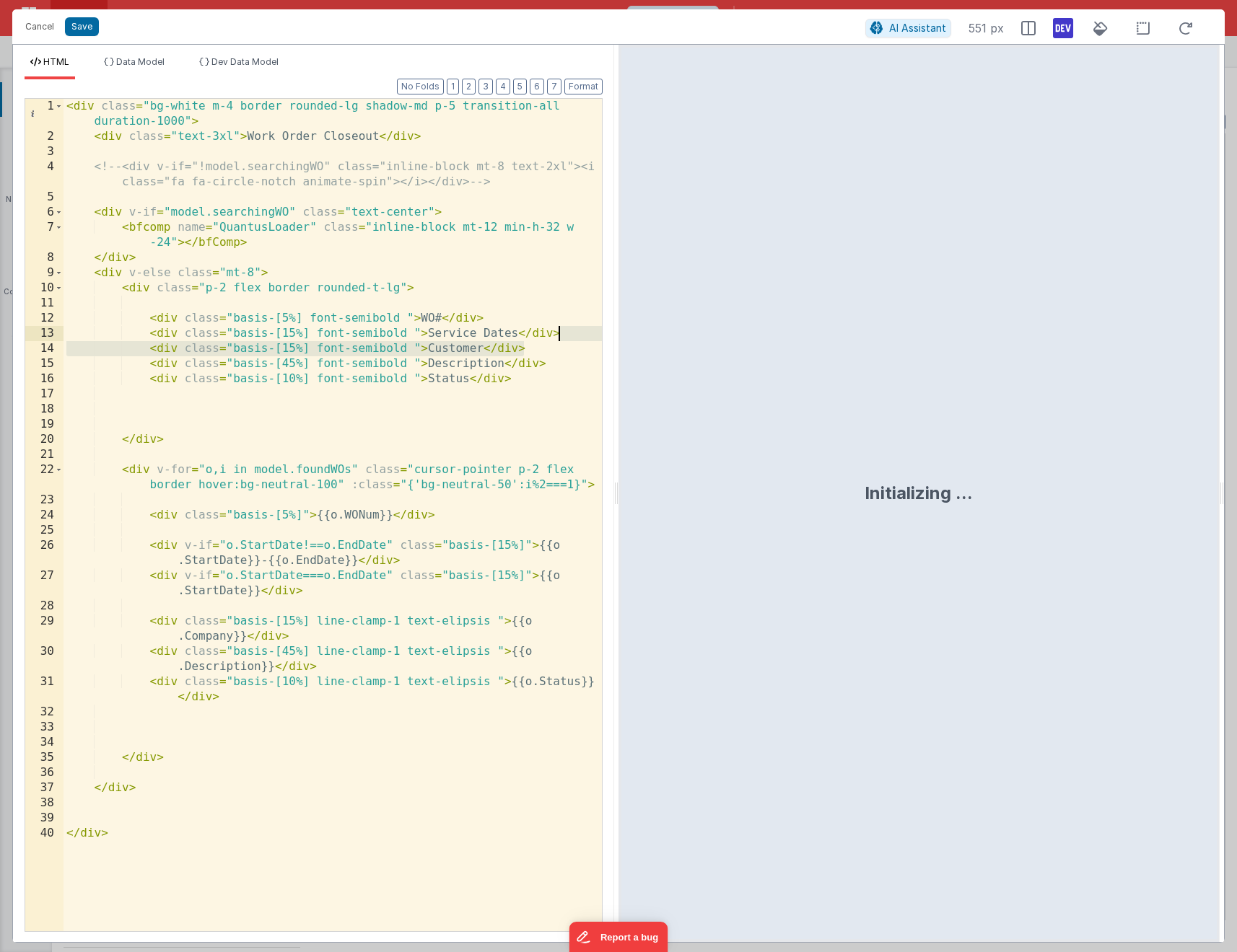
drag, startPoint x: 530, startPoint y: 347, endPoint x: 592, endPoint y: 338, distance: 62.6
click at [592, 338] on div "< div class = "bg-white m-4 border rounded-lg shadow-md p-5 transition-all dura…" at bounding box center [333, 538] width 538 height 878
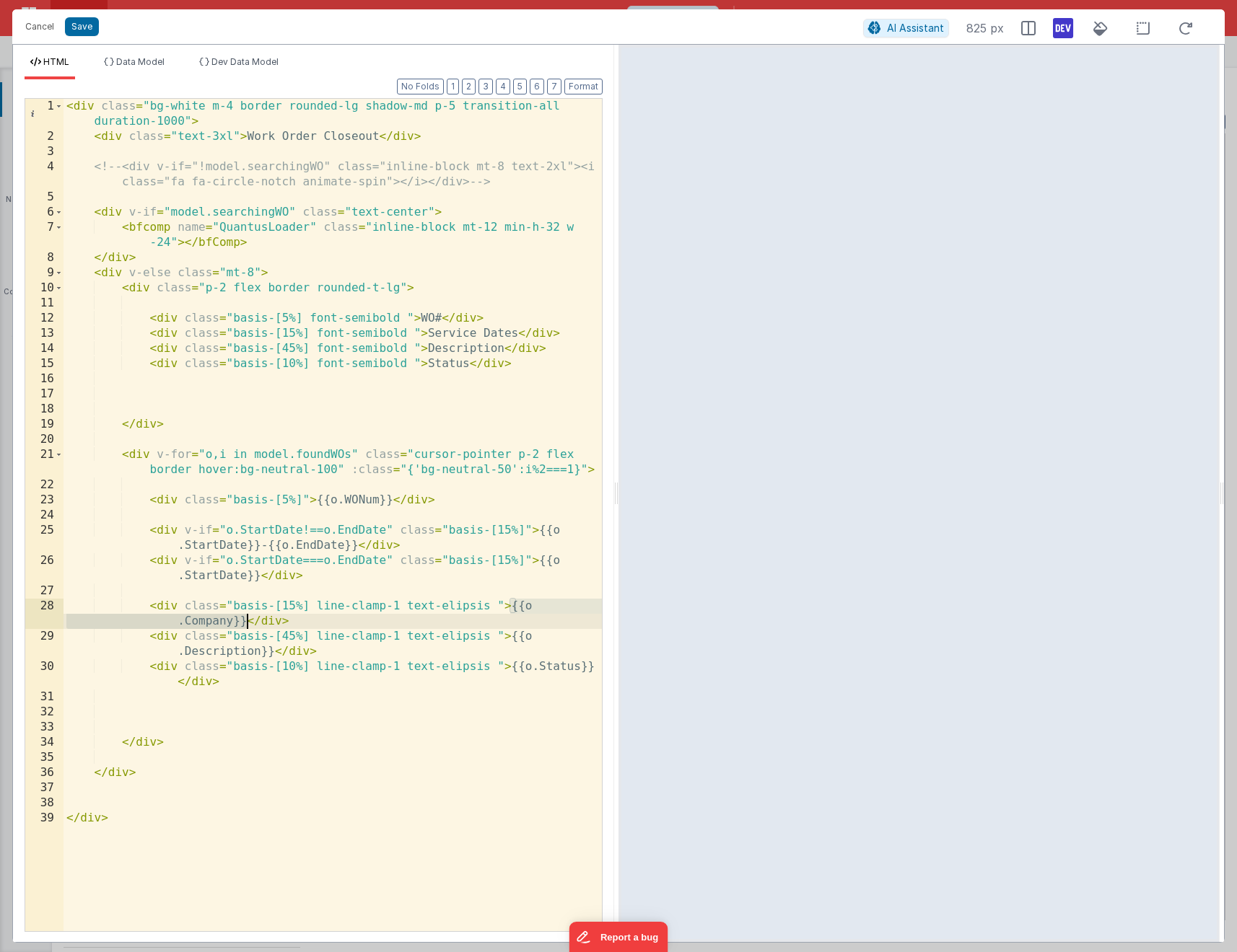
drag, startPoint x: 509, startPoint y: 603, endPoint x: 247, endPoint y: 622, distance: 262.7
click at [247, 622] on div "< div class = "bg-white m-4 border rounded-lg shadow-md p-5 transition-all dura…" at bounding box center [333, 538] width 538 height 878
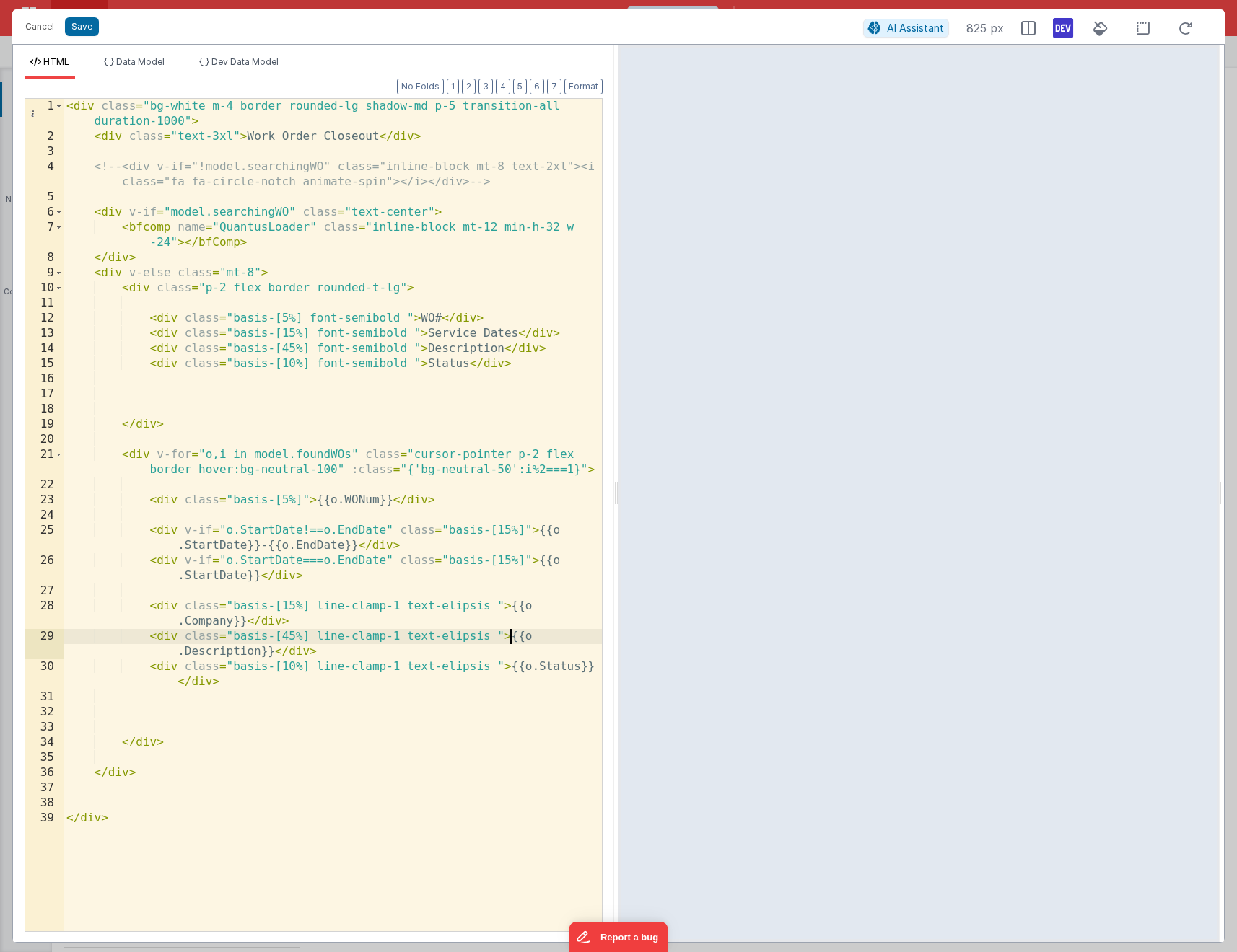
click at [511, 638] on div "< div class = "bg-white m-4 border rounded-lg shadow-md p-5 transition-all dura…" at bounding box center [333, 538] width 538 height 878
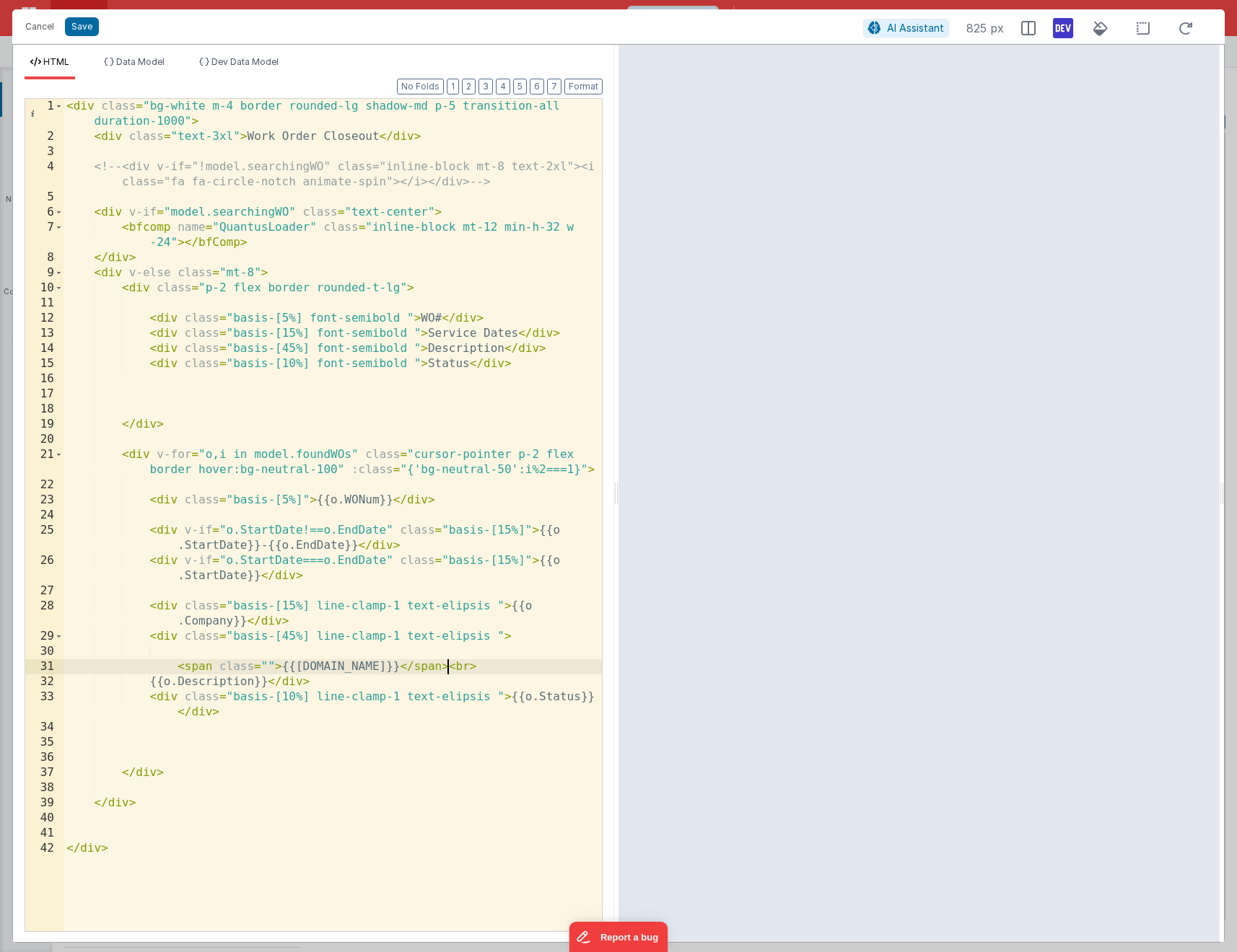
click at [266, 662] on div "< div class = "bg-white m-4 border rounded-lg shadow-md p-5 transition-all dura…" at bounding box center [333, 538] width 538 height 878
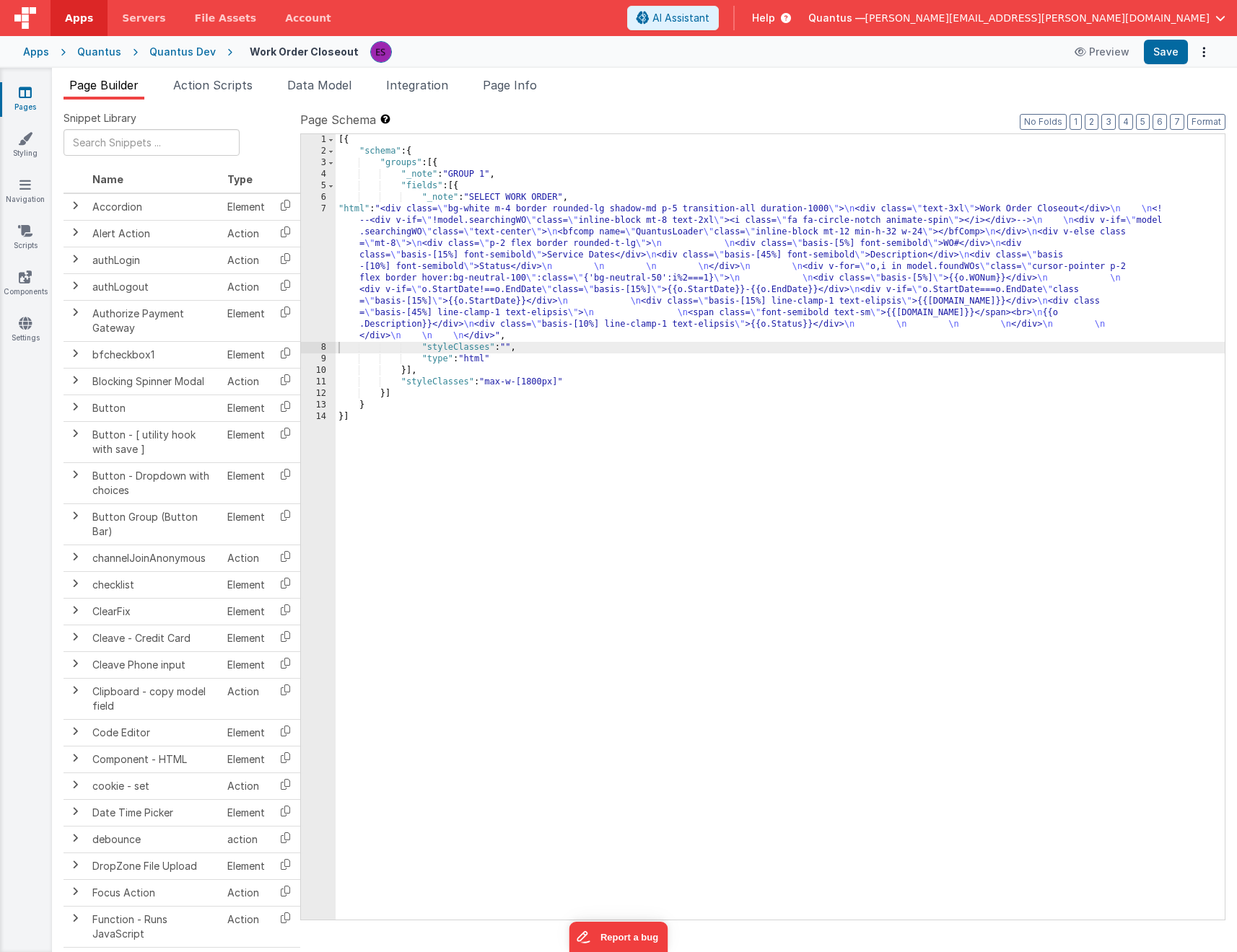
click at [1033, 414] on div "[{ "schema" : { "groups" : [{ "_note" : "GROUP 1" , "fields" : [{ "_note" : "SE…" at bounding box center [780, 538] width 889 height 809
drag, startPoint x: 470, startPoint y: 260, endPoint x: 461, endPoint y: 265, distance: 10.3
click at [469, 262] on div "[{ "schema" : { "groups" : [{ "_note" : "GROUP 1" , "fields" : [{ "_note" : "SE…" at bounding box center [780, 538] width 889 height 809
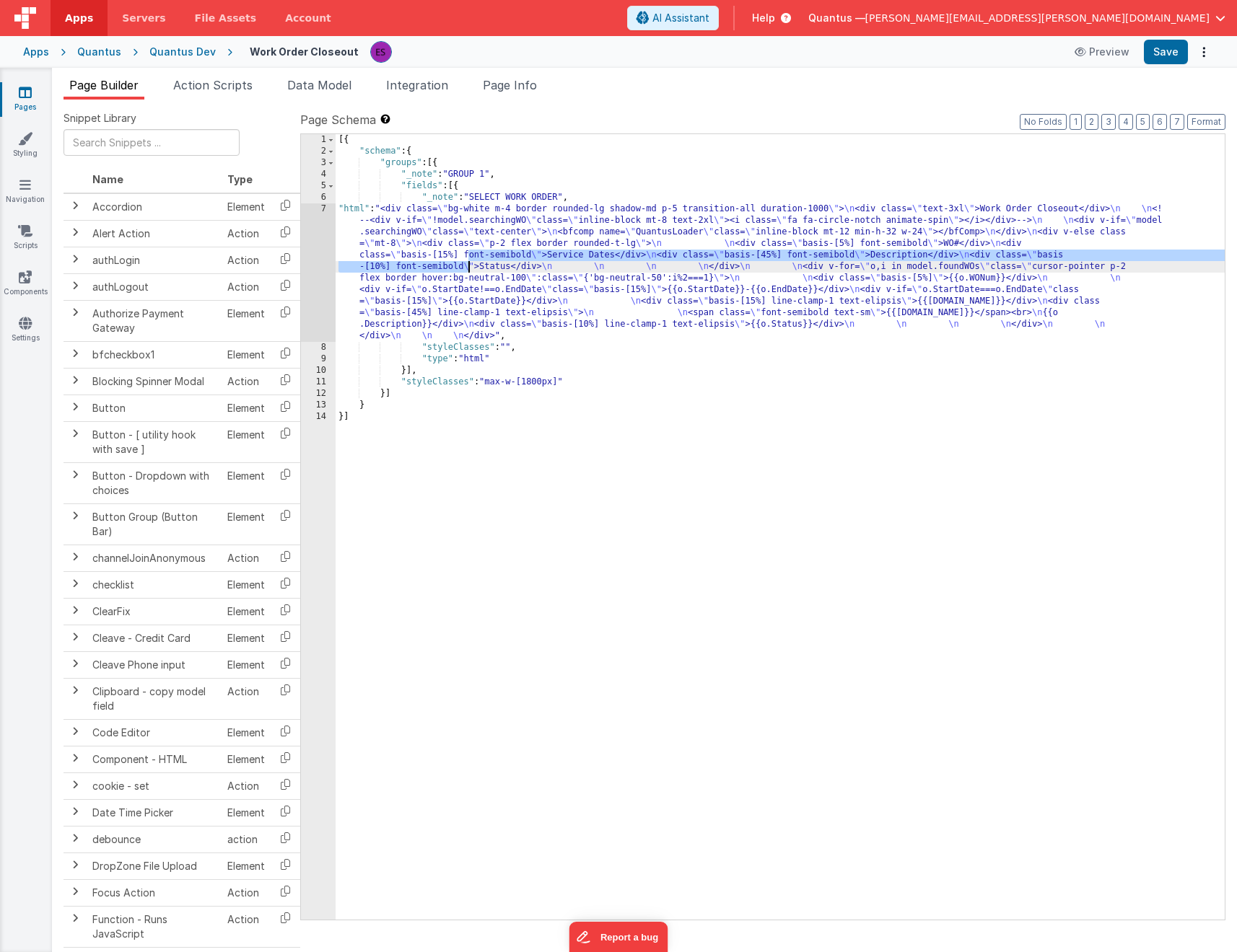
click at [310, 274] on div "7" at bounding box center [318, 273] width 34 height 139
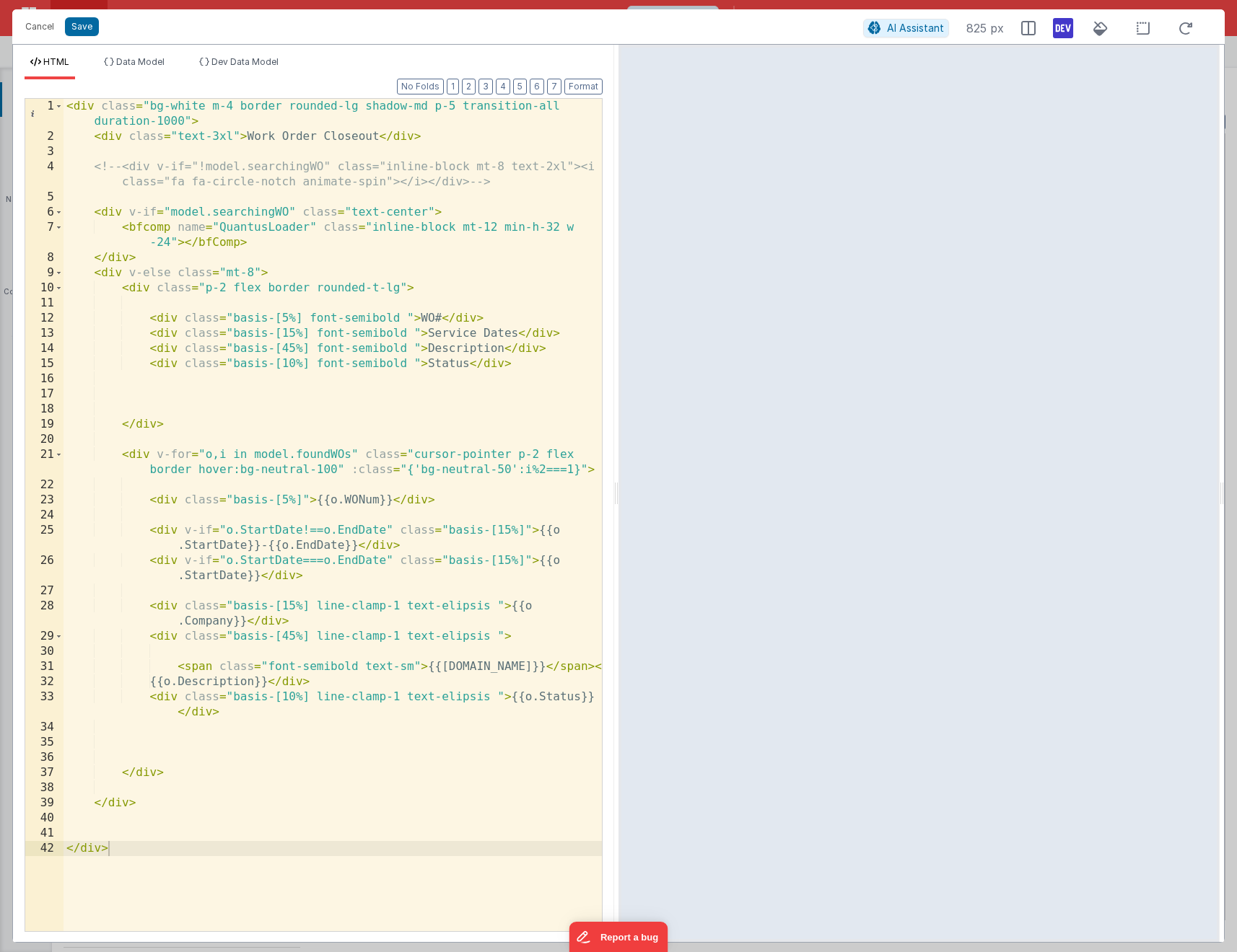
click at [359, 681] on div "< div class = "bg-white m-4 border rounded-lg shadow-md p-5 transition-all dura…" at bounding box center [333, 538] width 538 height 878
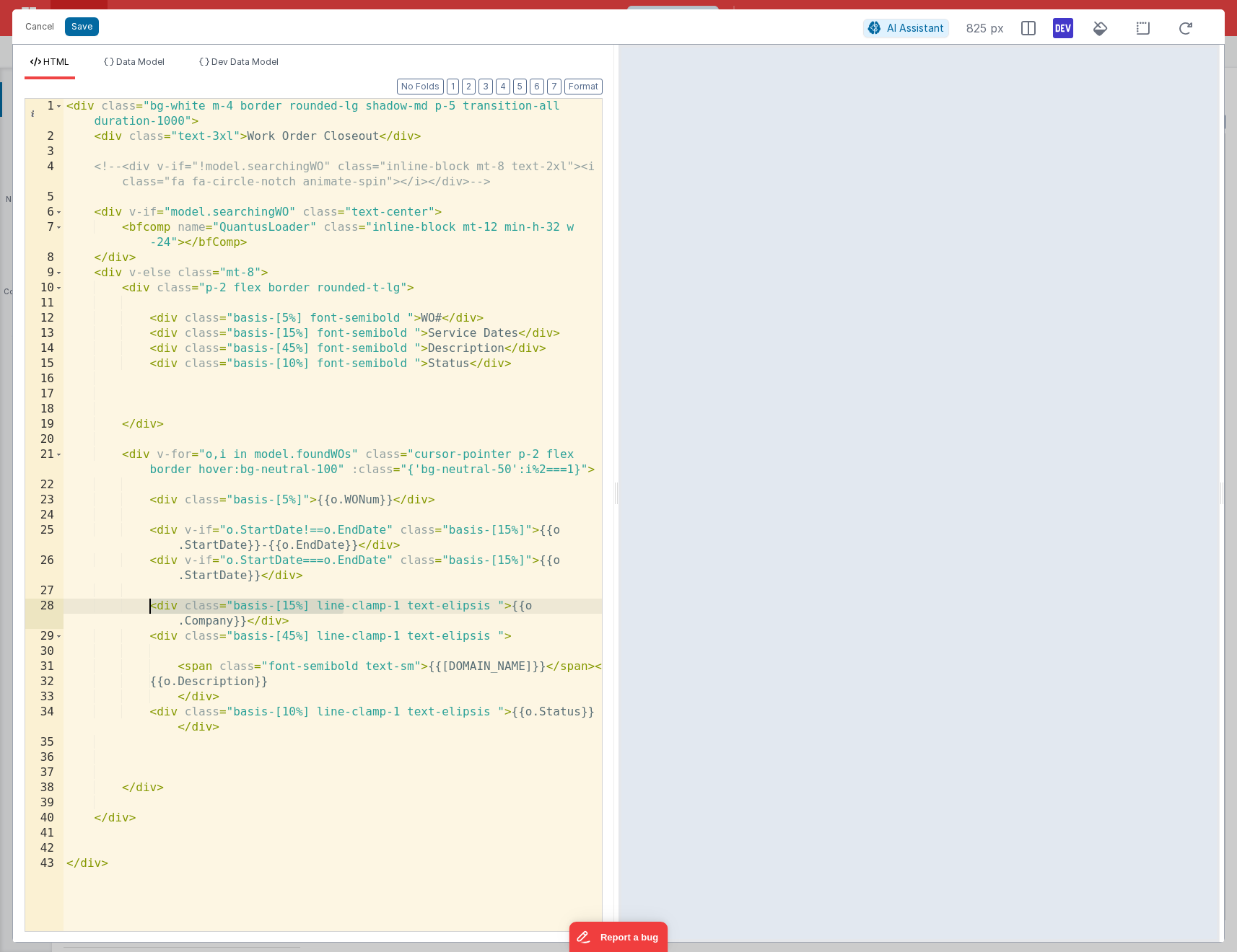
drag, startPoint x: 338, startPoint y: 614, endPoint x: 153, endPoint y: 600, distance: 185.5
click at [153, 600] on div "< div class = "bg-white m-4 border rounded-lg shadow-md p-5 transition-all dura…" at bounding box center [333, 538] width 538 height 878
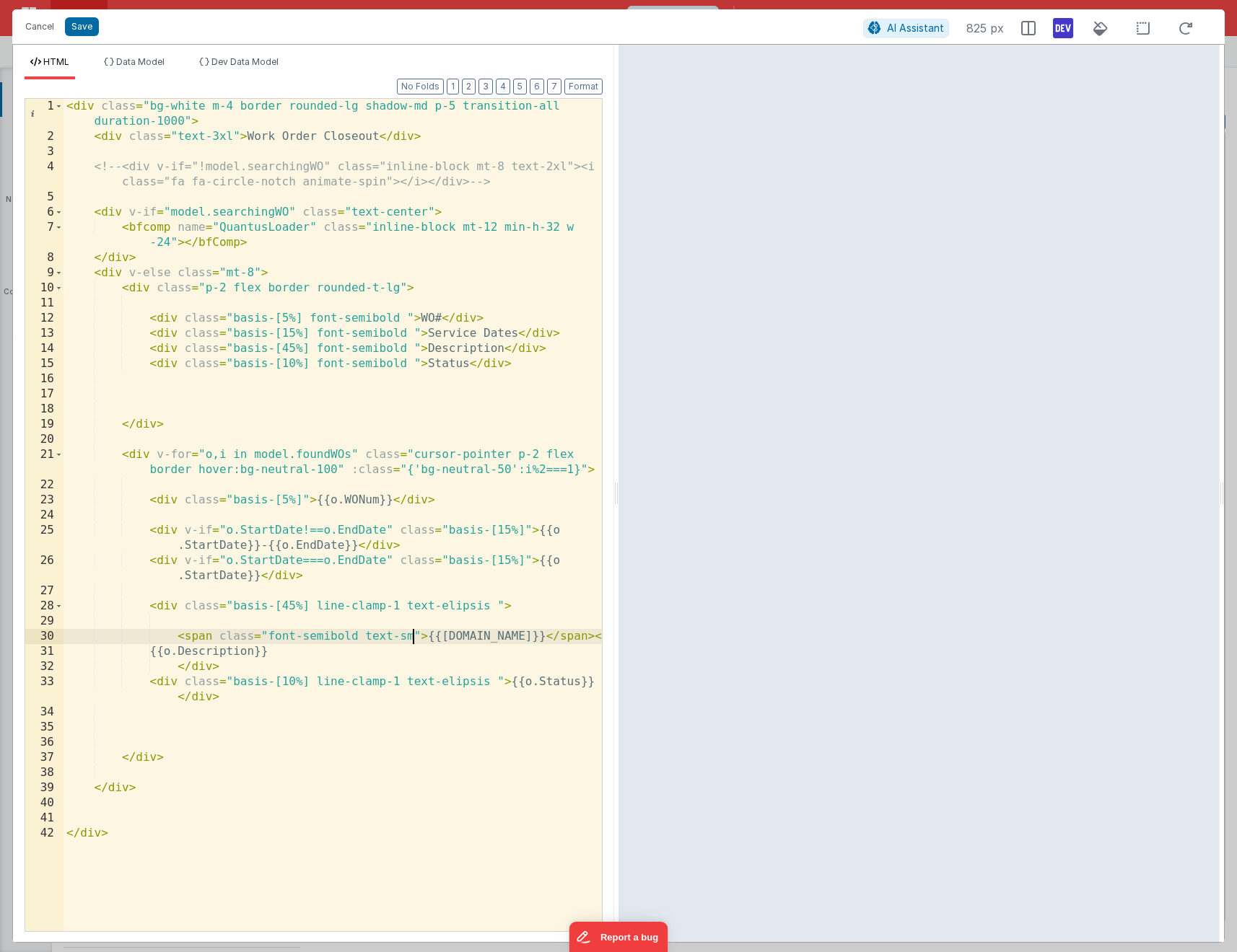
click at [412, 630] on div "< div class = "bg-white m-4 border rounded-lg shadow-md p-5 transition-all dura…" at bounding box center [333, 538] width 538 height 878
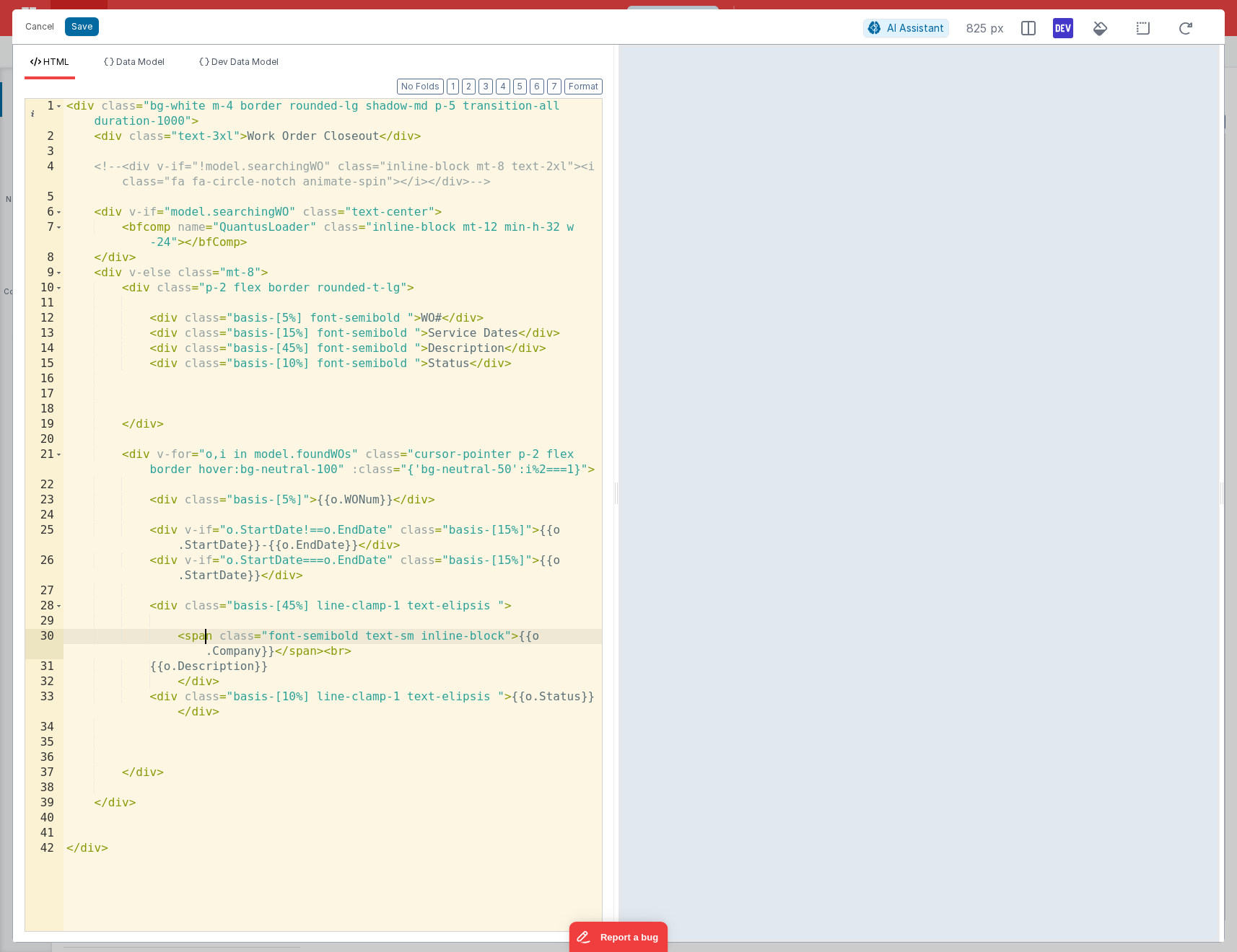
click at [207, 637] on div "< div class = "bg-white m-4 border rounded-lg shadow-md p-5 transition-all dura…" at bounding box center [333, 538] width 538 height 878
click at [300, 646] on div "< div class = "bg-white m-4 border rounded-lg shadow-md p-5 transition-all dura…" at bounding box center [333, 538] width 538 height 878
drag, startPoint x: 271, startPoint y: 647, endPoint x: 318, endPoint y: 628, distance: 50.7
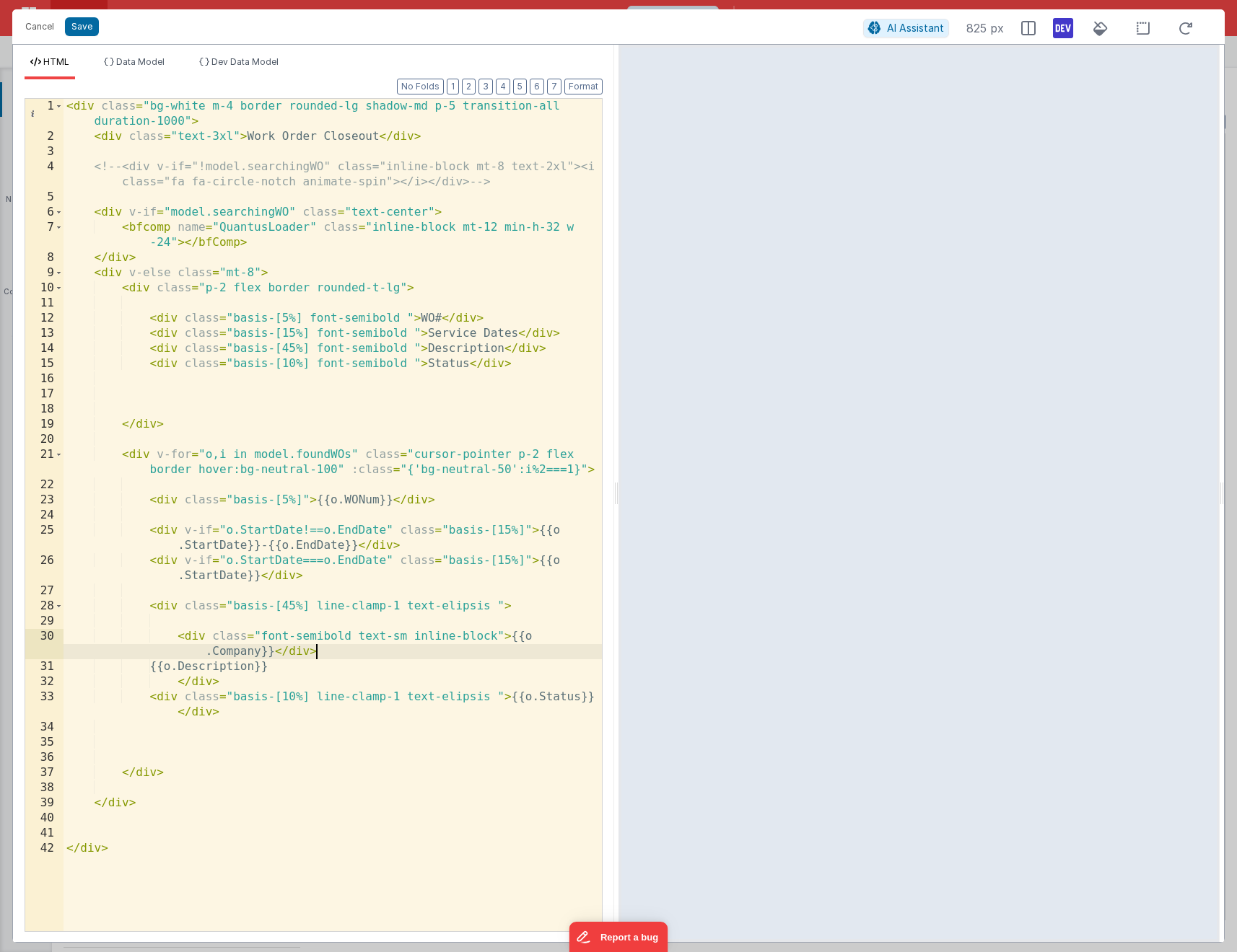
click at [274, 647] on div "< div class = "bg-white m-4 border rounded-lg shadow-md p-5 transition-all dura…" at bounding box center [333, 538] width 538 height 878
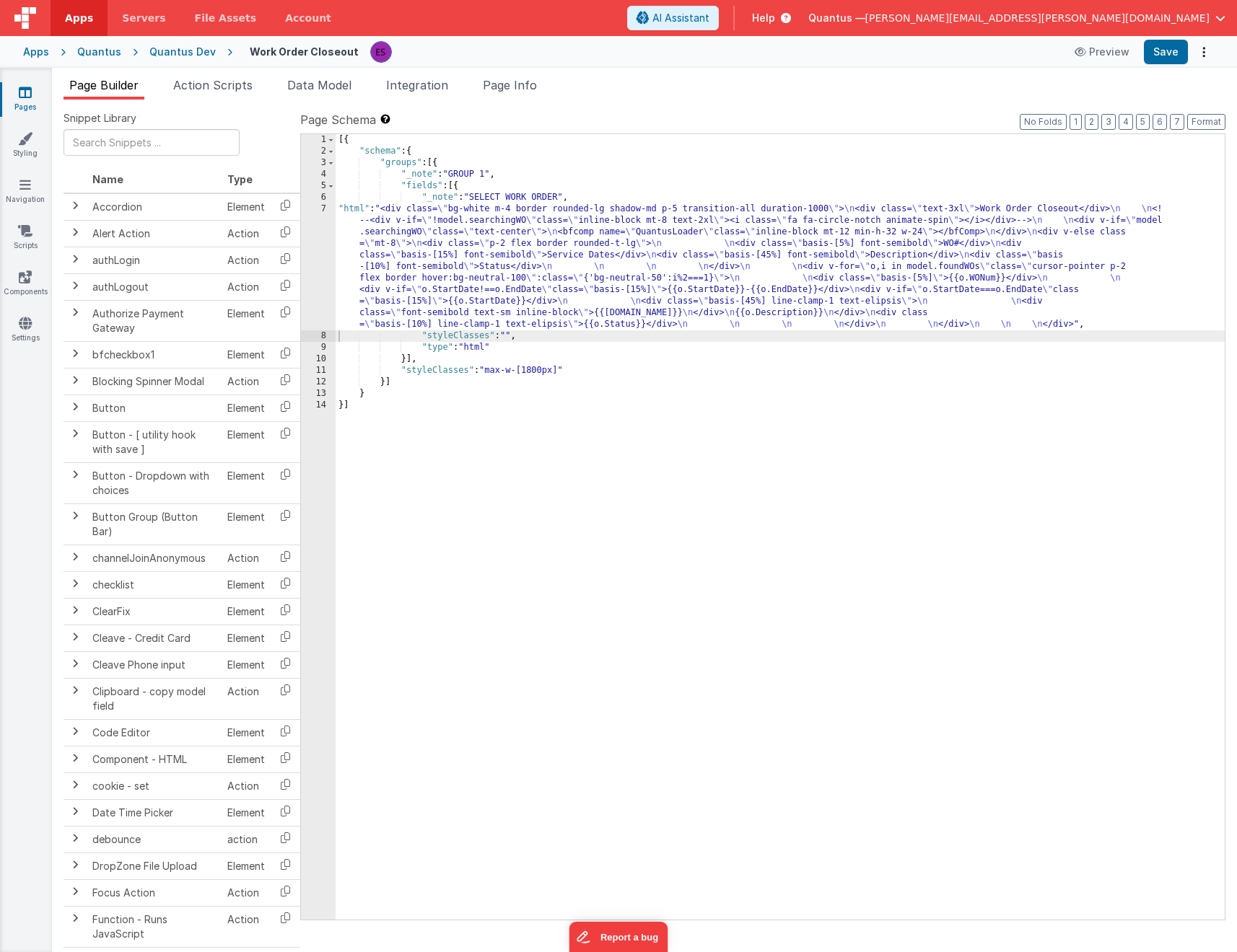
drag, startPoint x: 808, startPoint y: 280, endPoint x: 811, endPoint y: 286, distance: 6.7
click at [807, 280] on div "[{ "schema" : { "groups" : [{ "_note" : "GROUP 1" , "fields" : [{ "_note" : "SE…" at bounding box center [780, 538] width 889 height 809
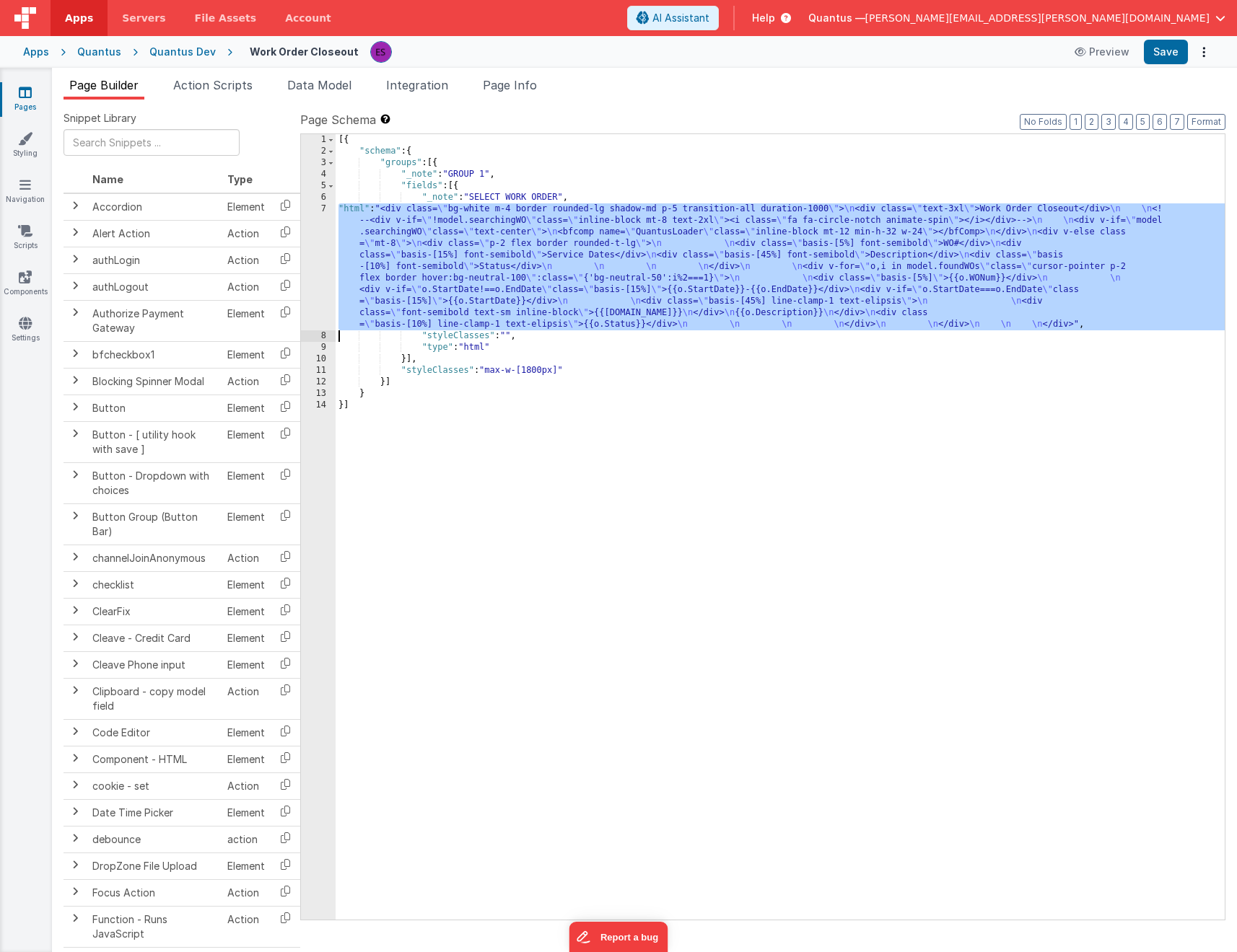
click at [301, 290] on div "7" at bounding box center [318, 267] width 34 height 127
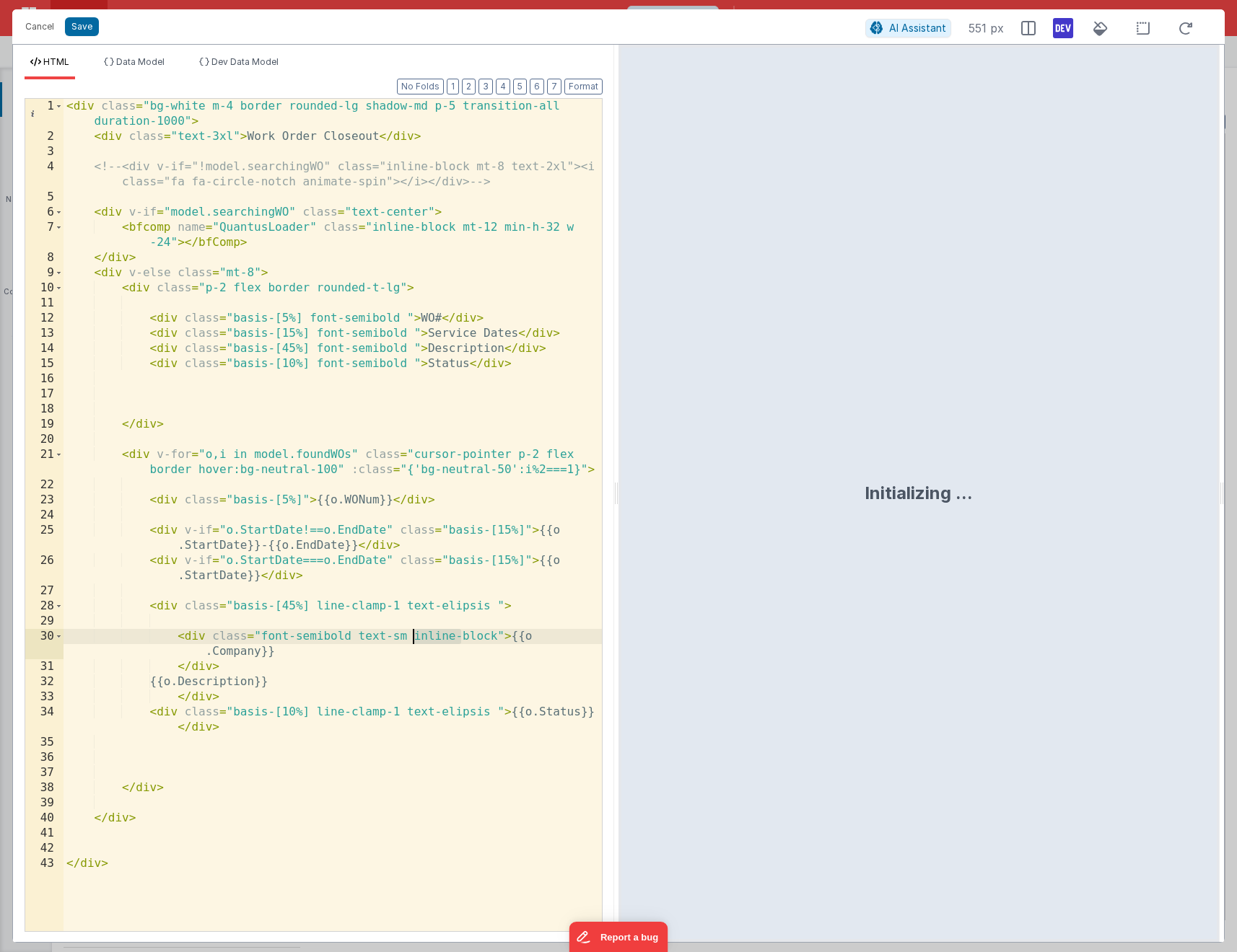
drag, startPoint x: 459, startPoint y: 635, endPoint x: 415, endPoint y: 631, distance: 44.2
click at [415, 631] on div "< div class = "bg-white m-4 border rounded-lg shadow-md p-5 transition-all dura…" at bounding box center [333, 538] width 538 height 878
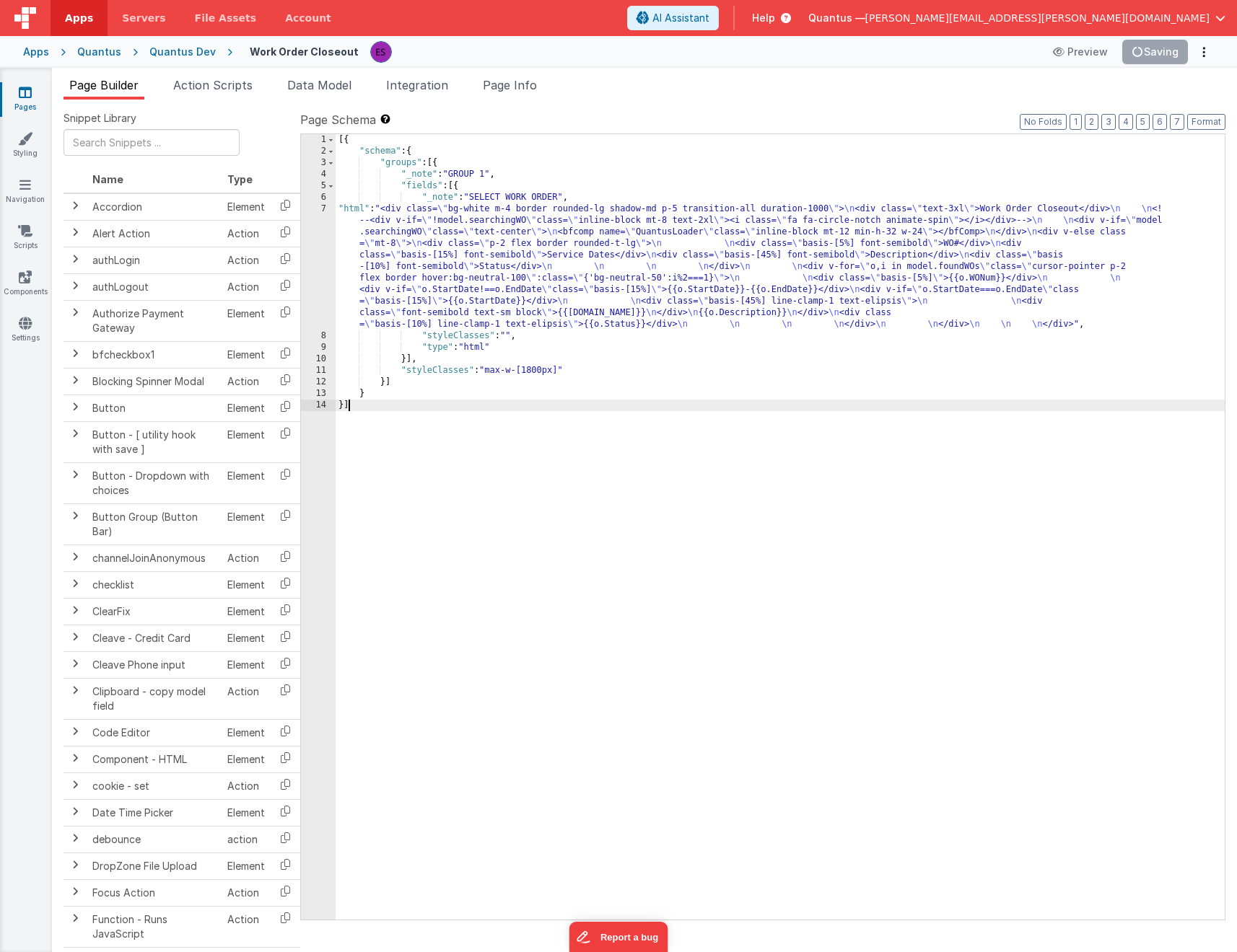
click at [802, 469] on div "[{ "schema" : { "groups" : [{ "_note" : "GROUP 1" , "fields" : [{ "_note" : "SE…" at bounding box center [780, 538] width 889 height 809
